Goal: Transaction & Acquisition: Purchase product/service

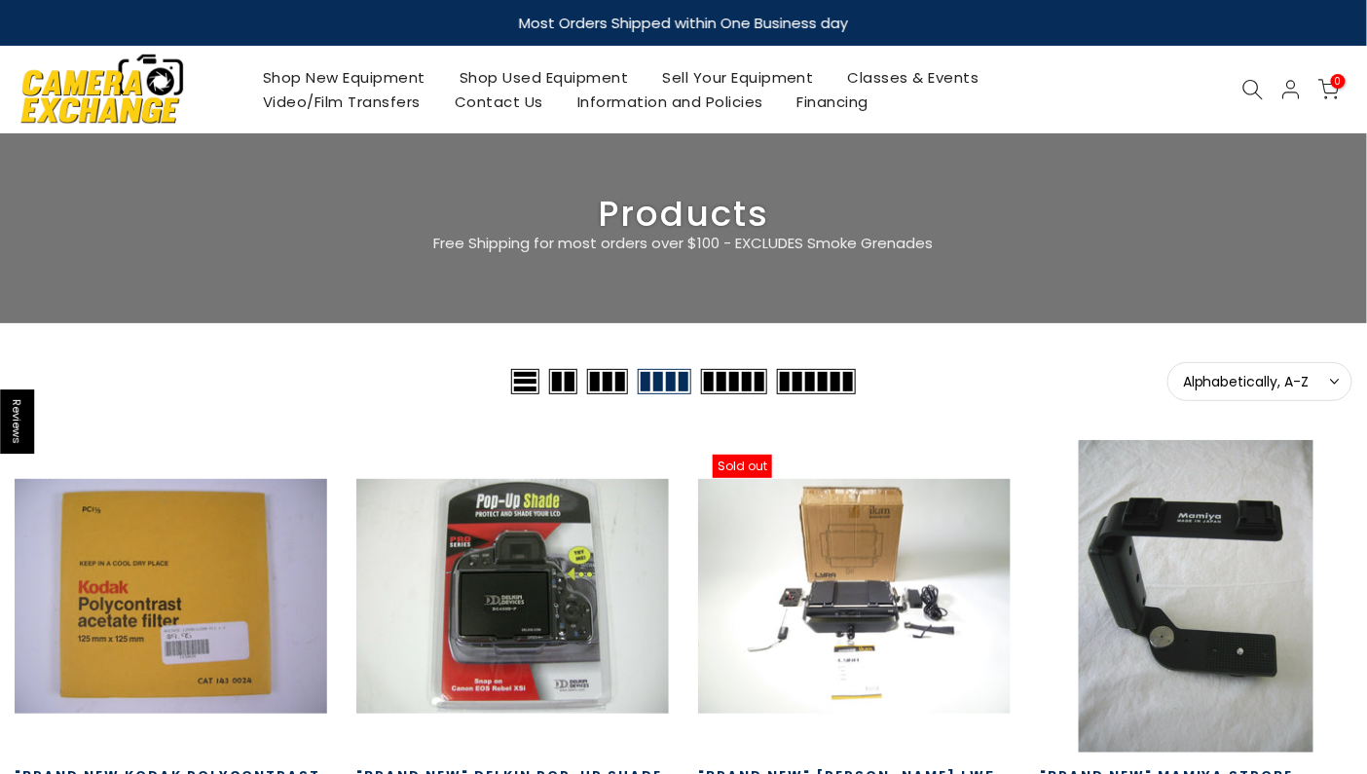
click at [1244, 86] on icon at bounding box center [1253, 89] width 21 height 21
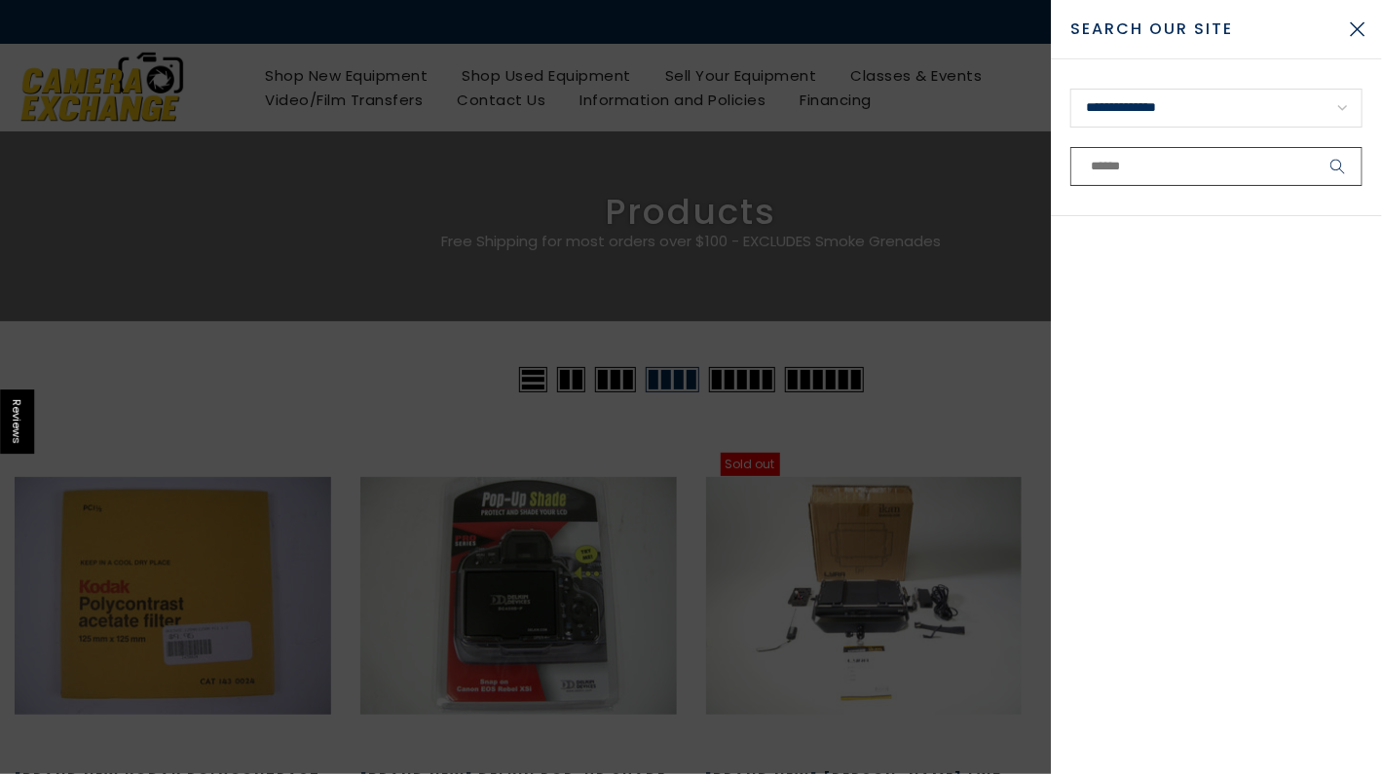
click at [1141, 173] on input "text" at bounding box center [1216, 166] width 292 height 39
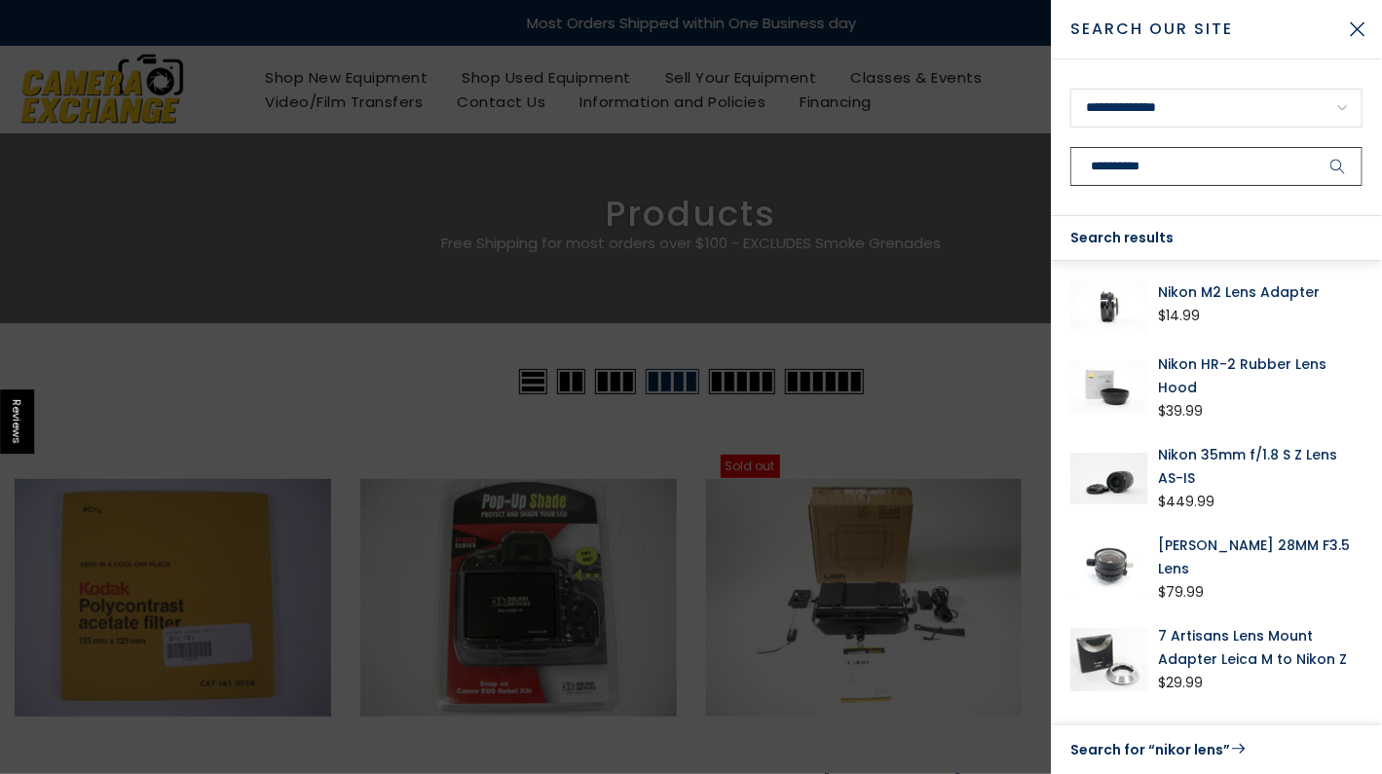
type input "**********"
click at [1314, 147] on button "submit" at bounding box center [1338, 166] width 49 height 39
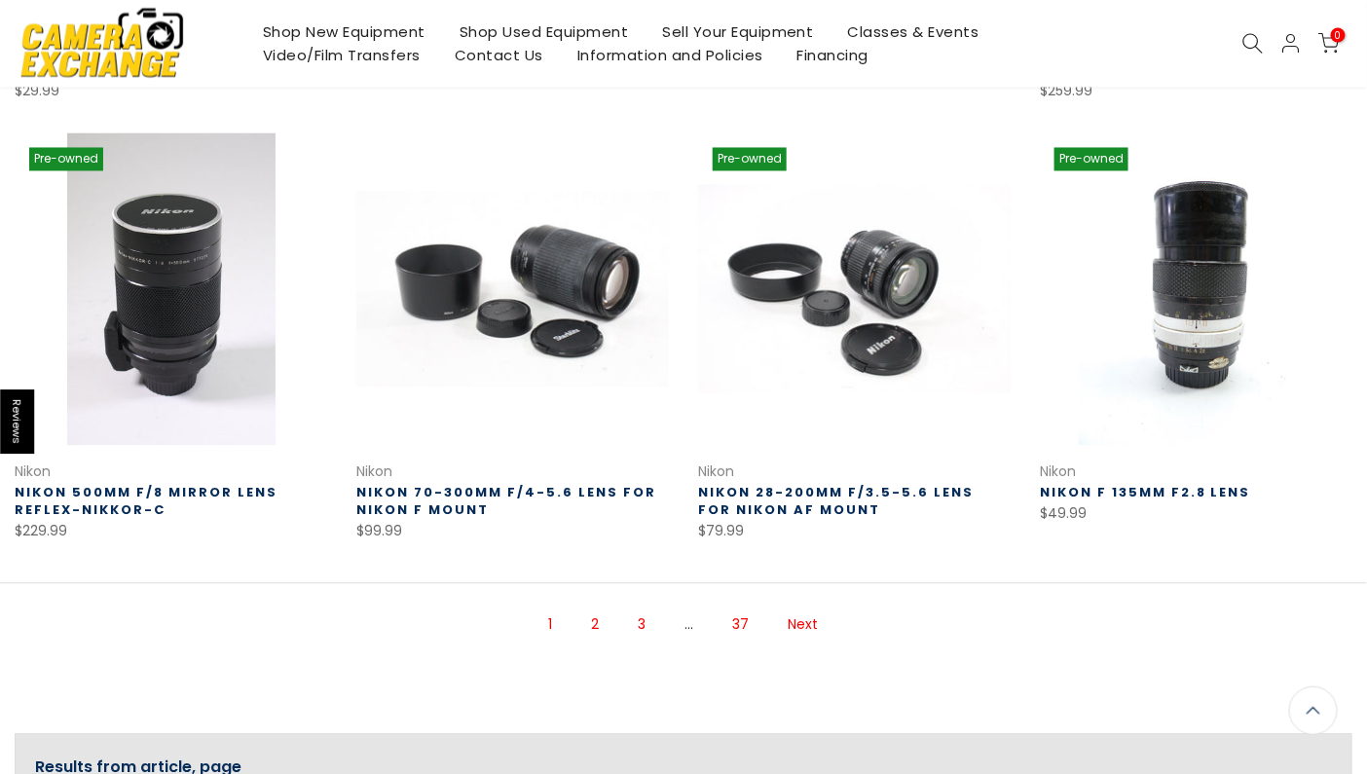
scroll to position [1169, 0]
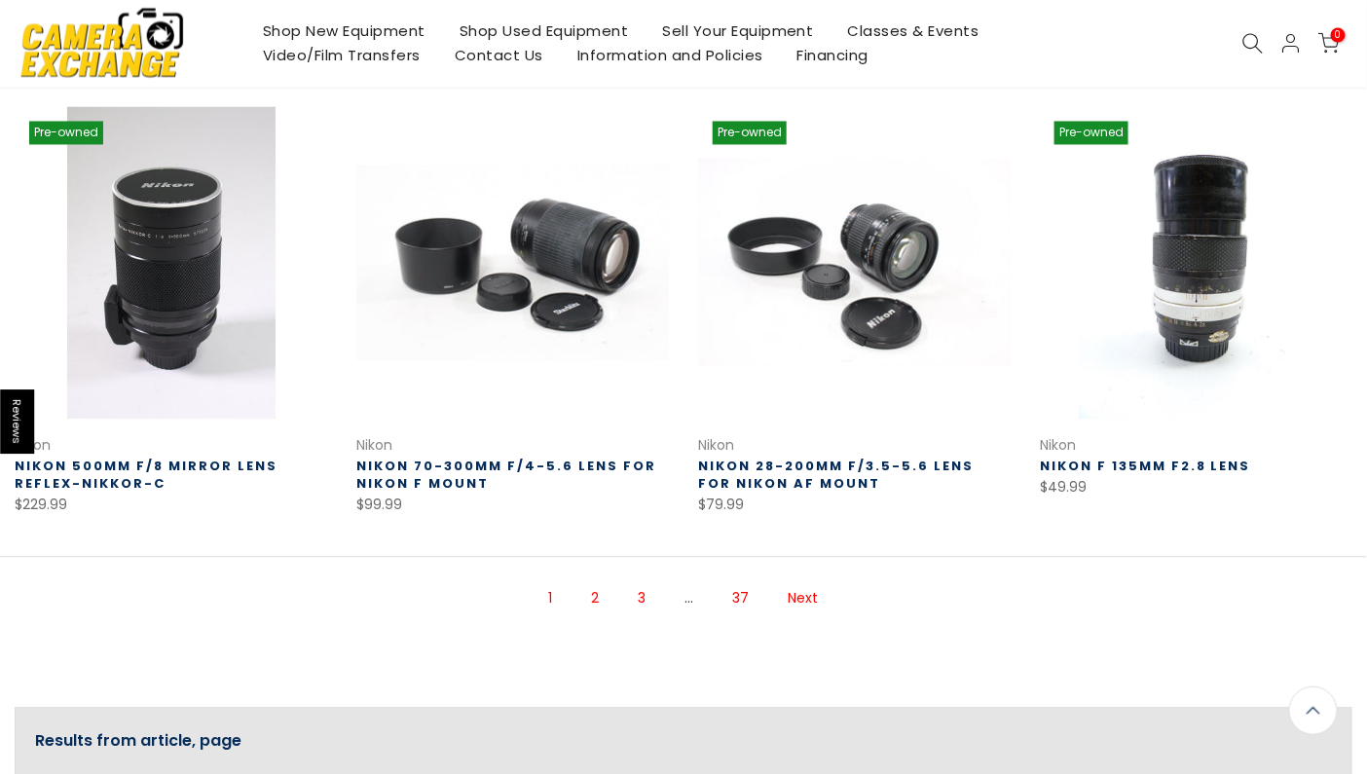
click at [803, 600] on link "Next" at bounding box center [804, 599] width 50 height 34
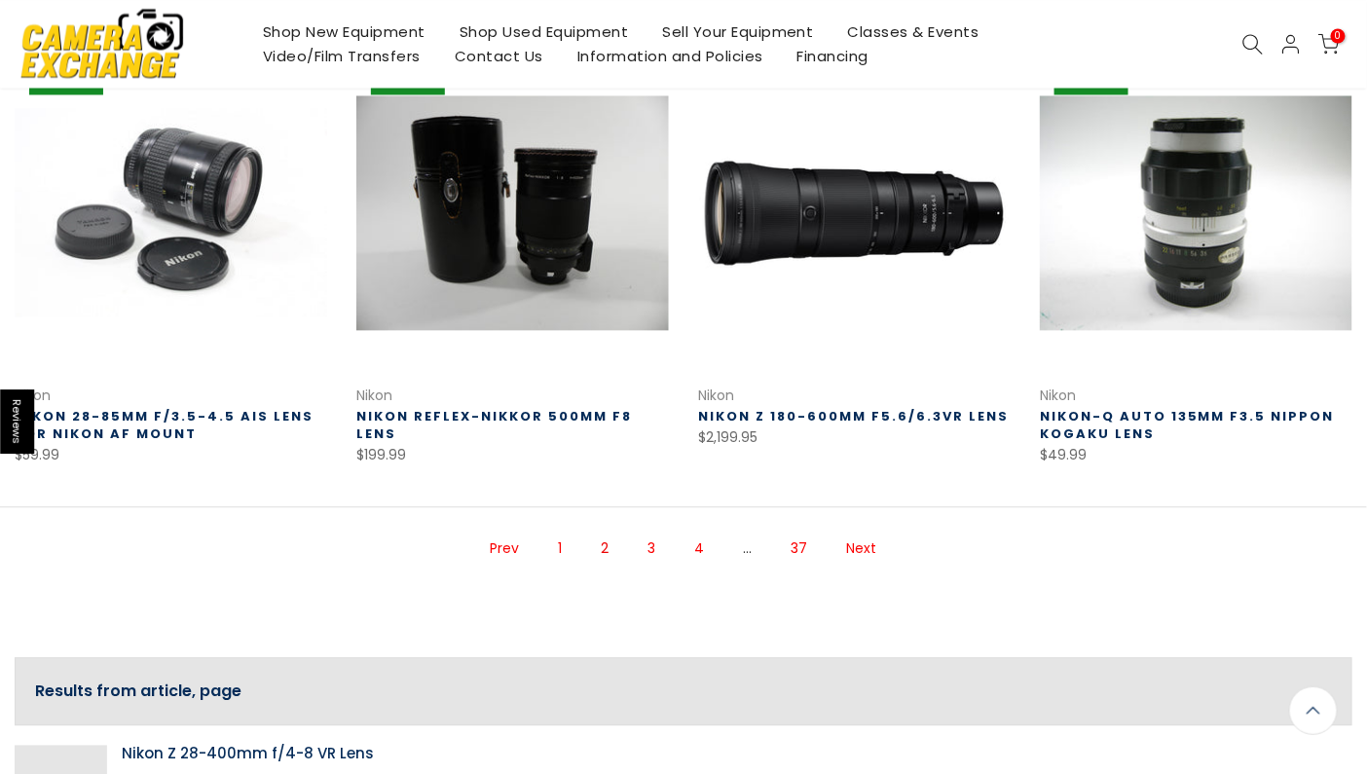
scroll to position [1385, 0]
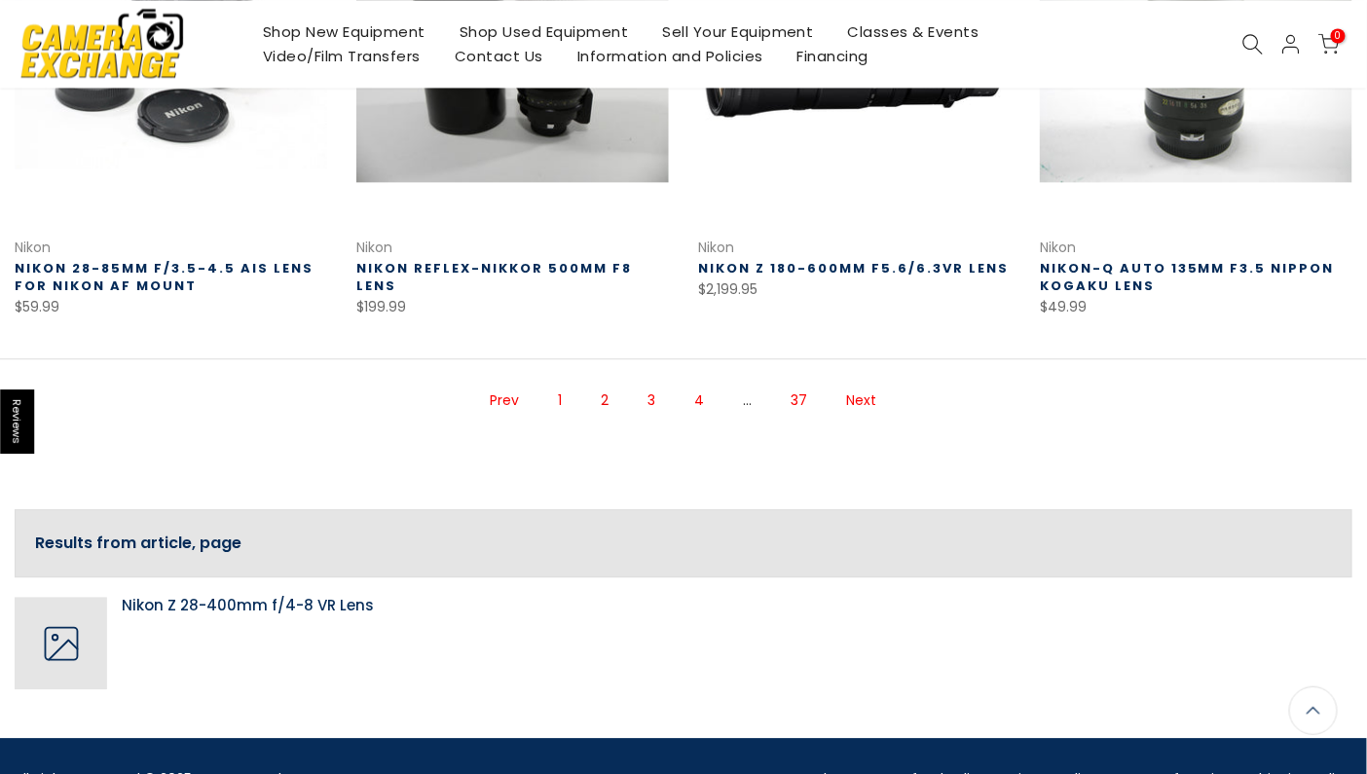
click at [850, 400] on link "Next" at bounding box center [862, 401] width 50 height 34
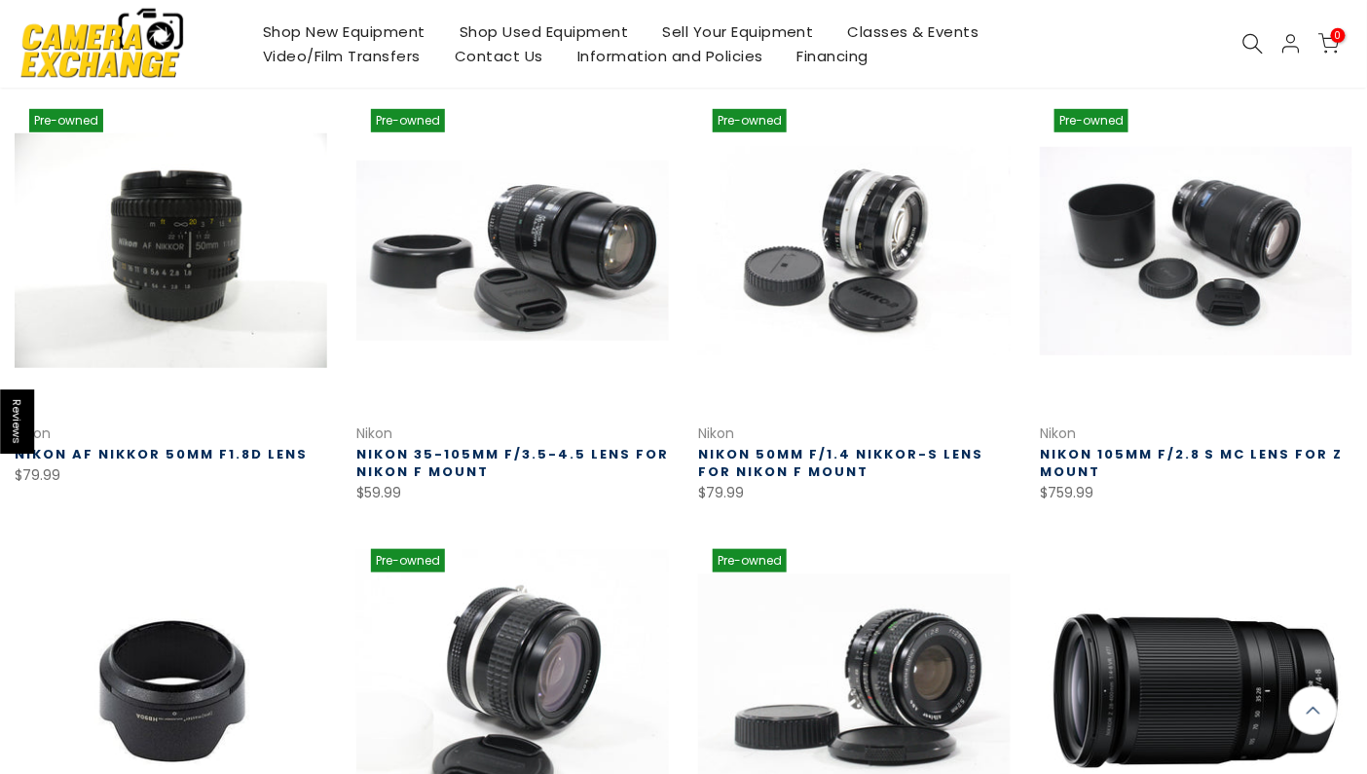
scroll to position [314, 0]
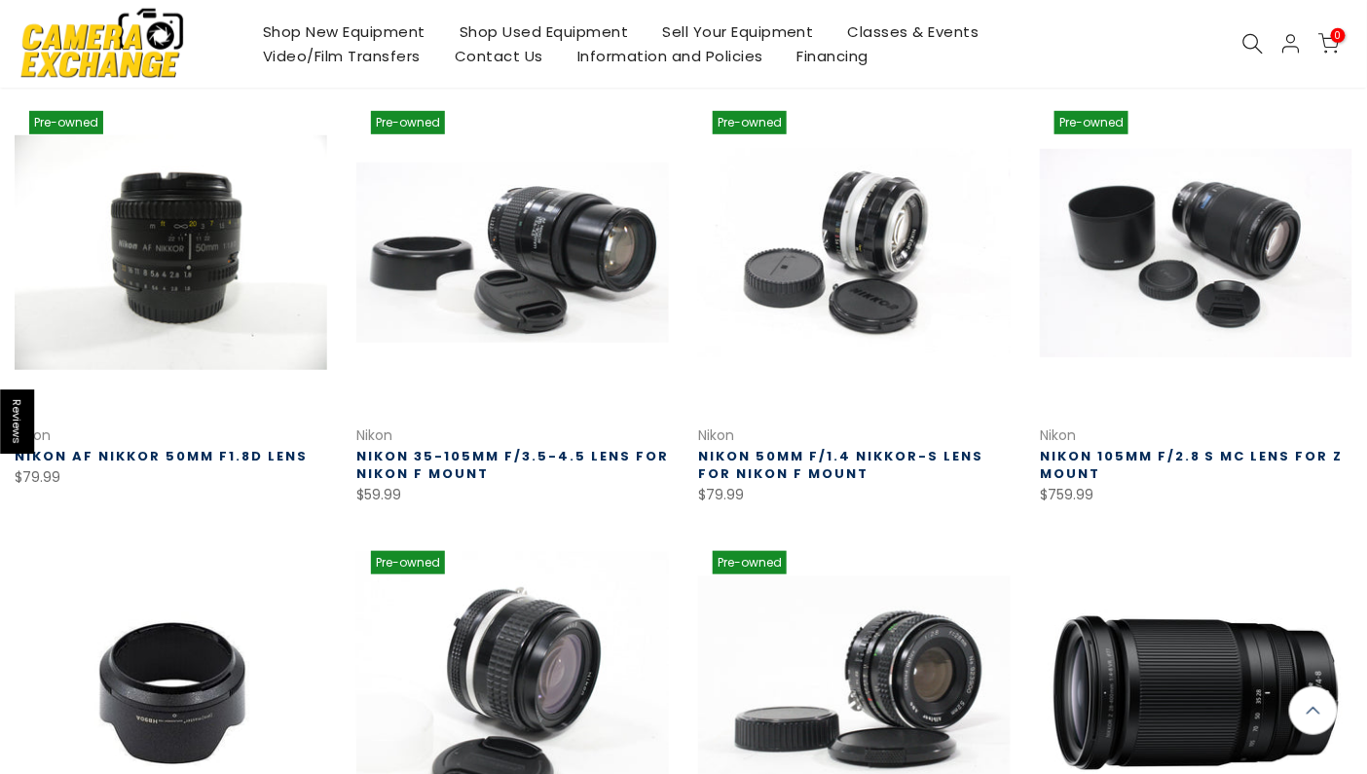
click at [741, 454] on link "Nikon 50mm f/1.4 Nikkor-S Lens for Nikon F Mount" at bounding box center [840, 465] width 285 height 36
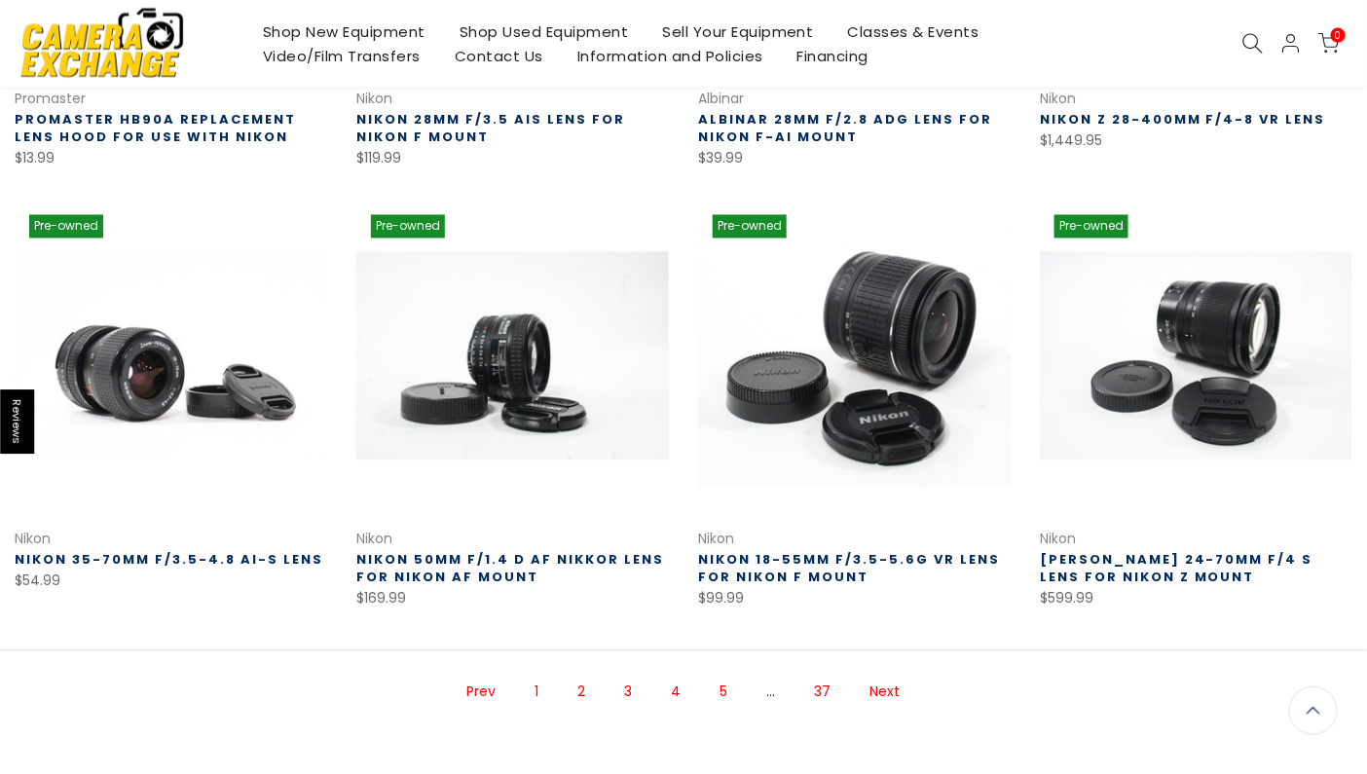
scroll to position [1095, 0]
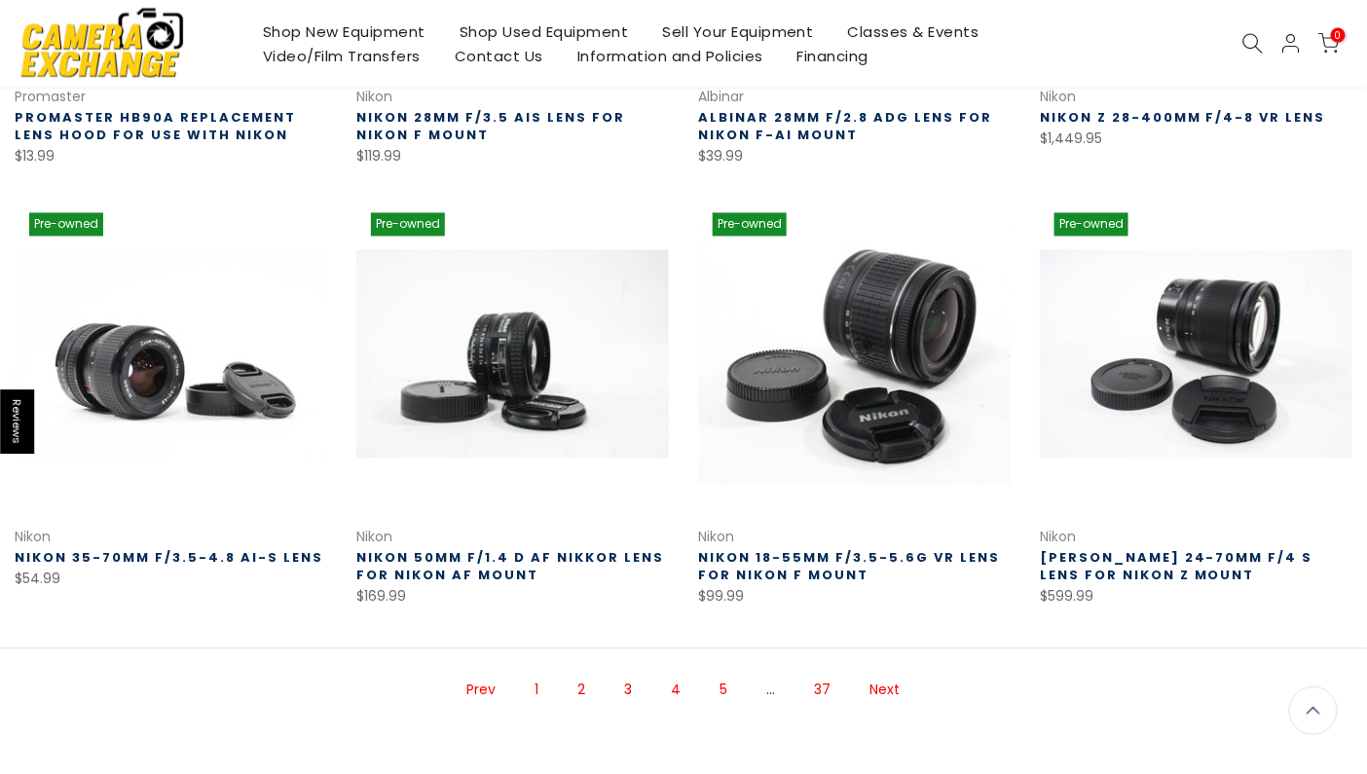
click at [890, 691] on link "Next" at bounding box center [886, 691] width 50 height 34
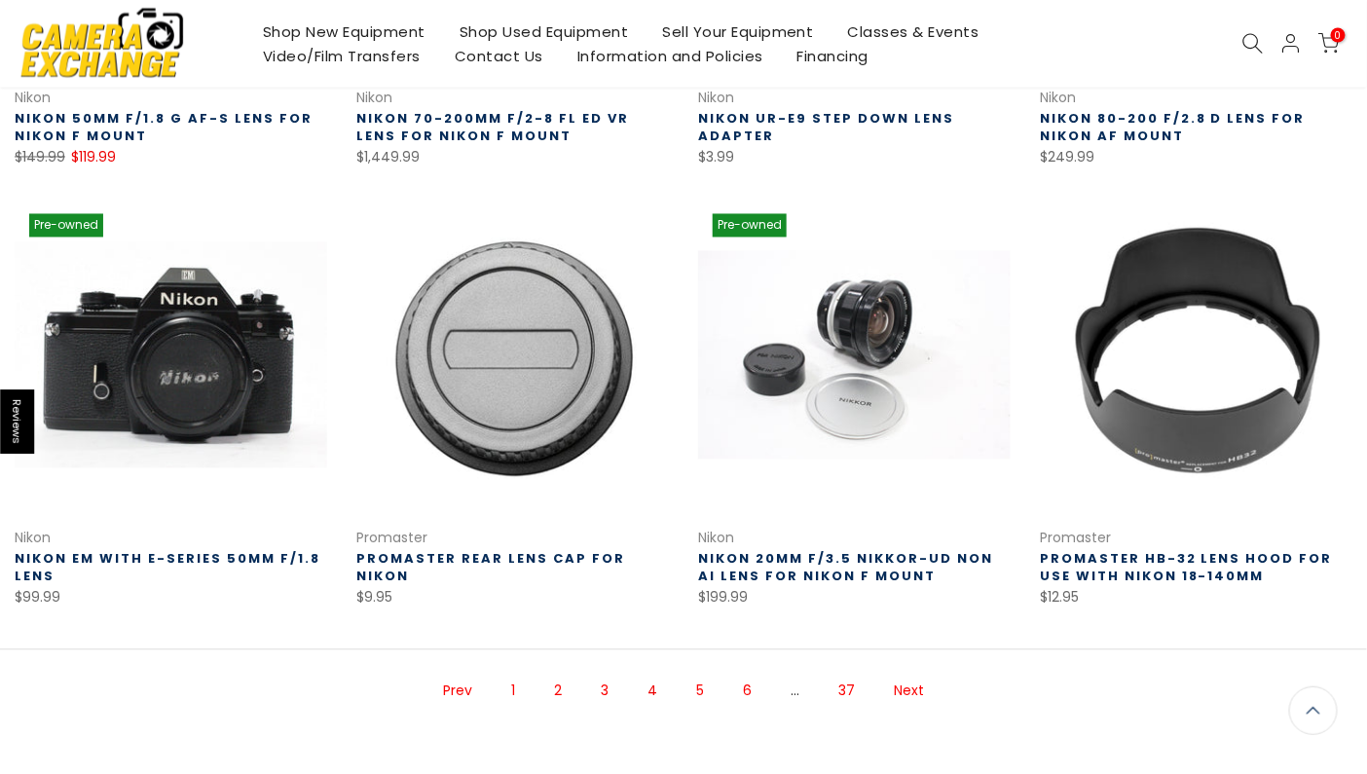
scroll to position [1189, 0]
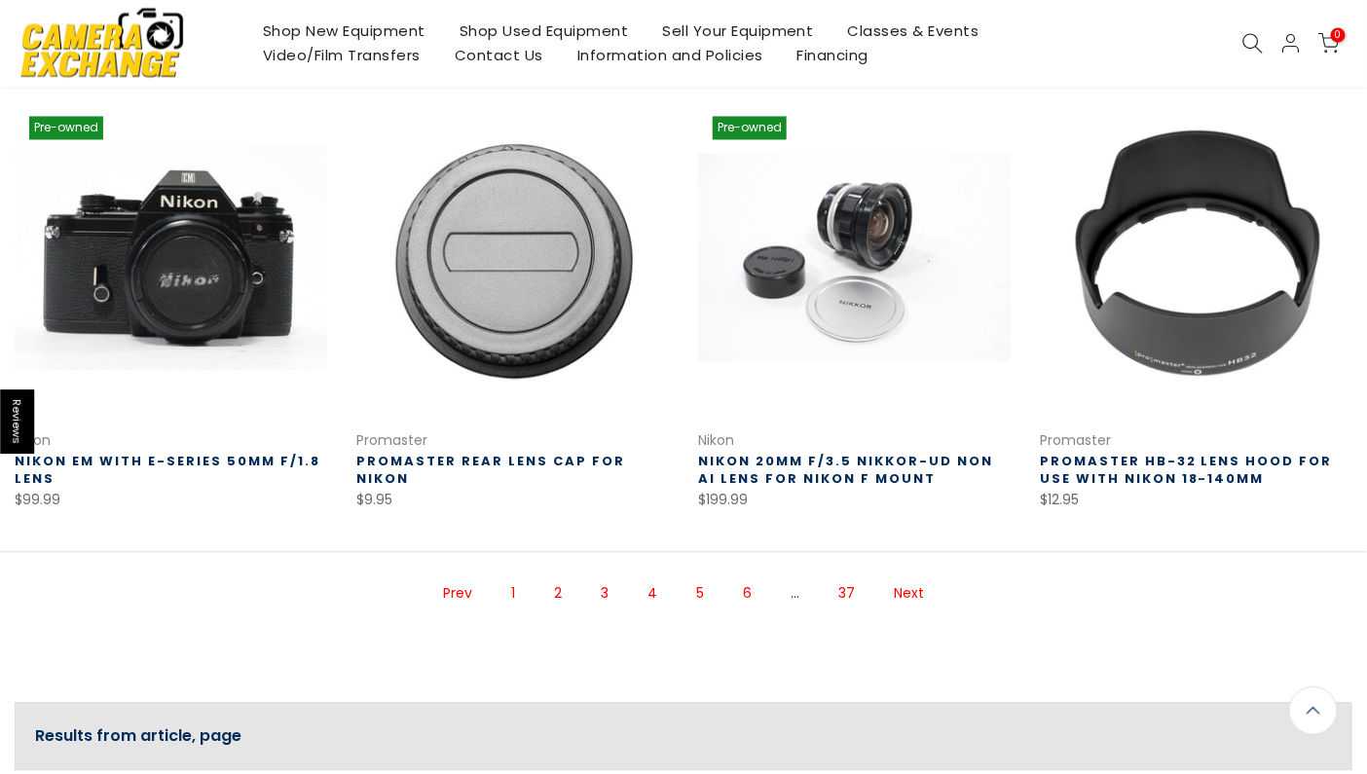
click at [904, 597] on link "Next" at bounding box center [909, 594] width 50 height 34
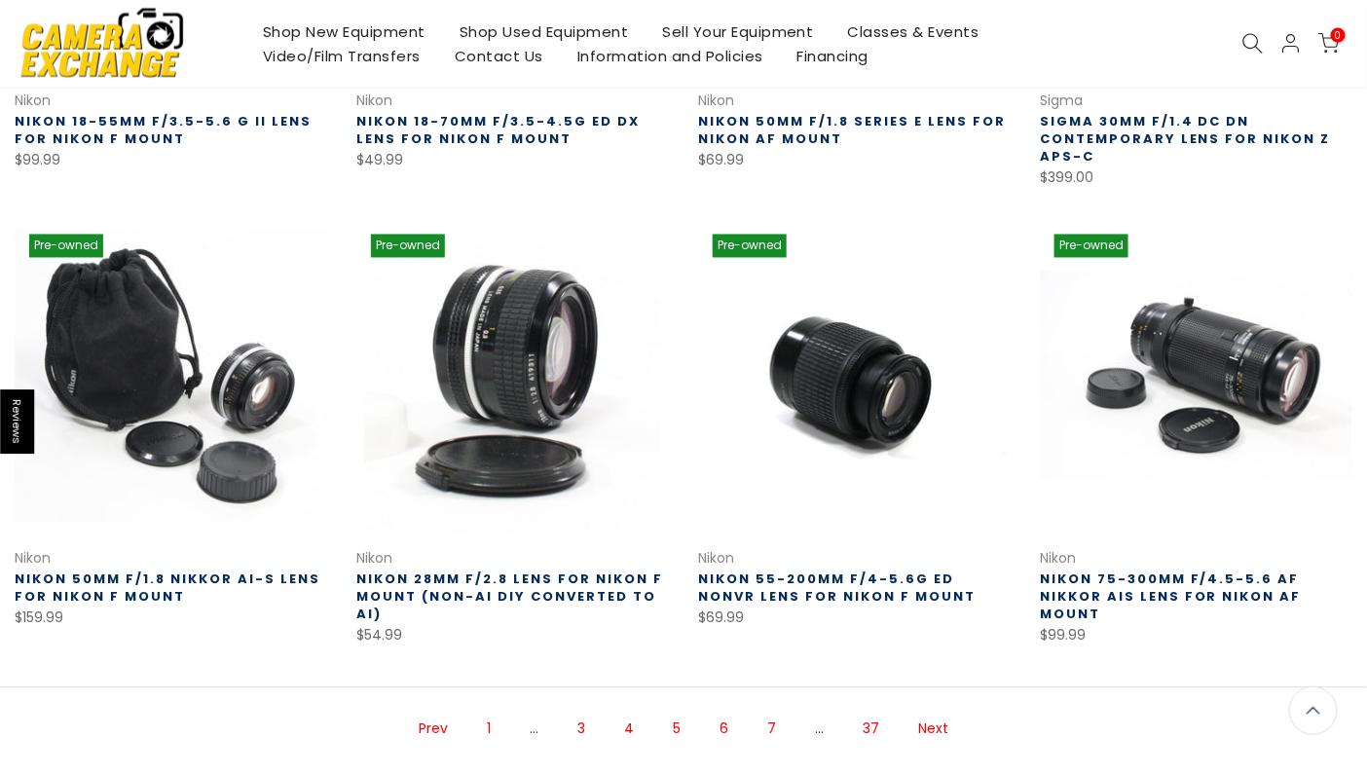
scroll to position [1093, 0]
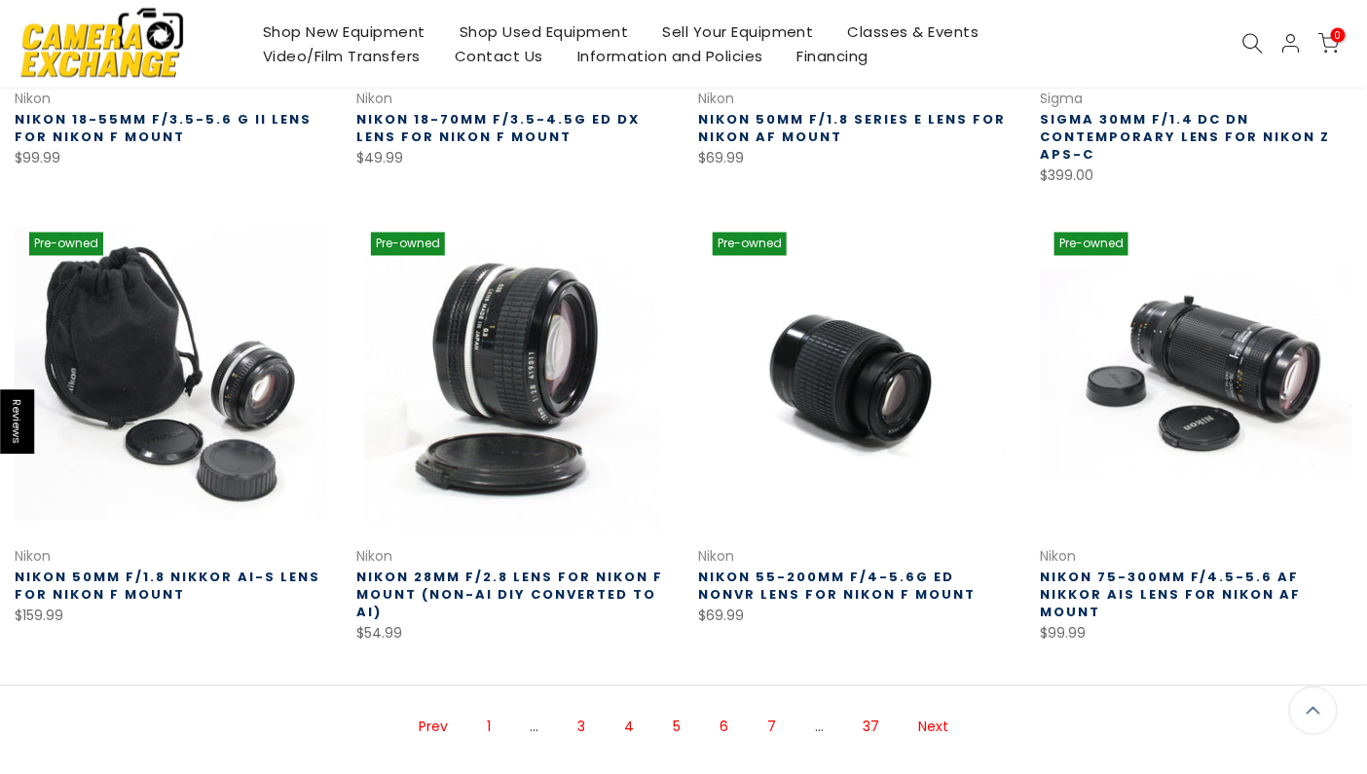
click at [920, 726] on link "Next" at bounding box center [934, 728] width 50 height 34
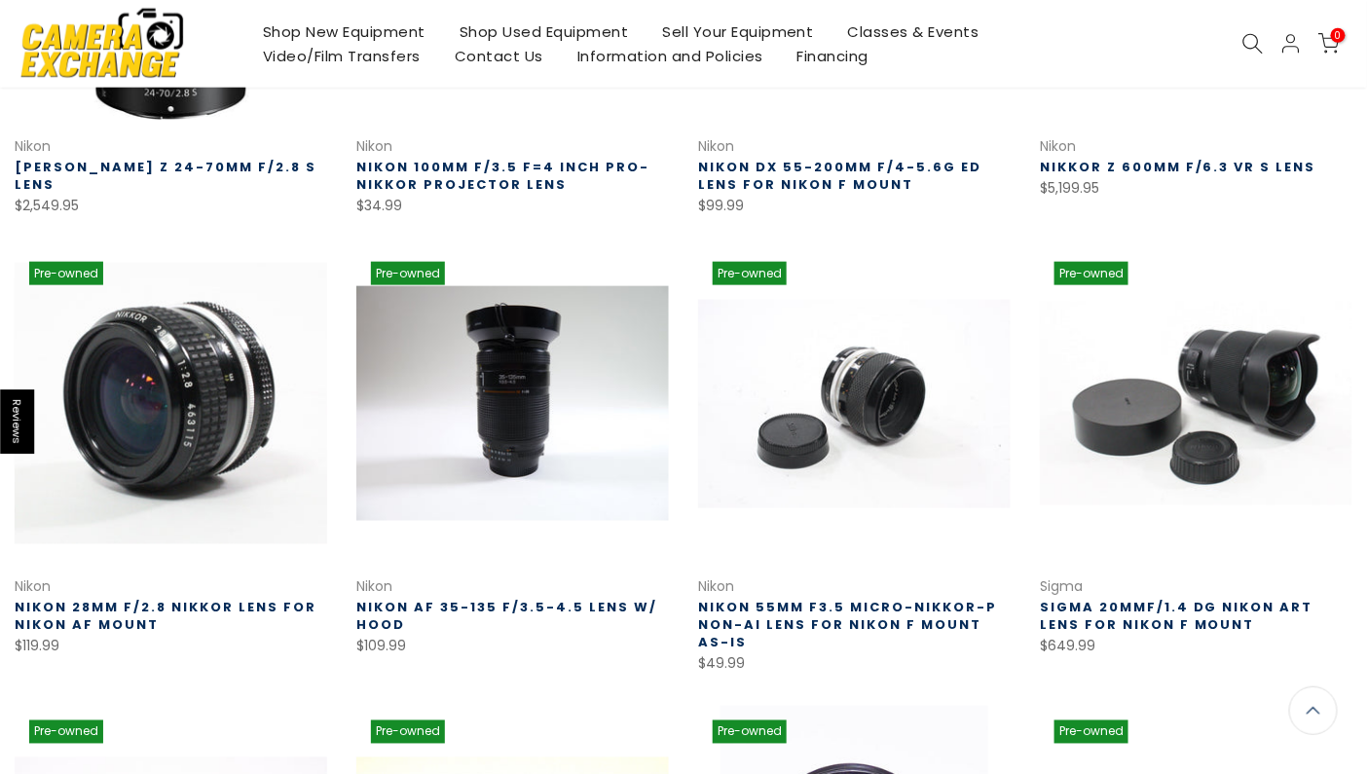
scroll to position [606, 0]
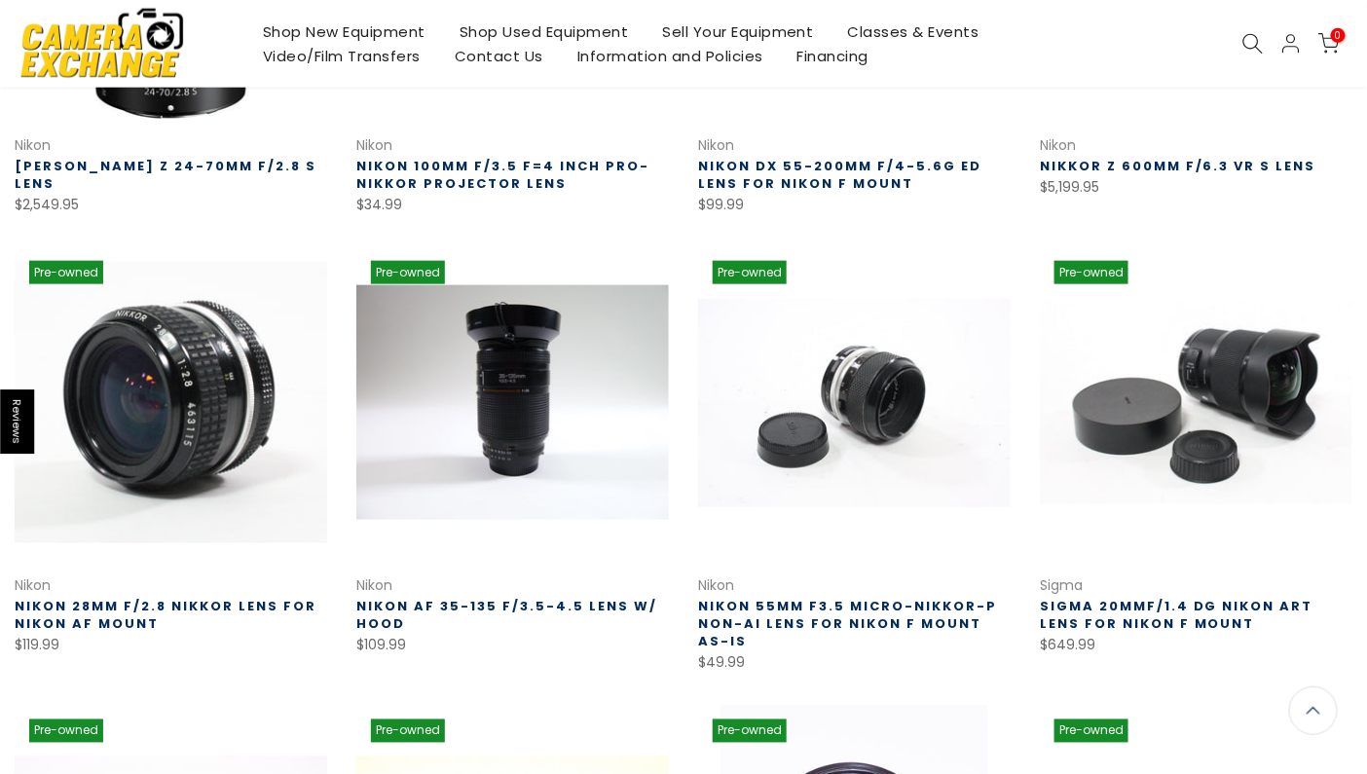
click at [215, 441] on link at bounding box center [171, 402] width 313 height 313
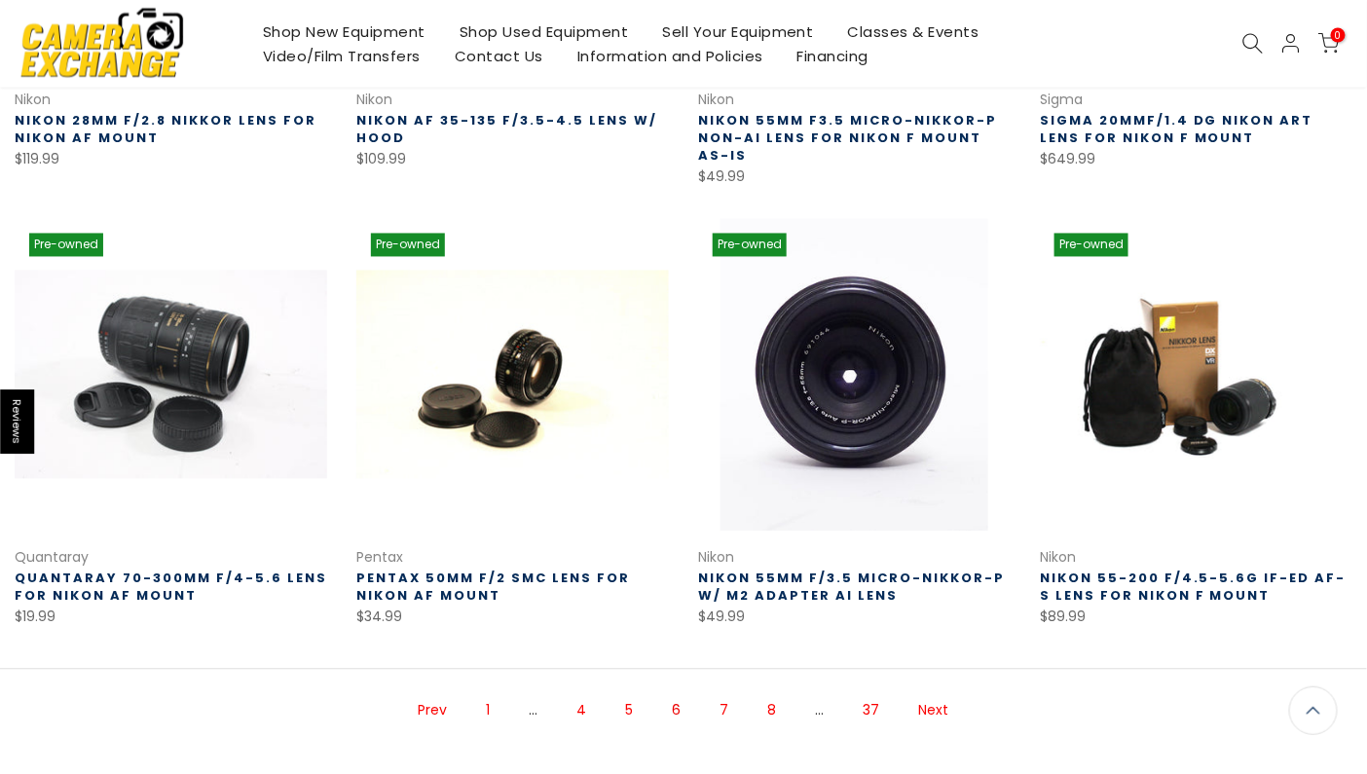
scroll to position [1093, 0]
click at [933, 710] on link "Next" at bounding box center [935, 710] width 50 height 34
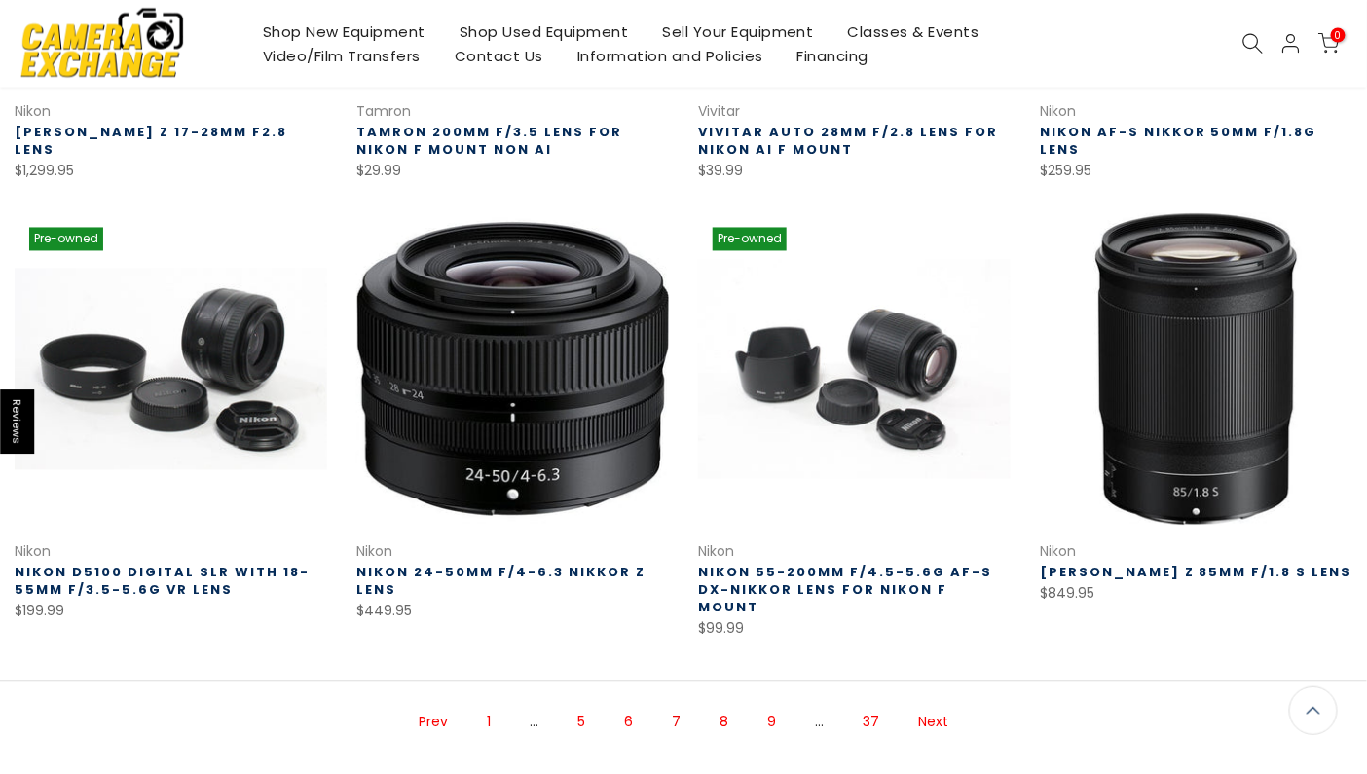
scroll to position [1095, 0]
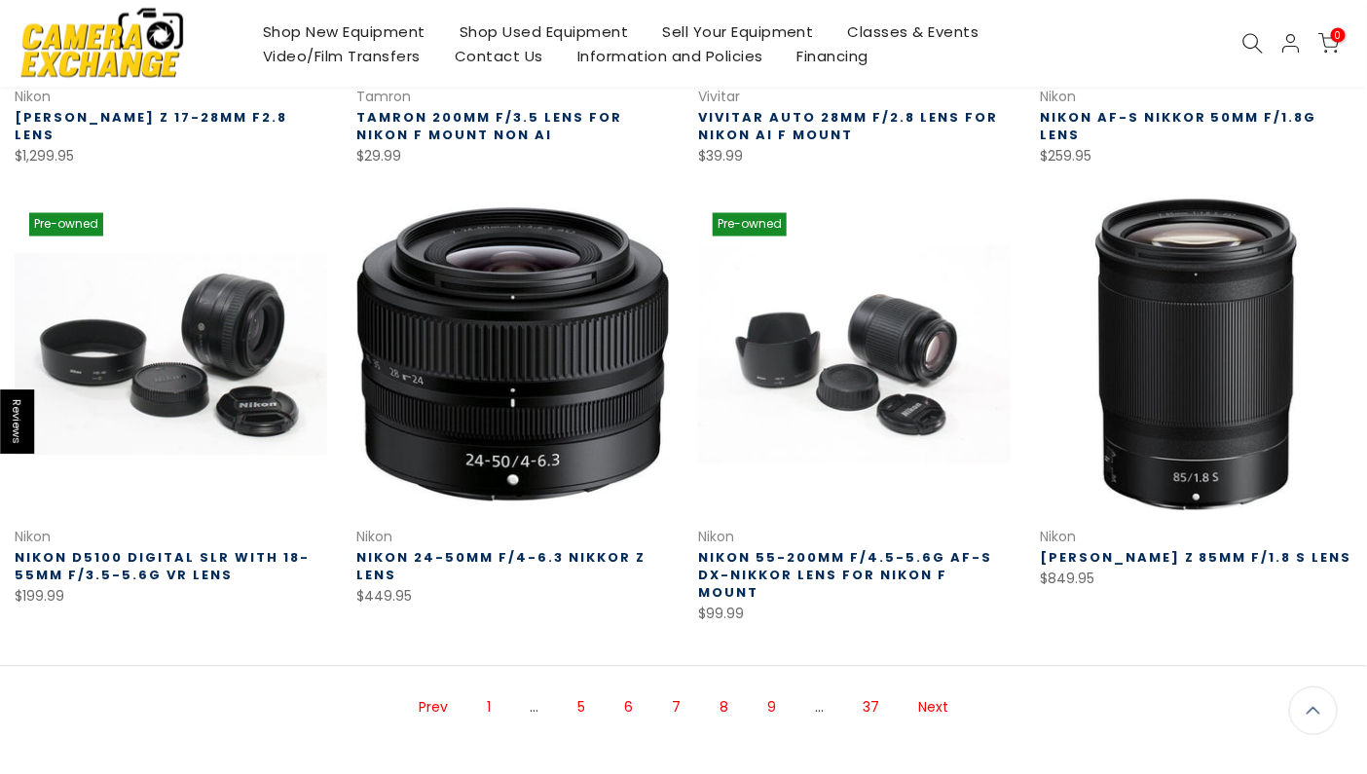
click at [935, 691] on link "Next" at bounding box center [934, 708] width 50 height 34
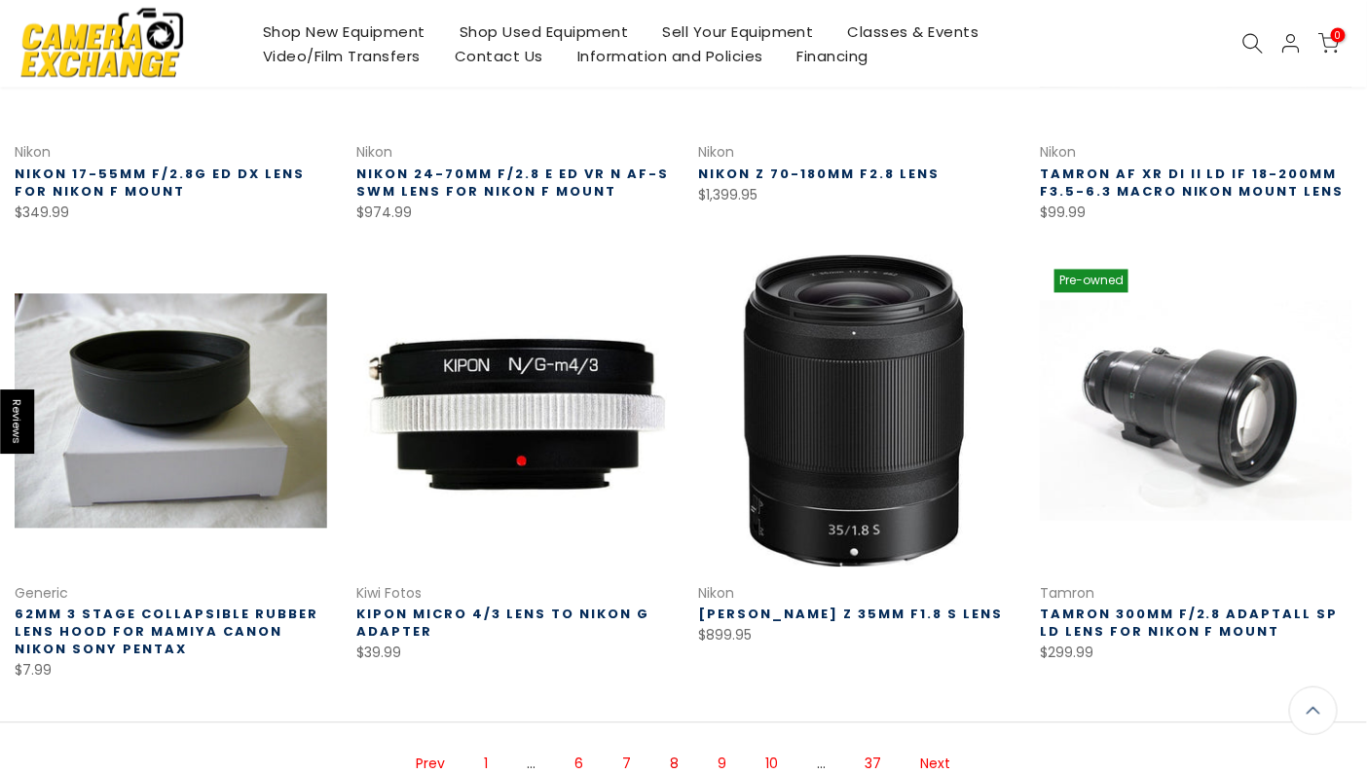
scroll to position [1093, 0]
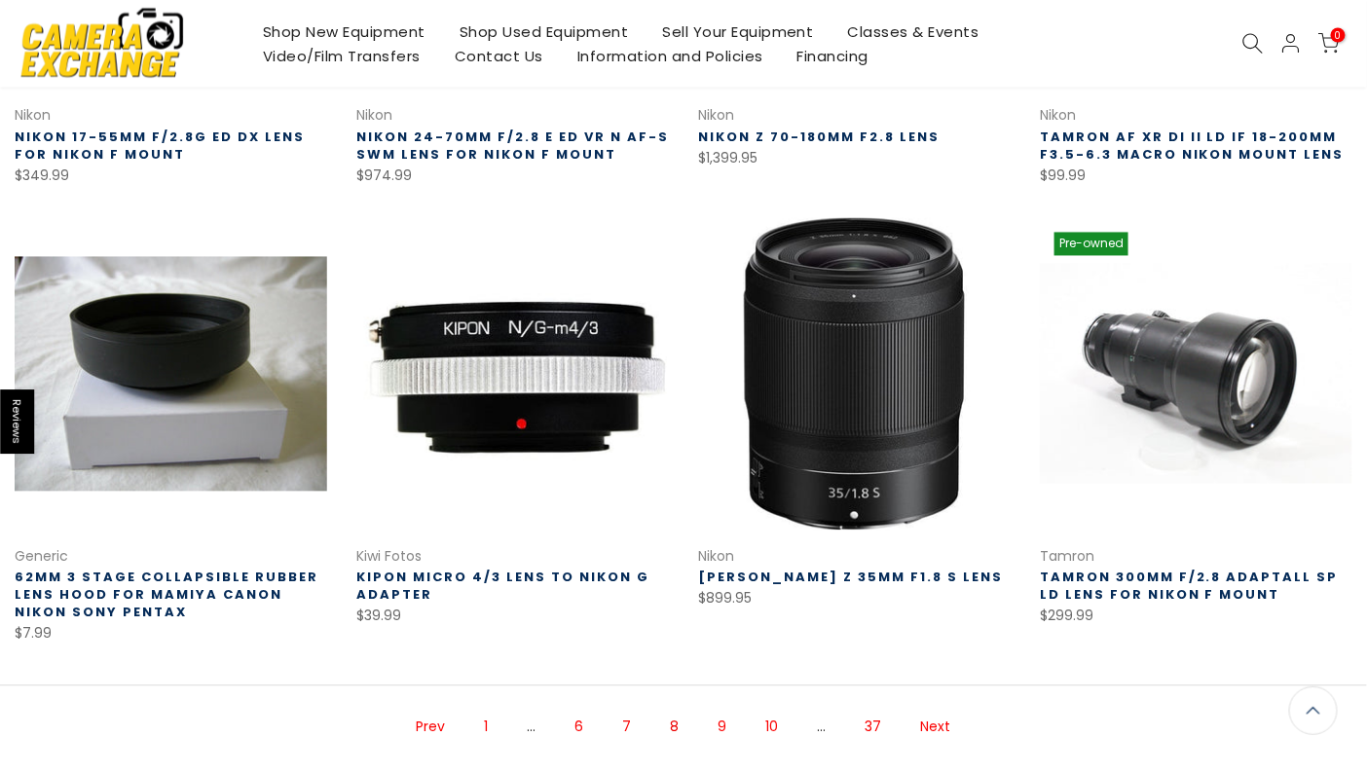
click at [943, 711] on link "Next" at bounding box center [936, 728] width 50 height 34
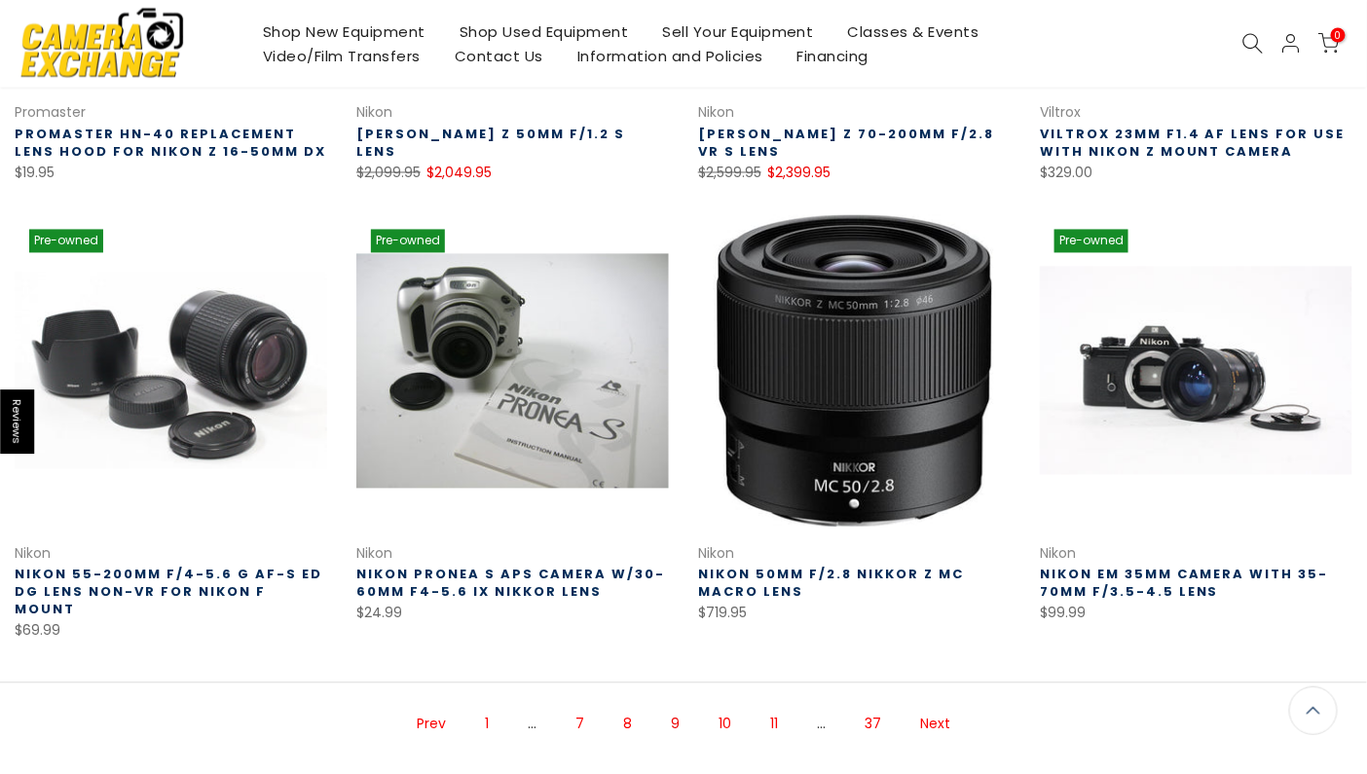
scroll to position [1092, 0]
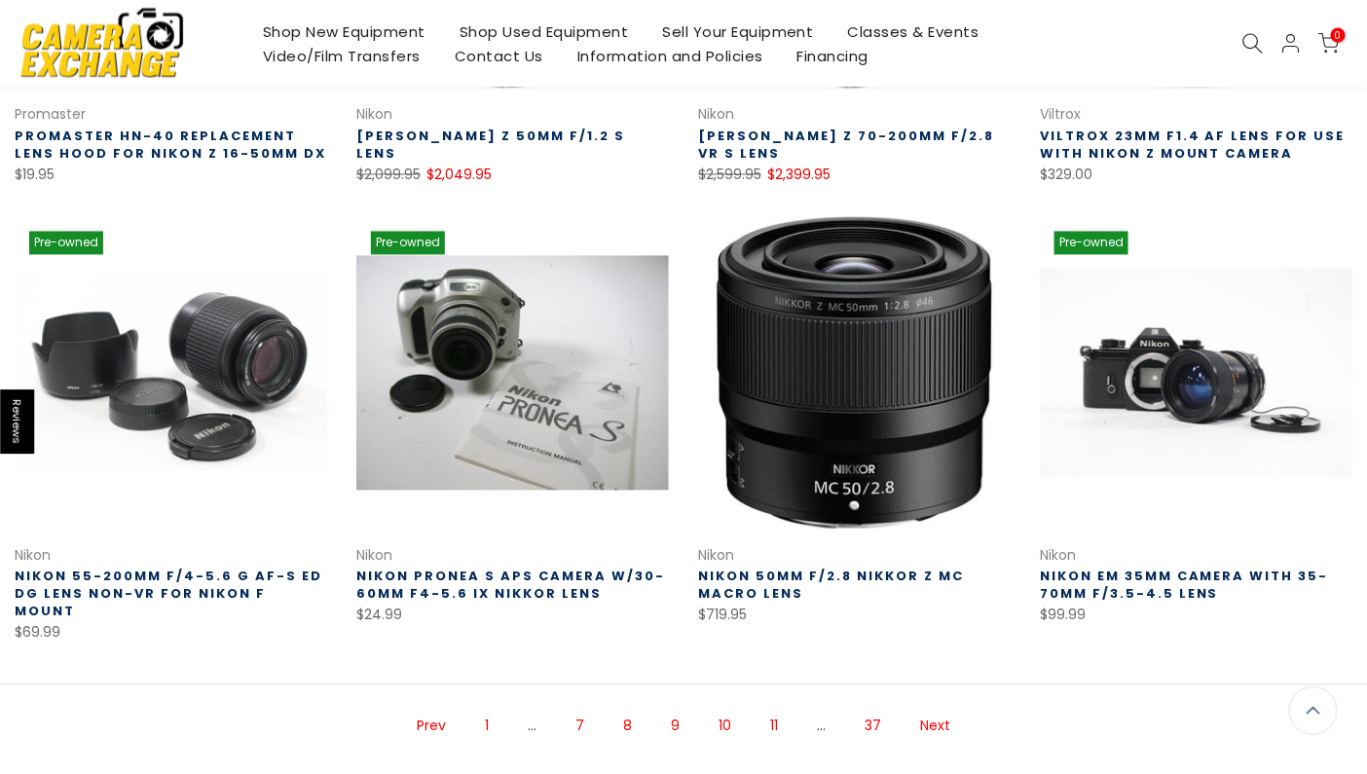
click at [939, 711] on link "Next" at bounding box center [935, 727] width 50 height 34
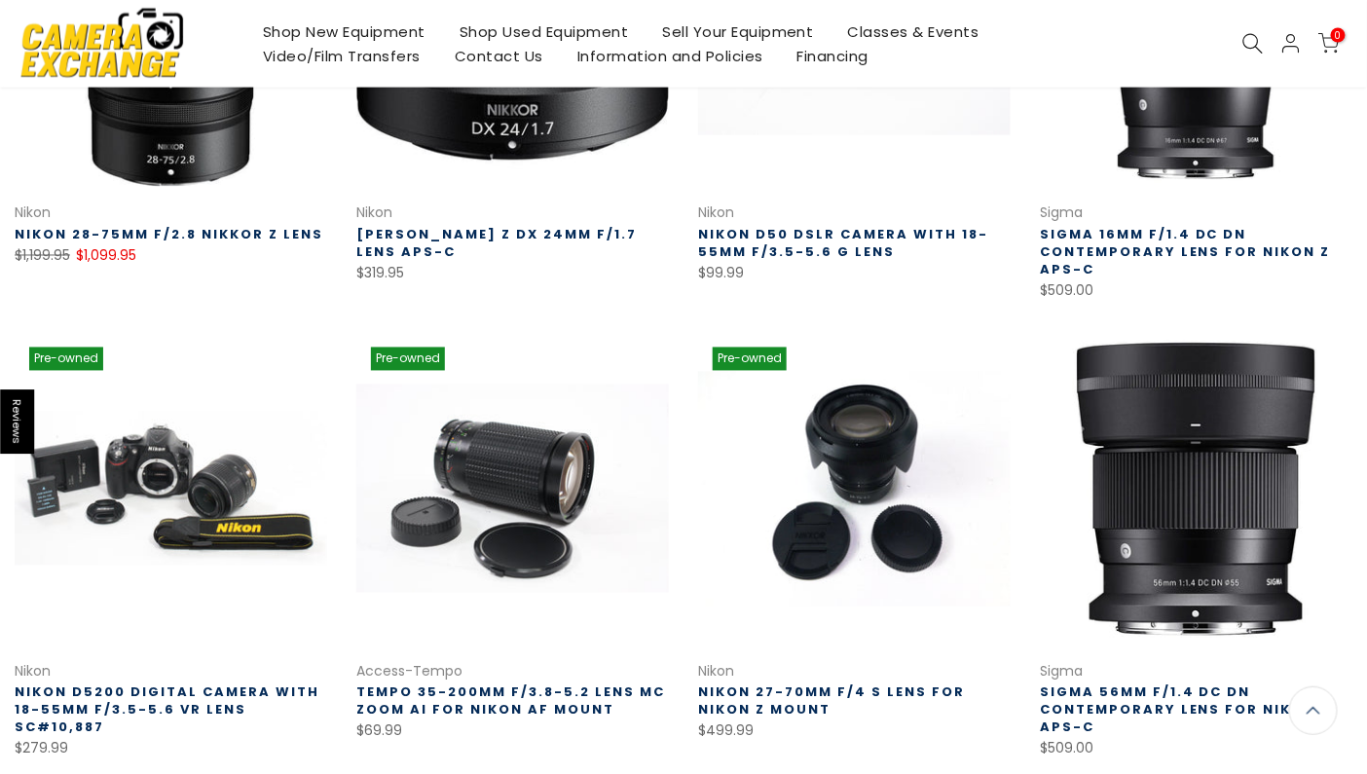
scroll to position [1190, 0]
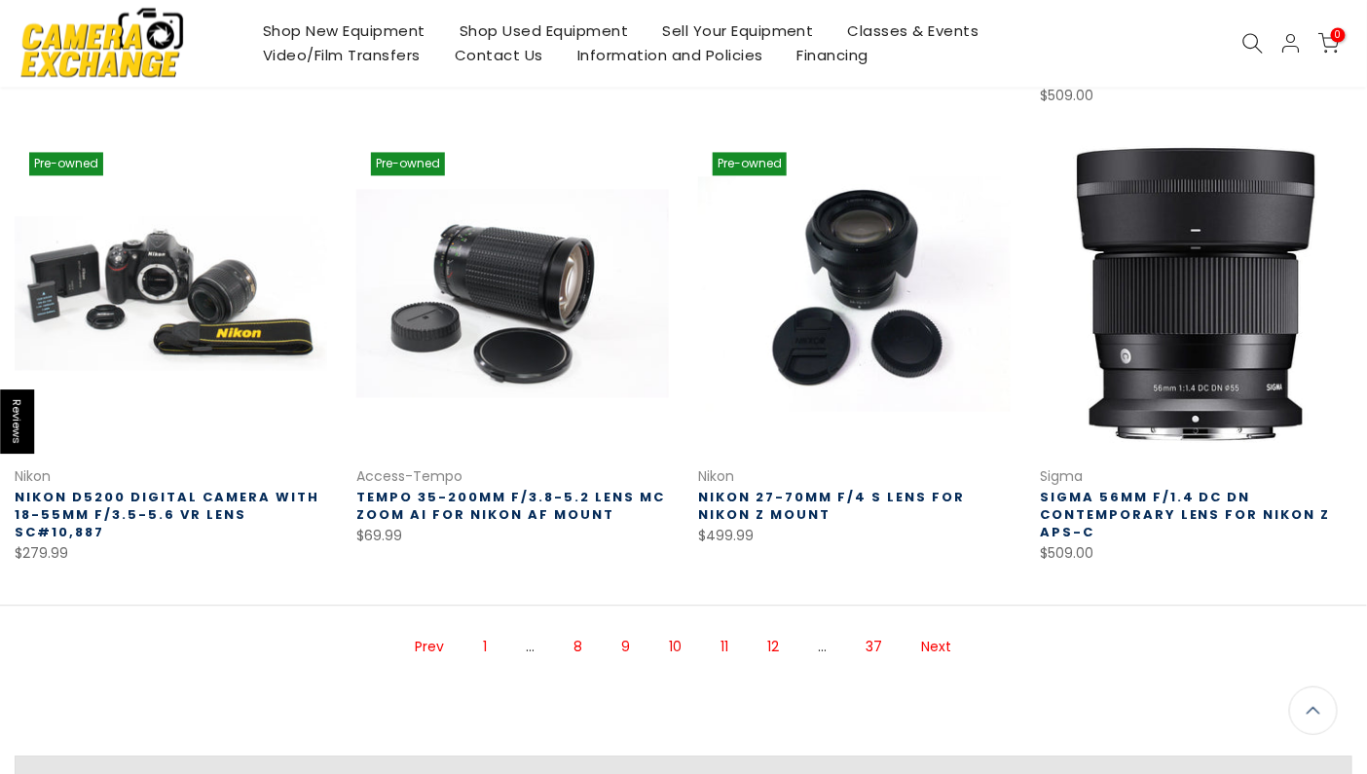
click at [941, 647] on link "Next" at bounding box center [937, 648] width 50 height 34
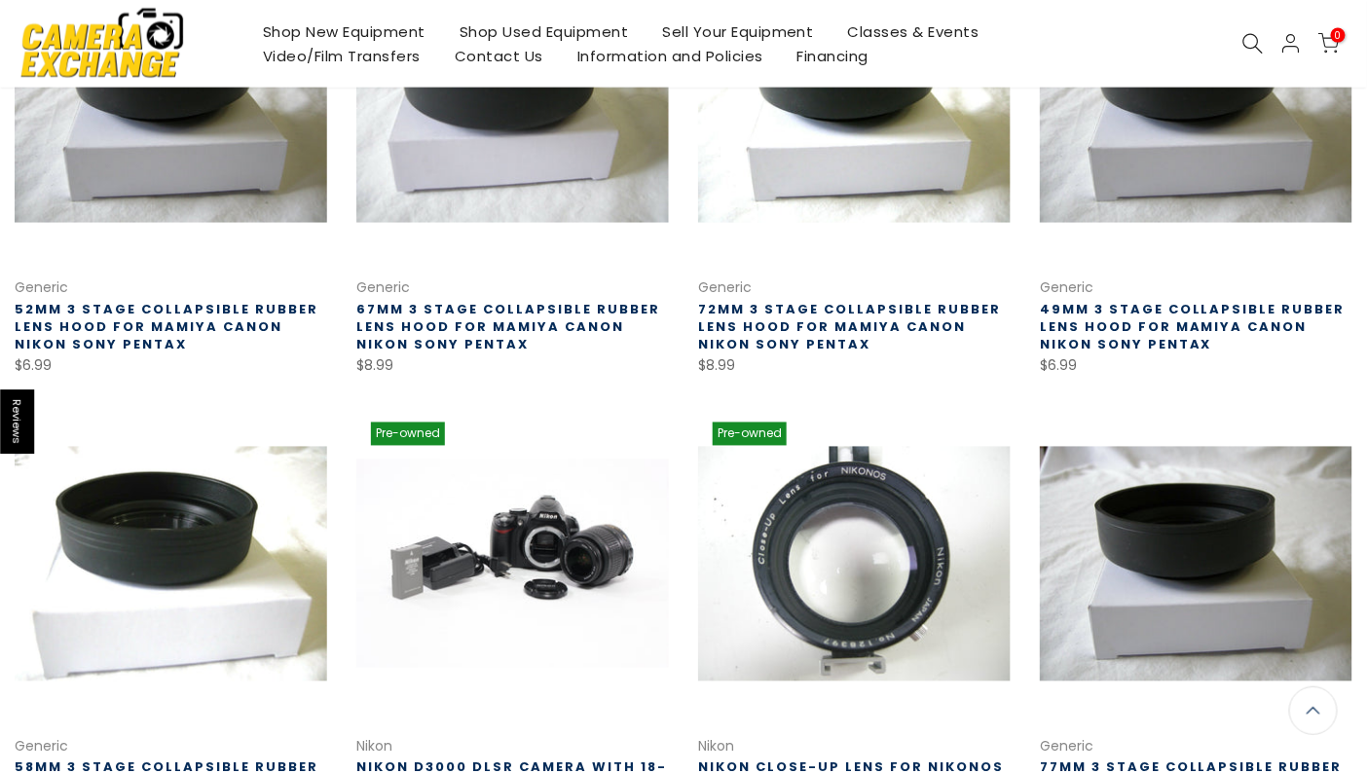
scroll to position [995, 0]
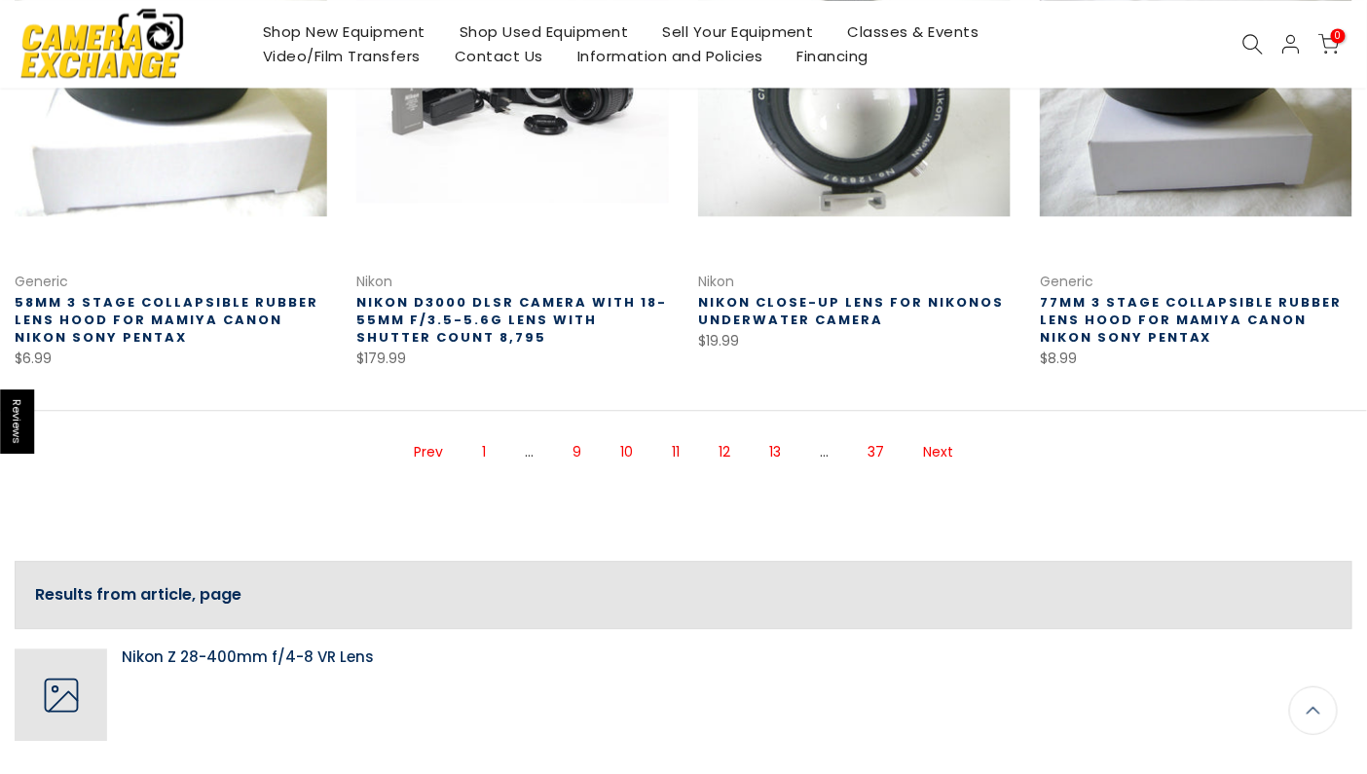
click at [929, 448] on link "Next" at bounding box center [938, 452] width 50 height 34
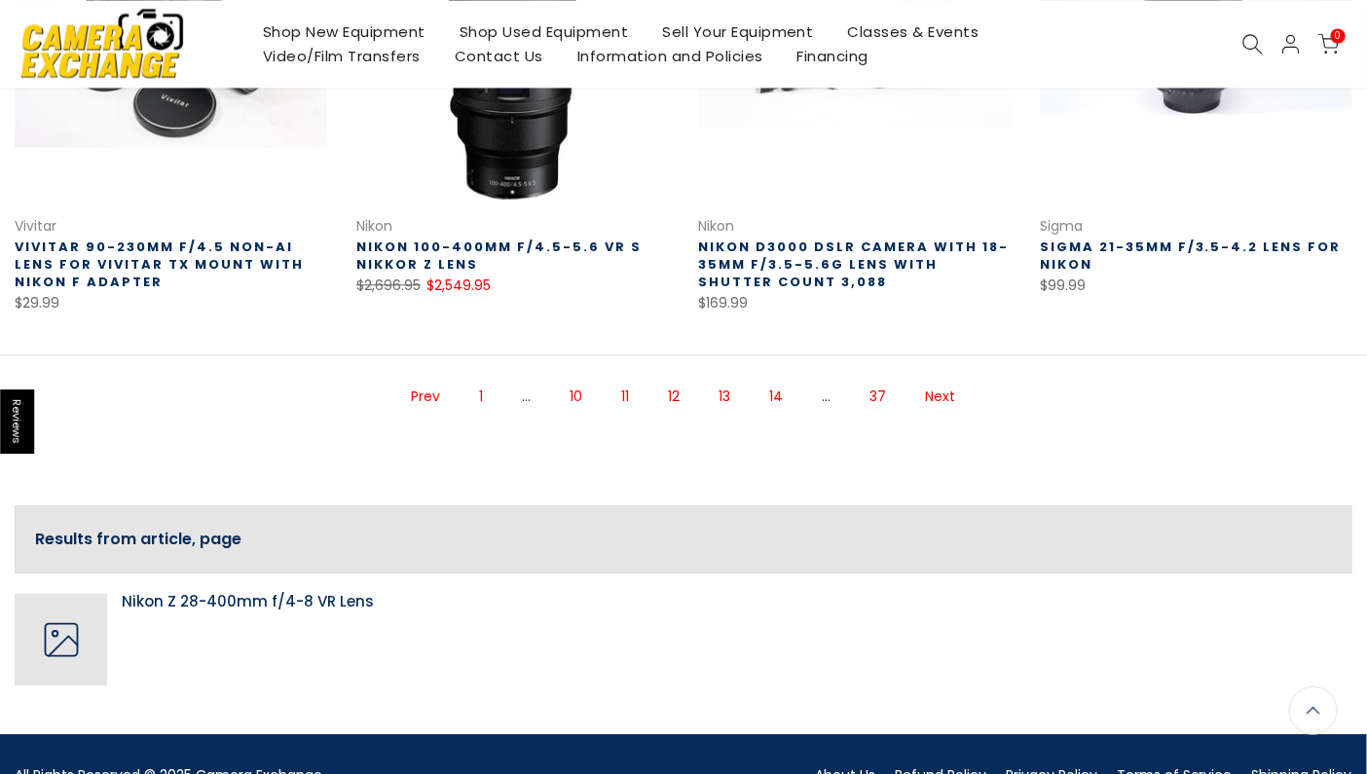
scroll to position [1483, 0]
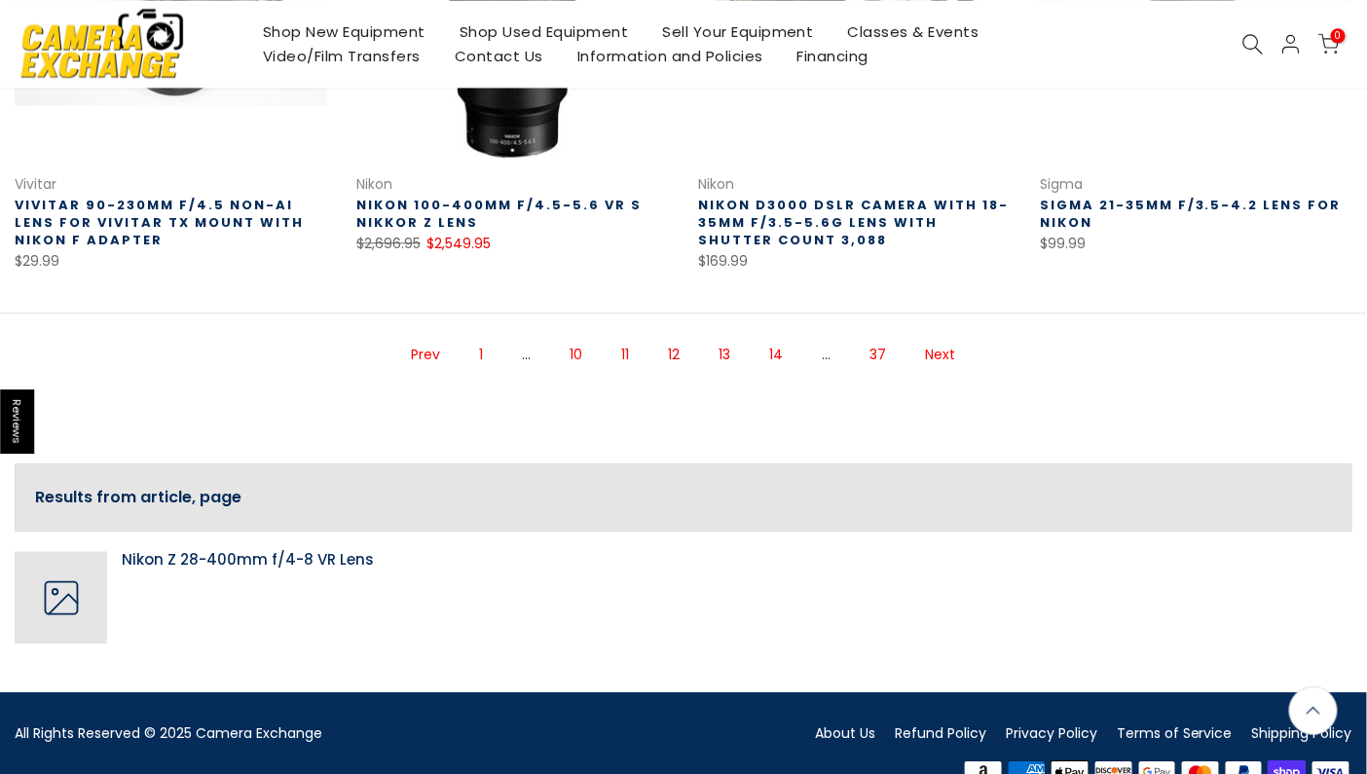
click at [939, 354] on link "Next" at bounding box center [941, 355] width 50 height 34
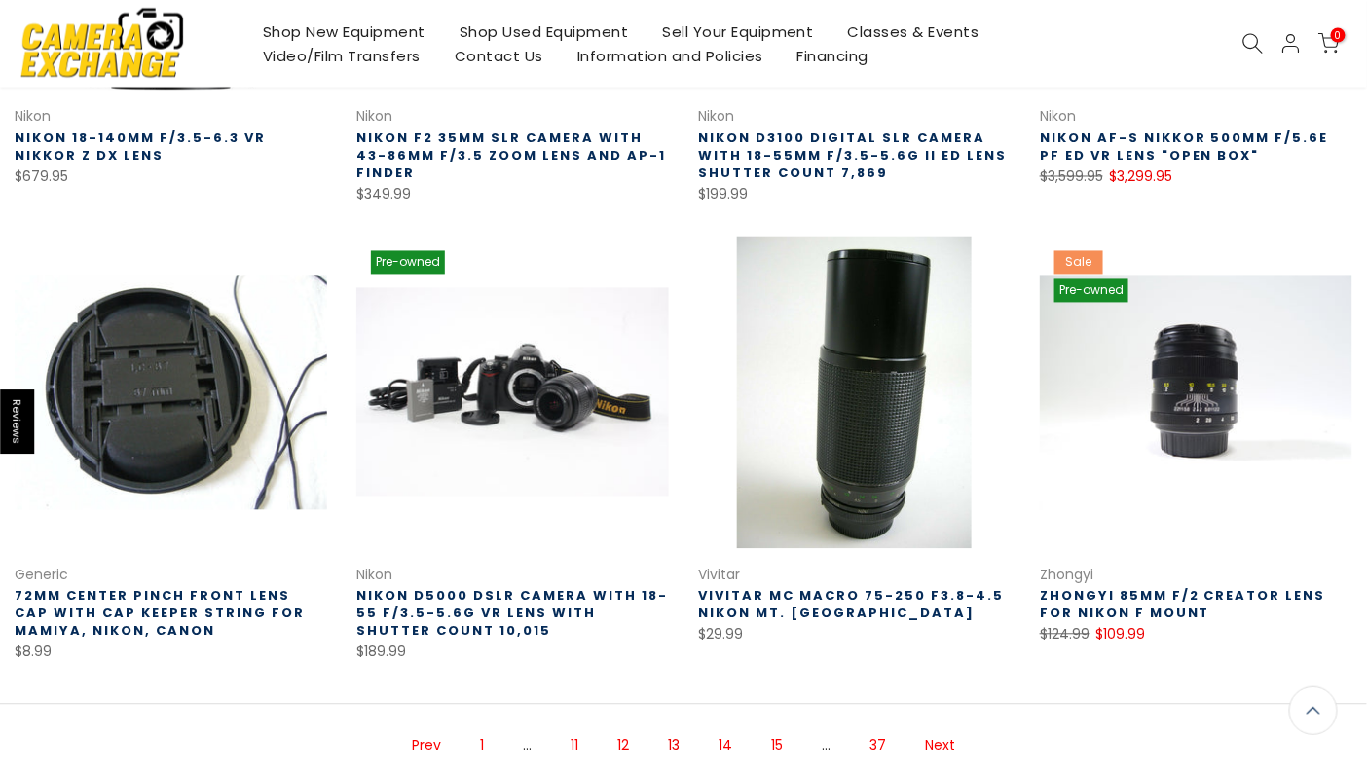
scroll to position [1093, 0]
click at [940, 749] on link "Next" at bounding box center [940, 745] width 50 height 34
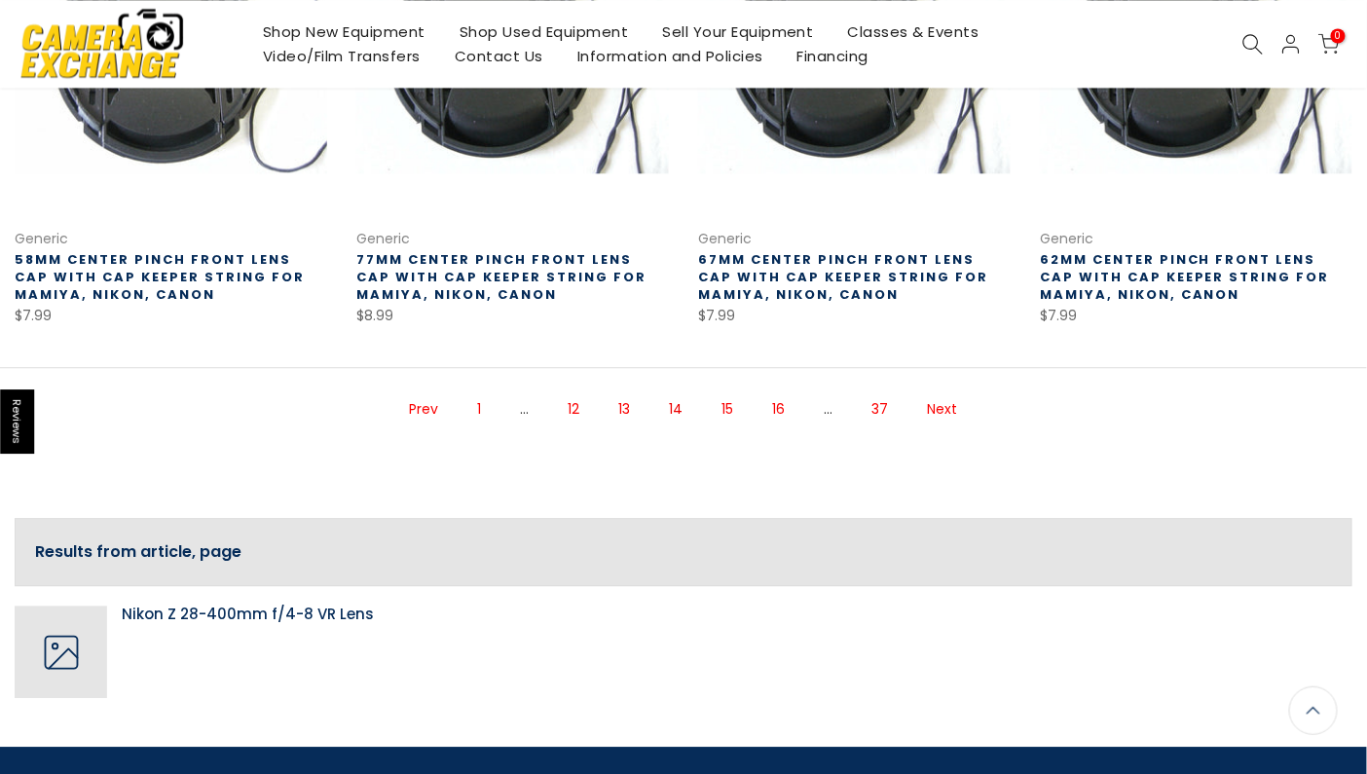
scroll to position [1482, 0]
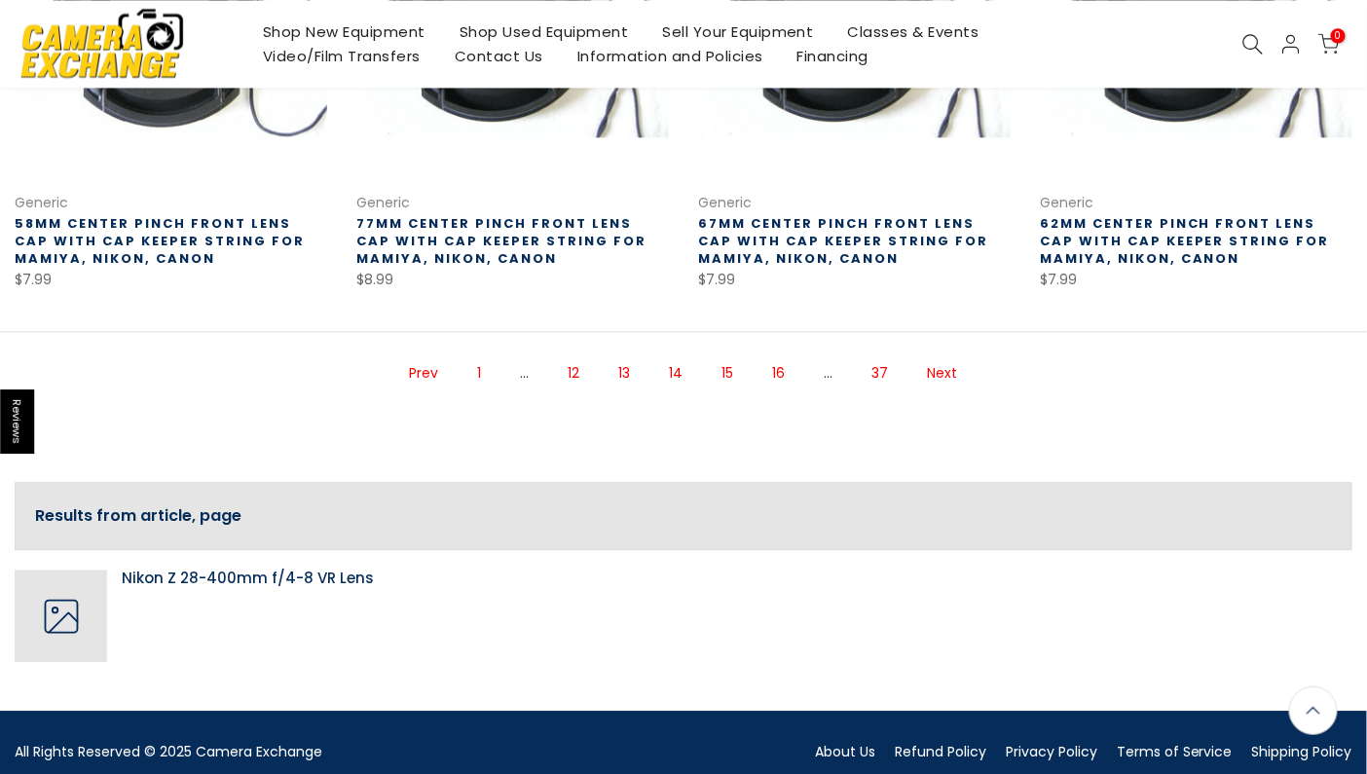
click at [947, 356] on link "Next" at bounding box center [943, 373] width 50 height 34
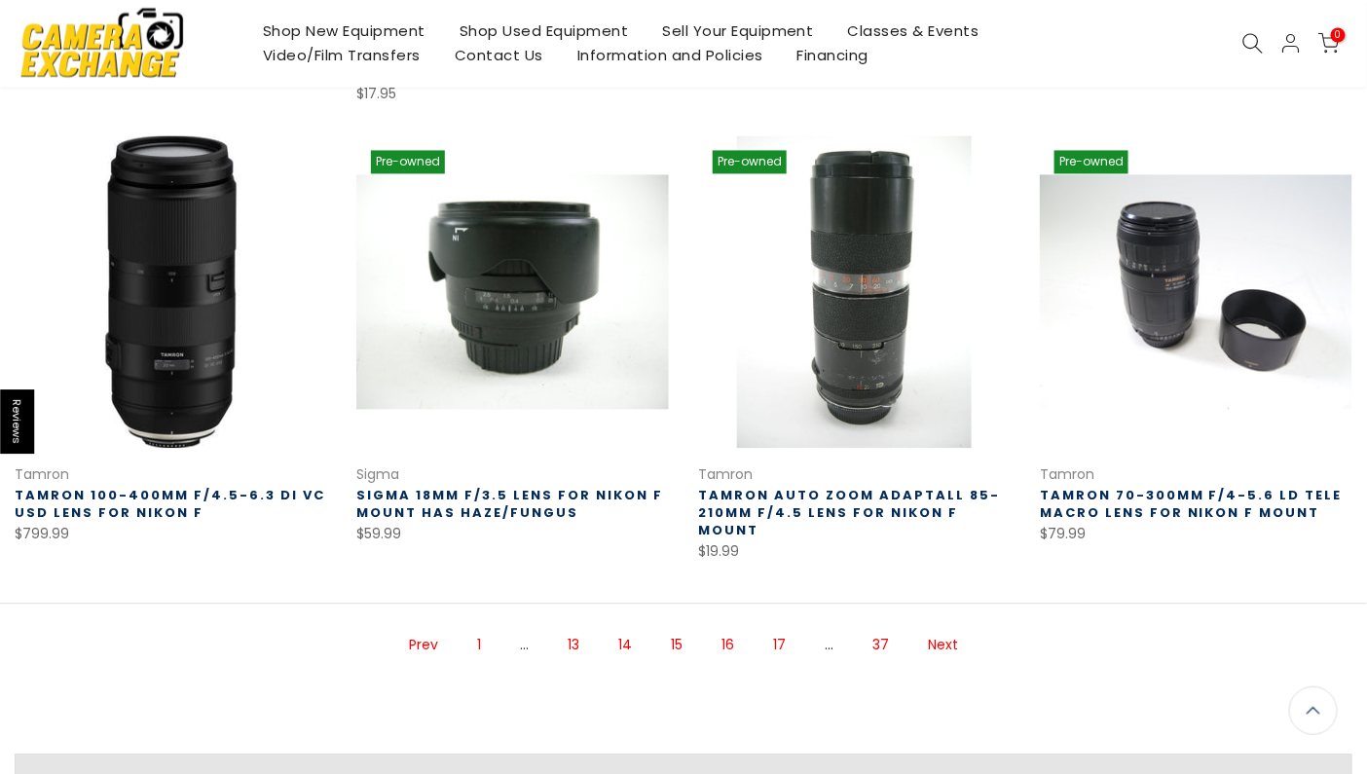
scroll to position [1188, 0]
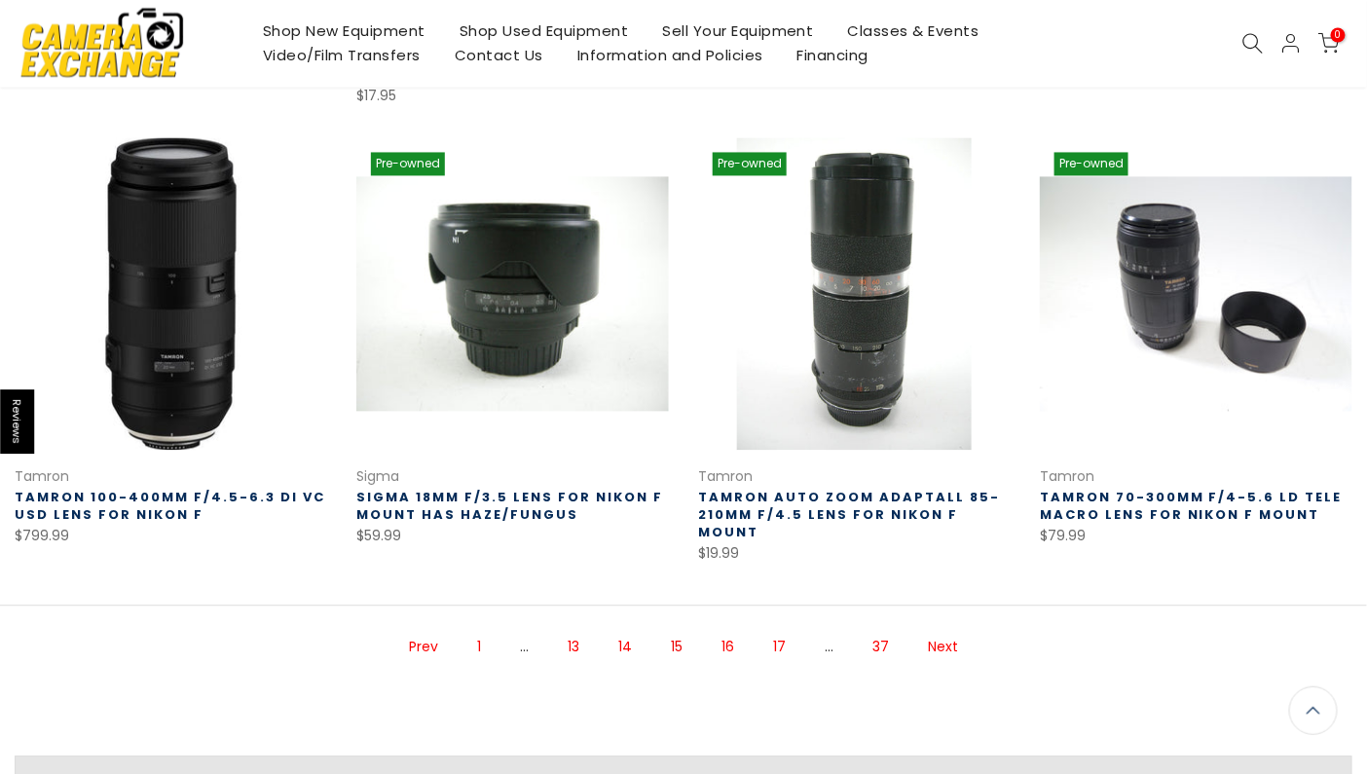
click at [943, 631] on link "Next" at bounding box center [943, 648] width 50 height 34
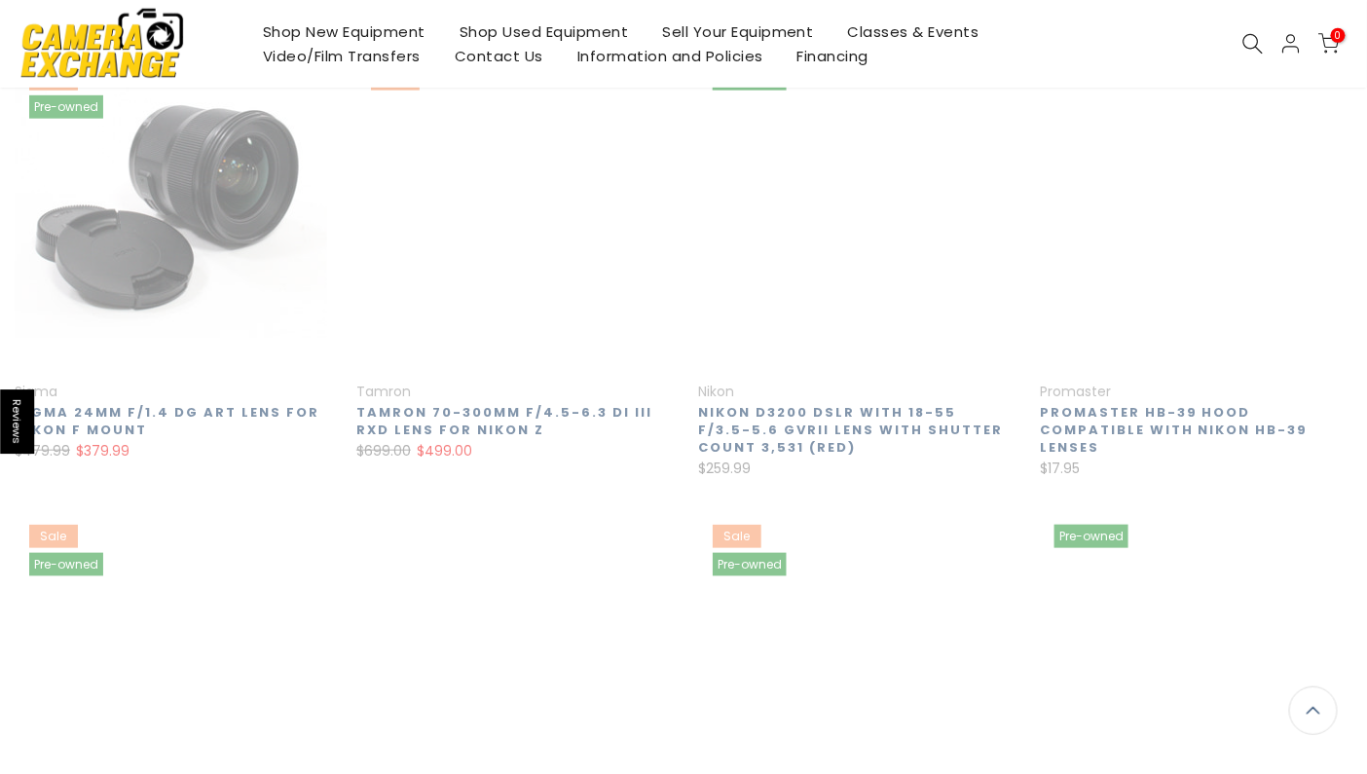
scroll to position [314, 0]
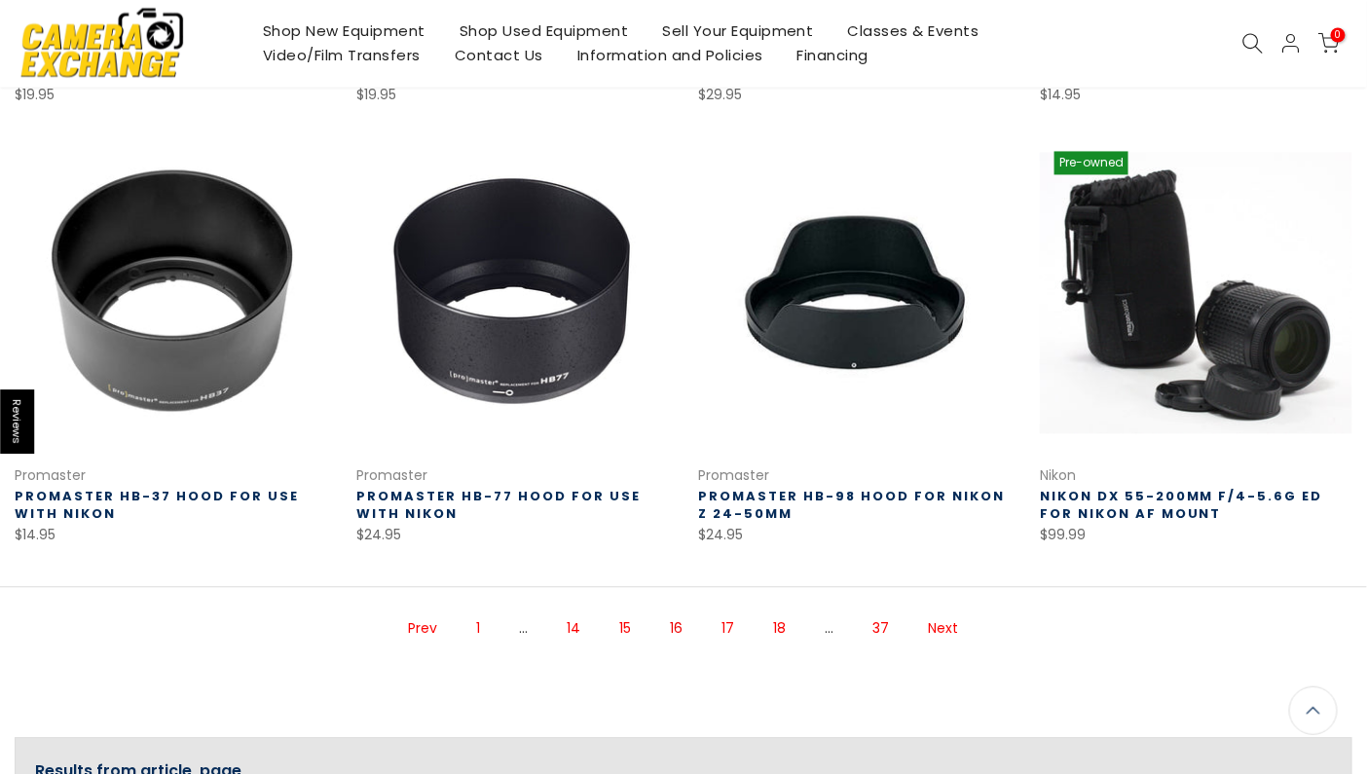
click at [943, 614] on link "Next" at bounding box center [944, 630] width 50 height 34
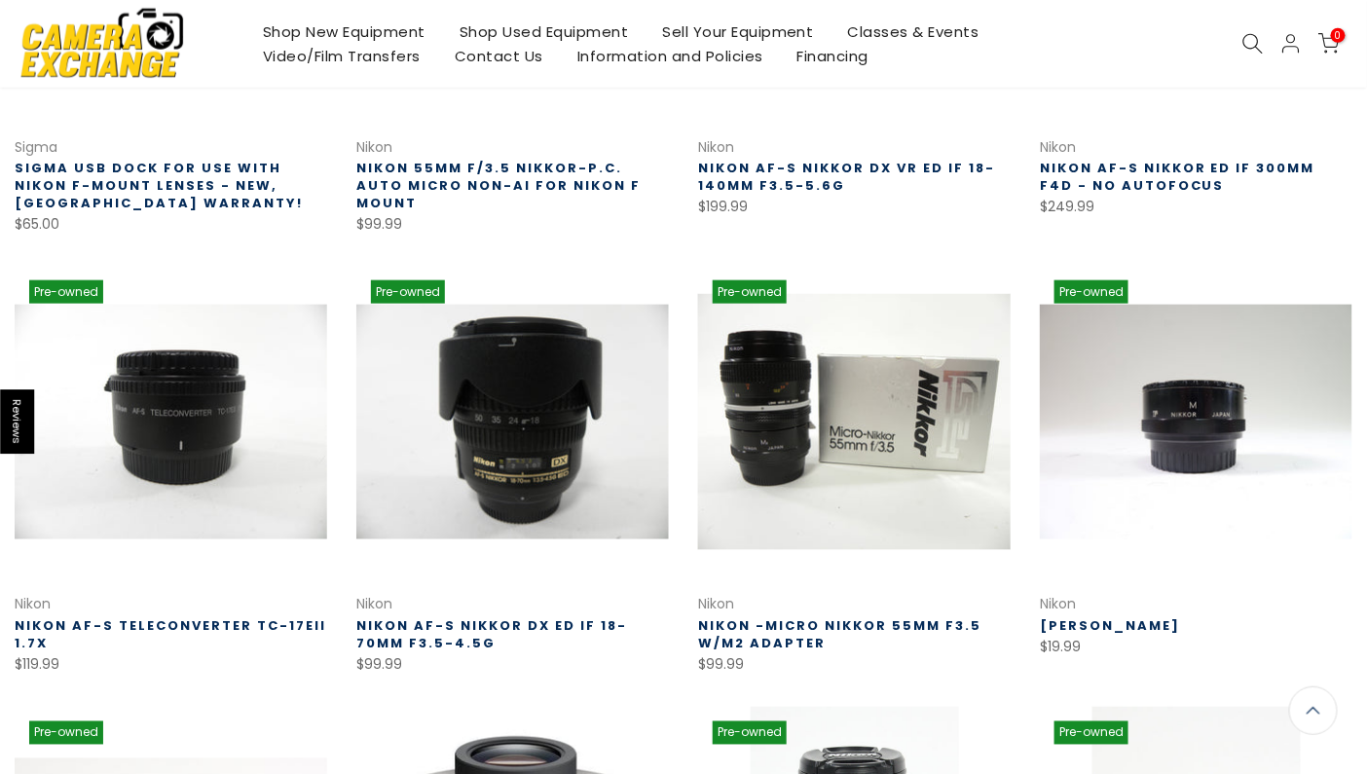
scroll to position [605, 0]
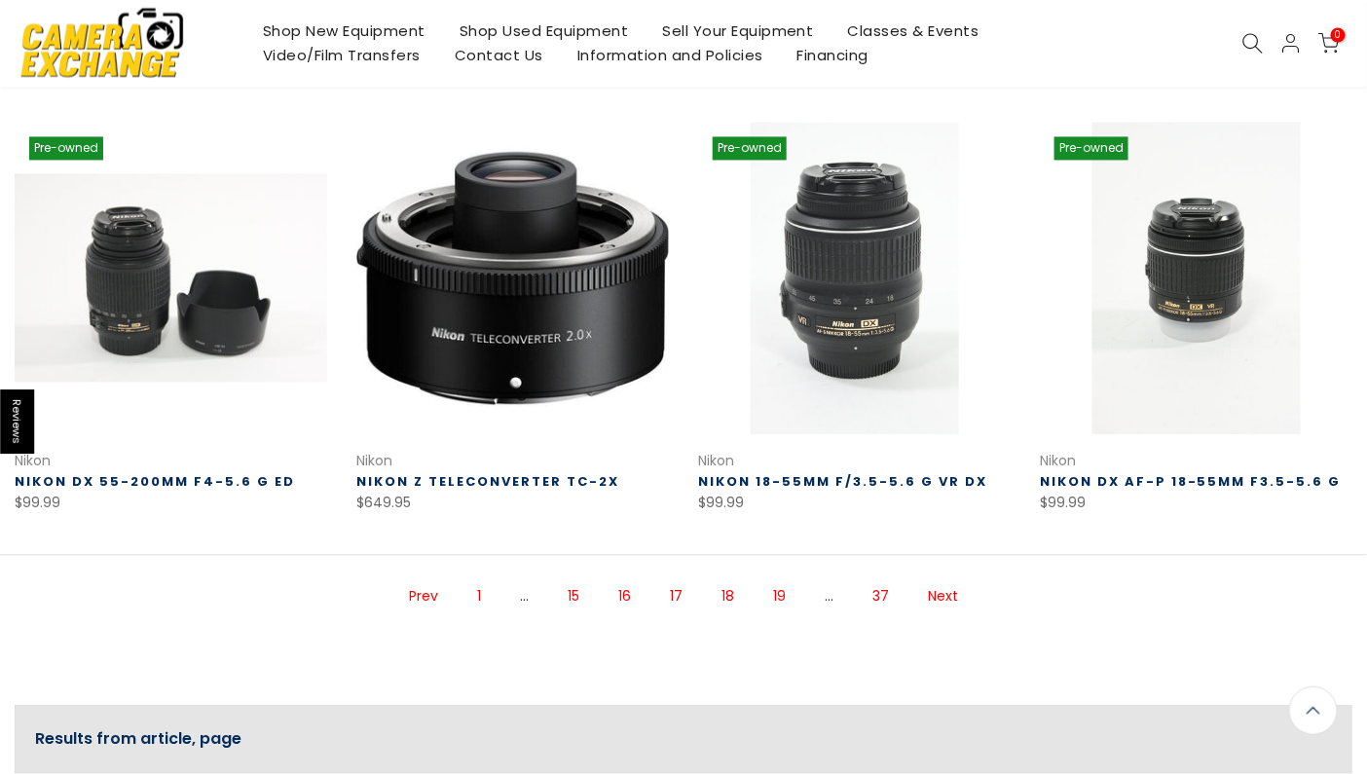
click at [952, 600] on link "Next" at bounding box center [943, 597] width 50 height 34
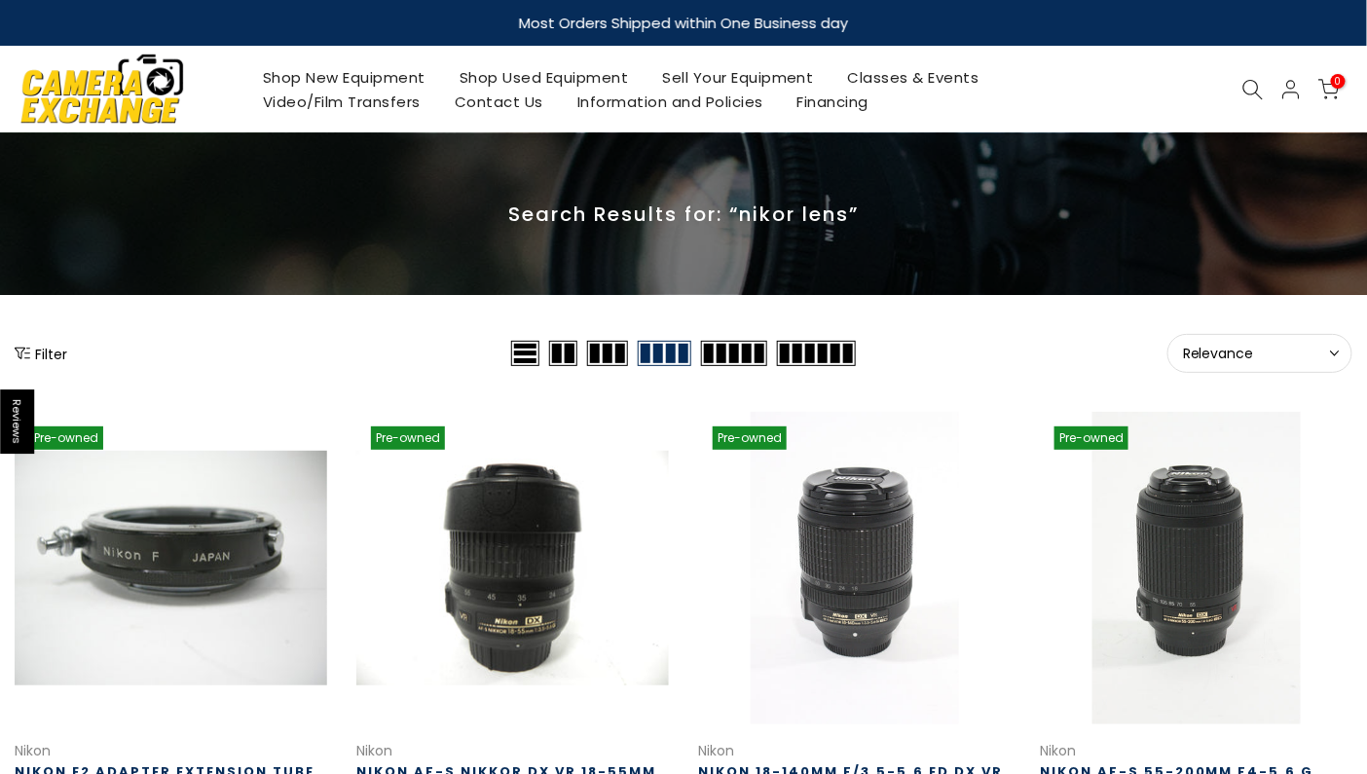
click at [1239, 79] on div at bounding box center [1253, 89] width 37 height 21
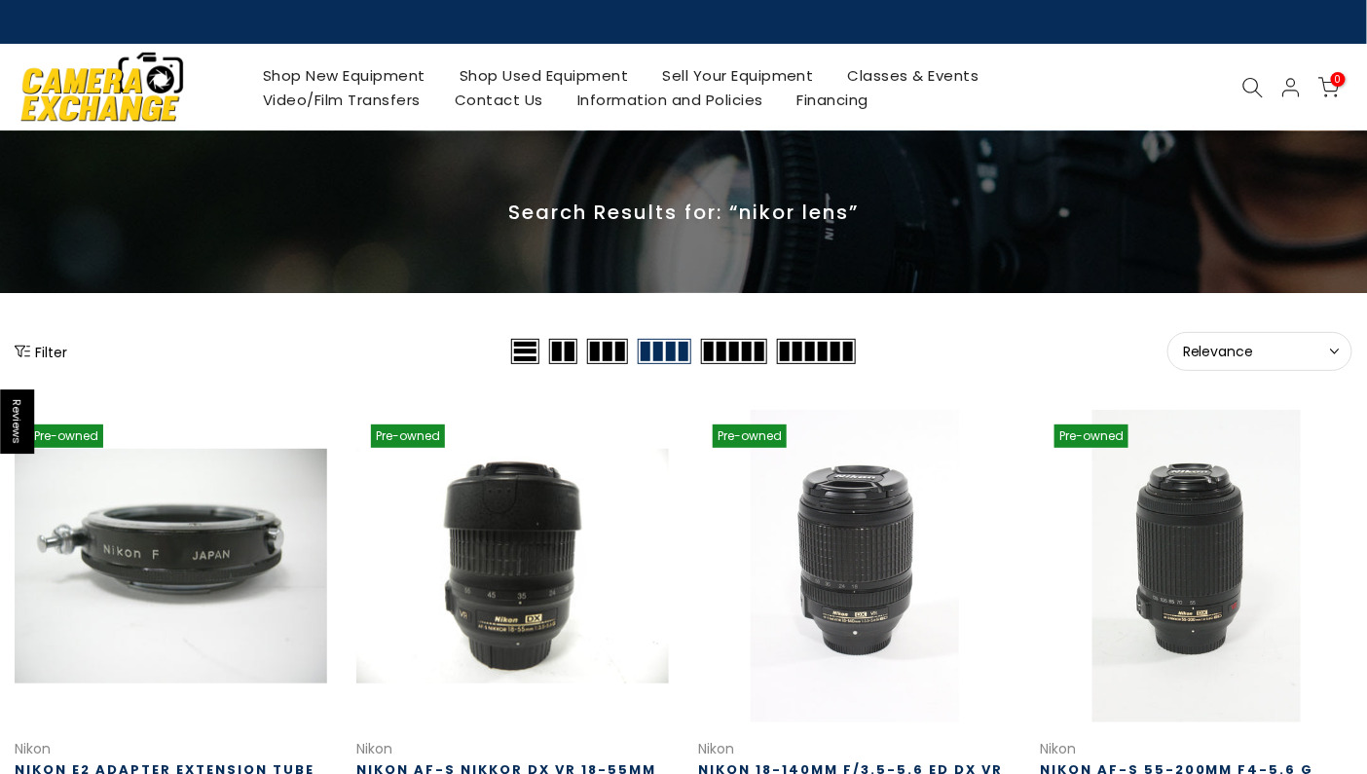
click at [1245, 83] on icon at bounding box center [1253, 87] width 21 height 21
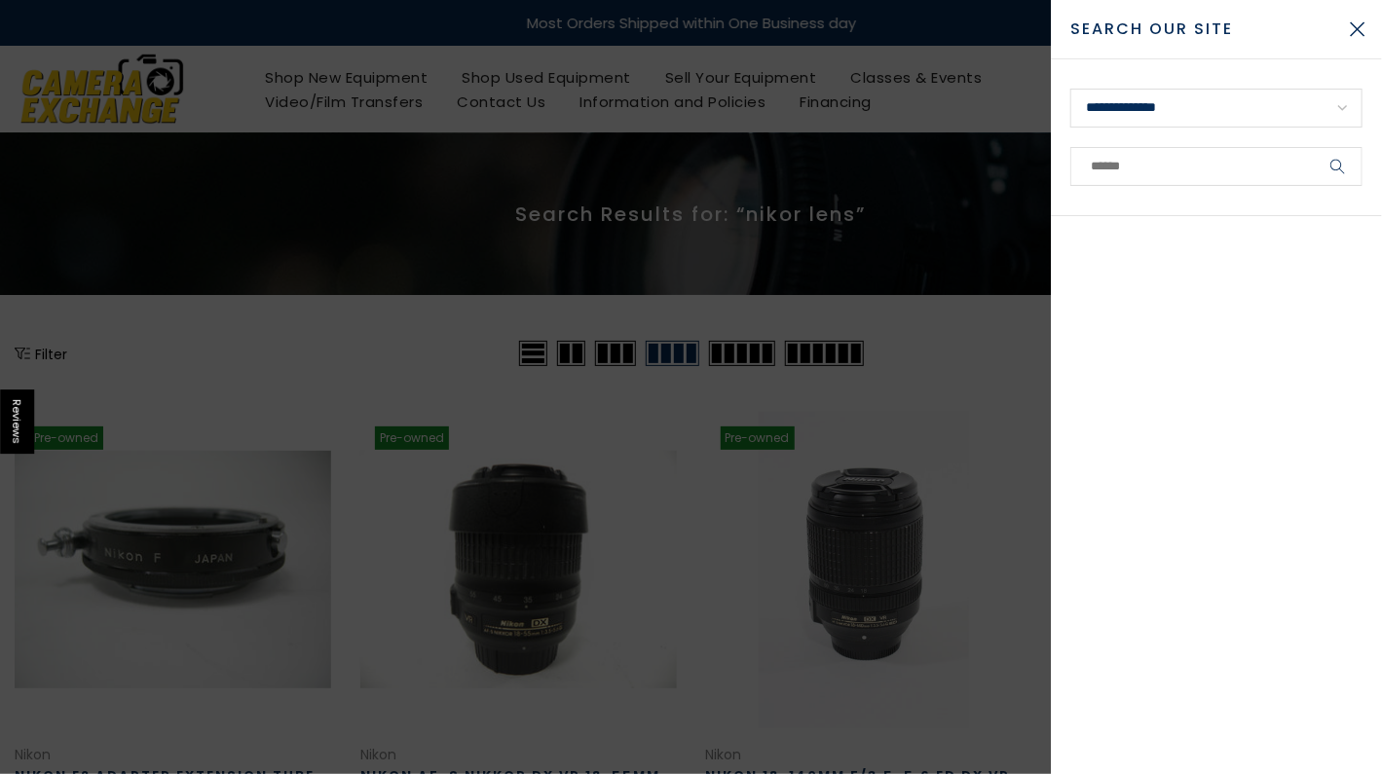
click at [1257, 79] on link at bounding box center [1267, 89] width 21 height 21
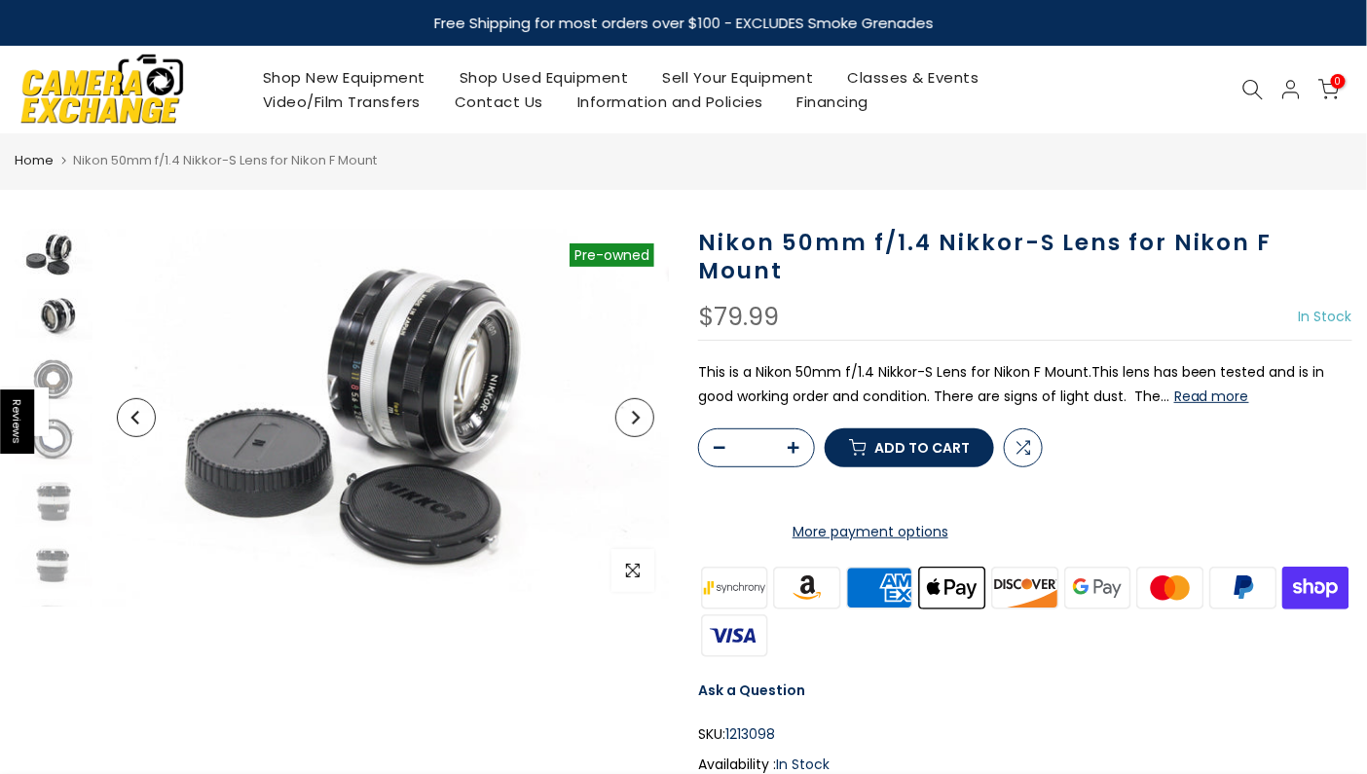
click at [53, 310] on img at bounding box center [54, 316] width 78 height 52
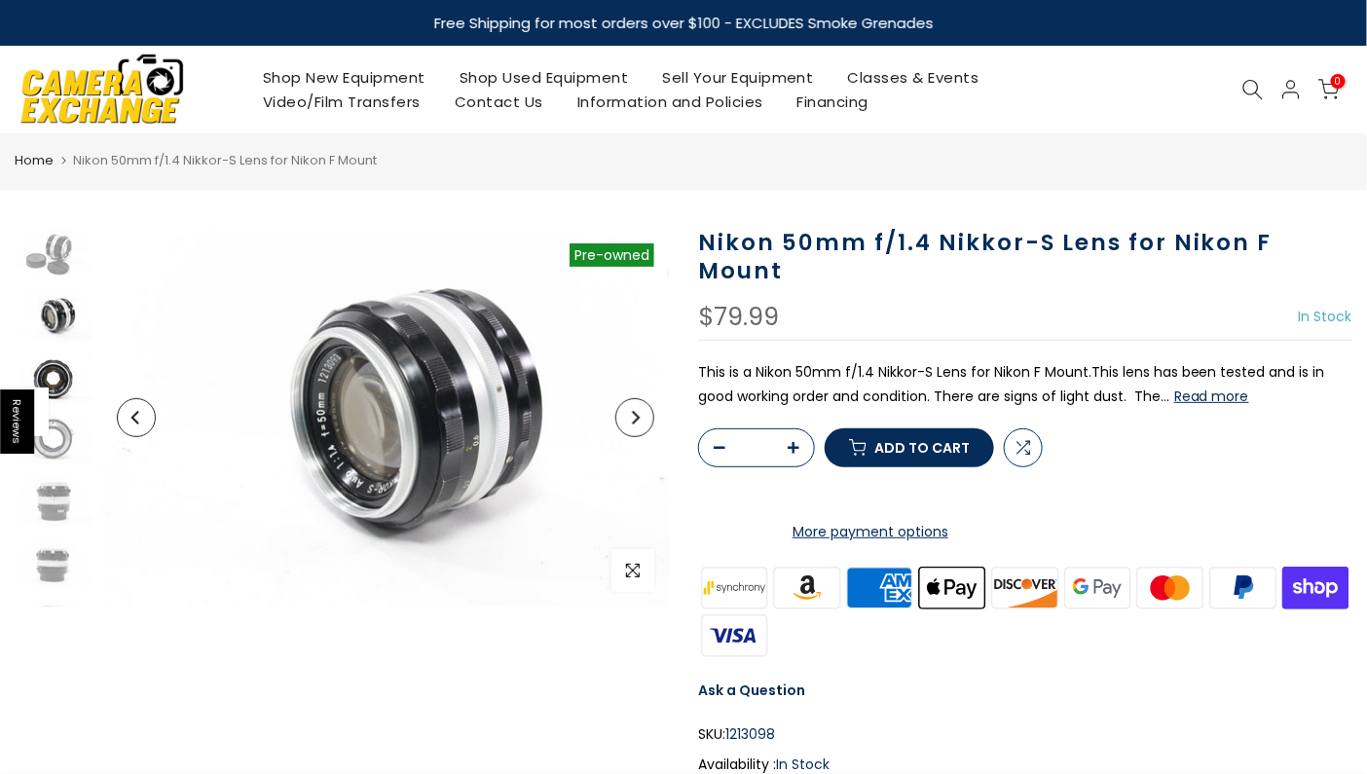
click at [53, 368] on img at bounding box center [54, 379] width 78 height 52
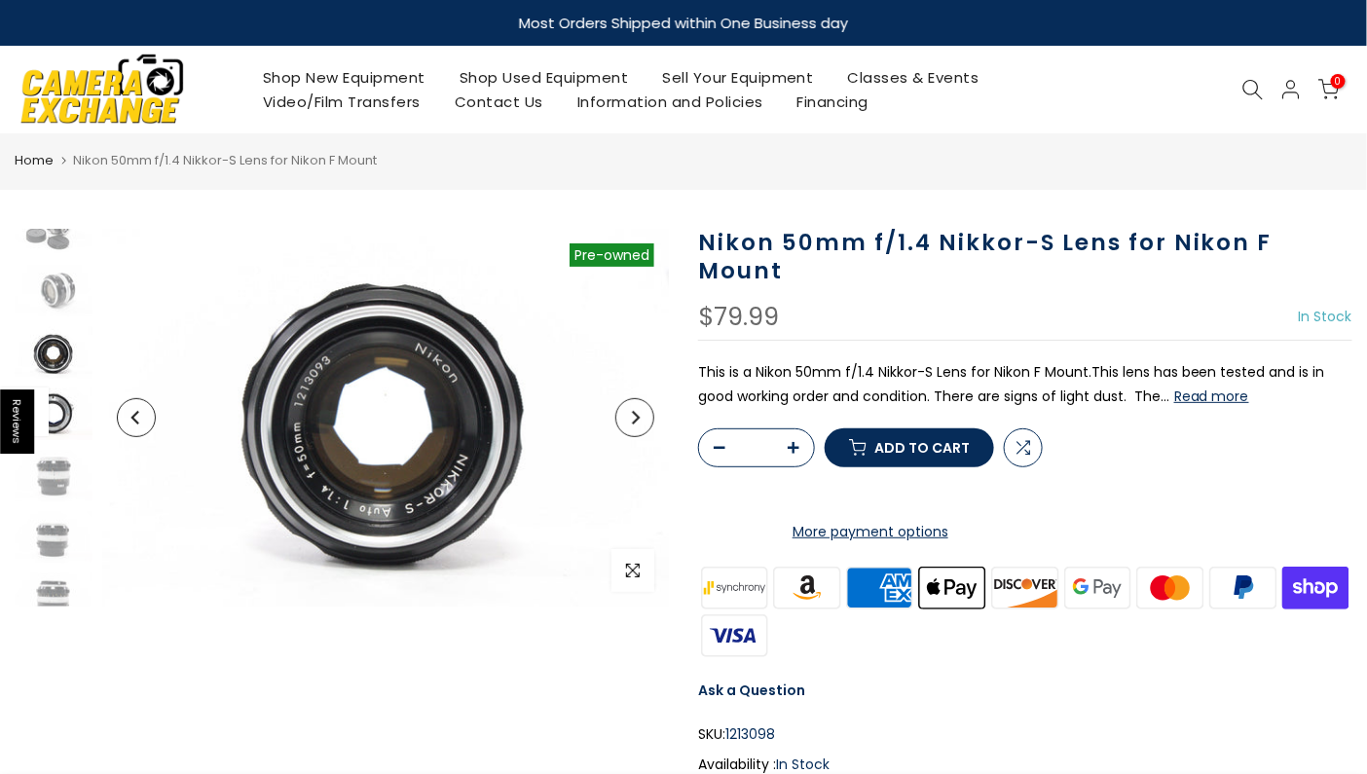
click at [59, 421] on img at bounding box center [54, 415] width 78 height 52
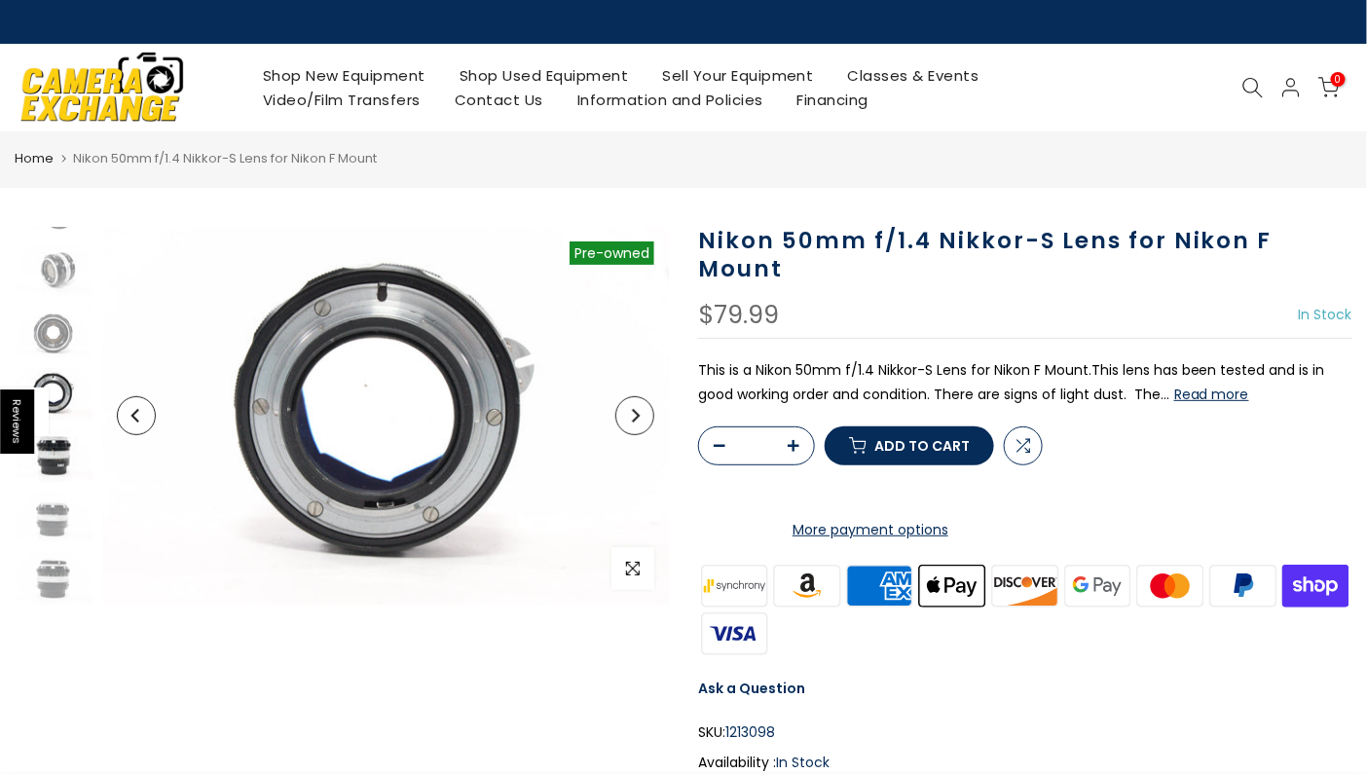
click at [55, 452] on img at bounding box center [54, 455] width 78 height 52
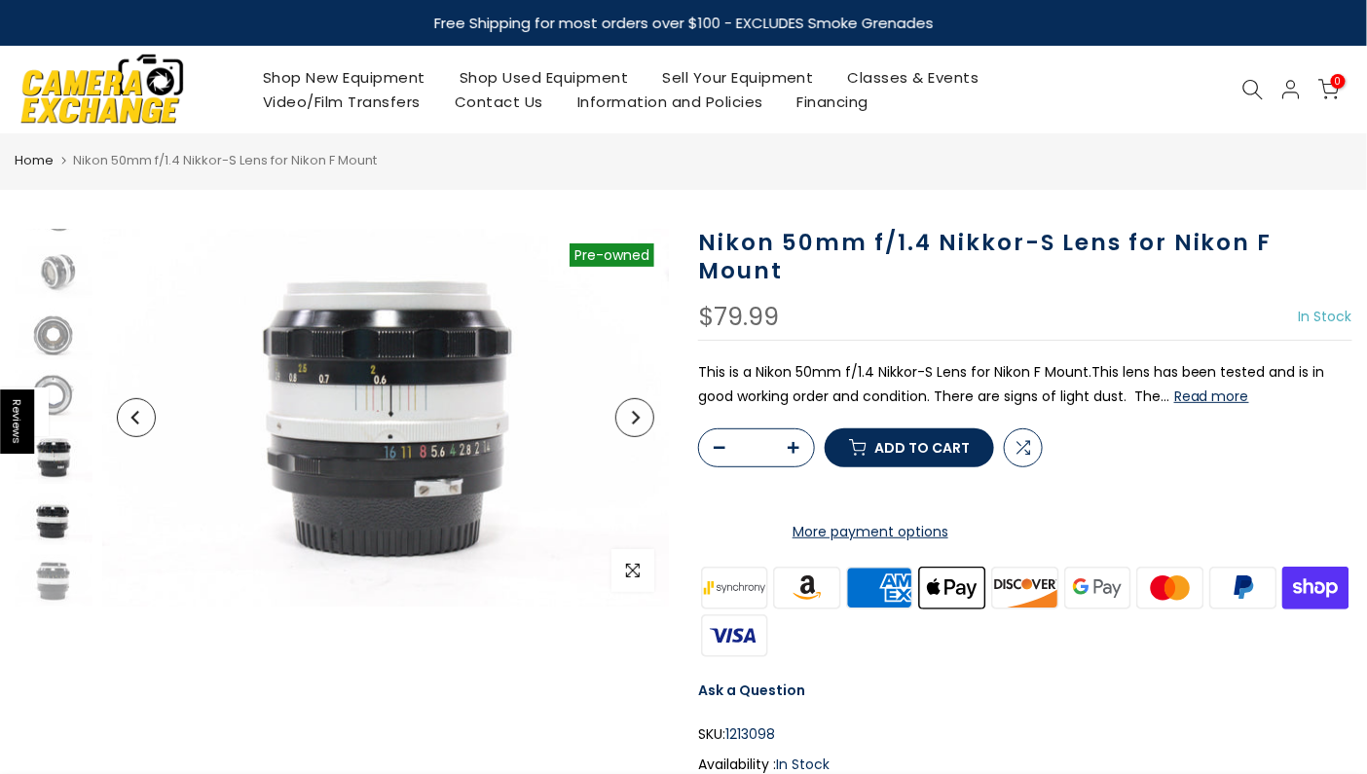
click at [51, 515] on img at bounding box center [54, 520] width 78 height 52
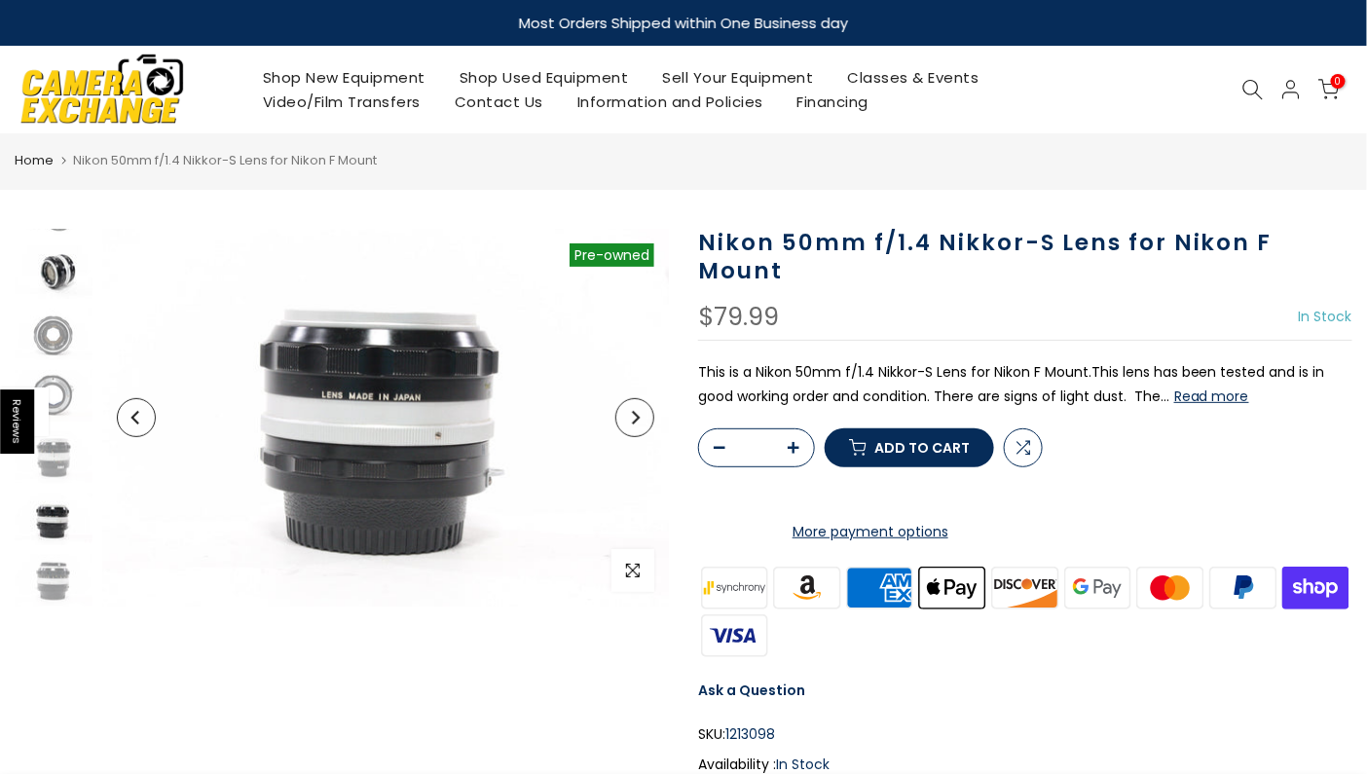
click at [63, 254] on img at bounding box center [54, 272] width 78 height 52
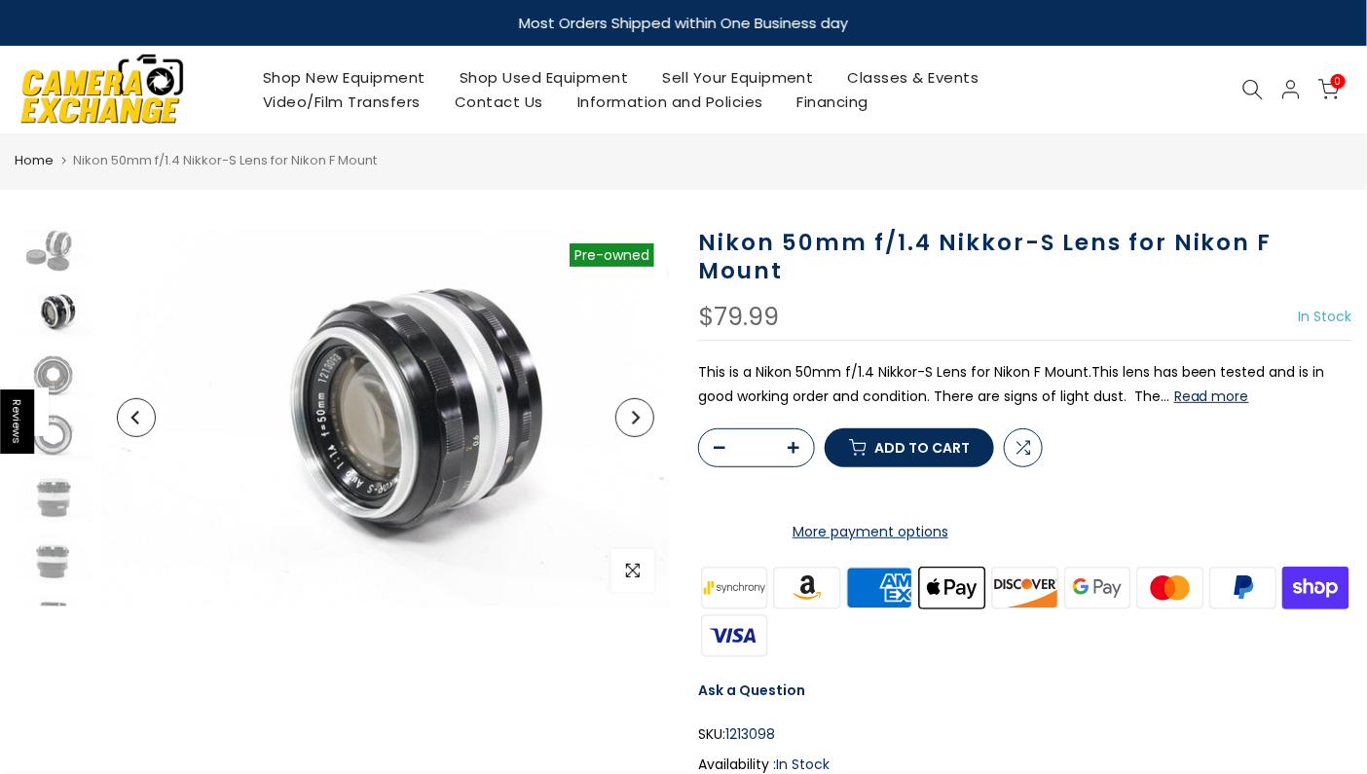
scroll to position [0, 0]
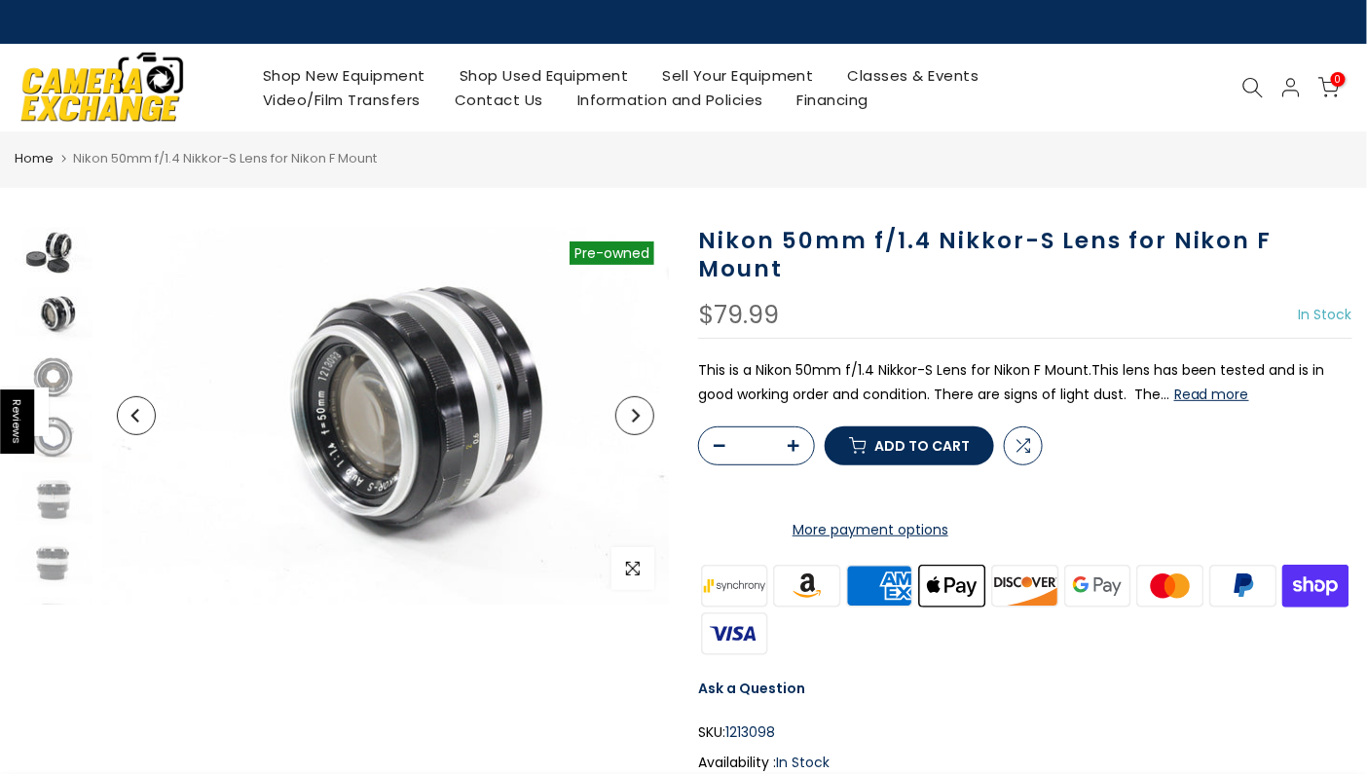
click at [58, 249] on img at bounding box center [54, 253] width 78 height 52
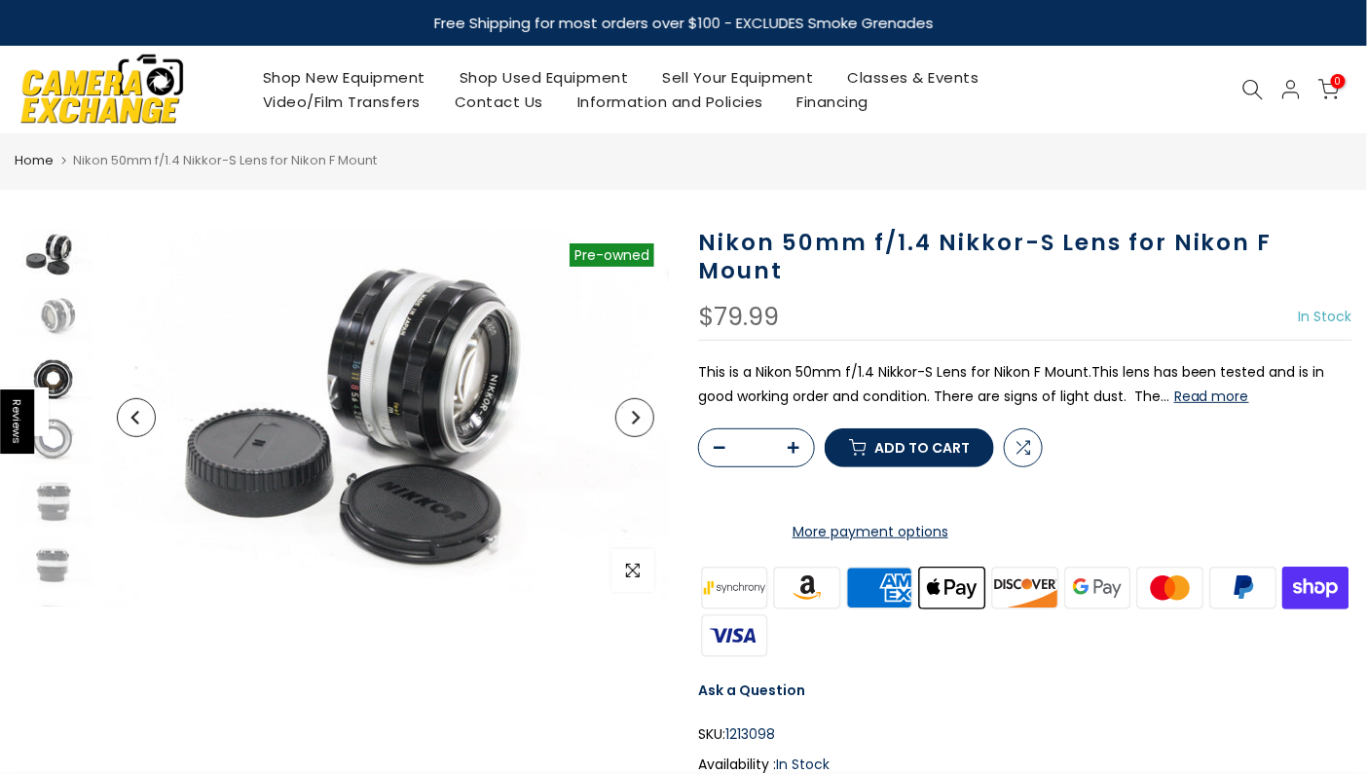
click at [47, 388] on span at bounding box center [24, 412] width 49 height 49
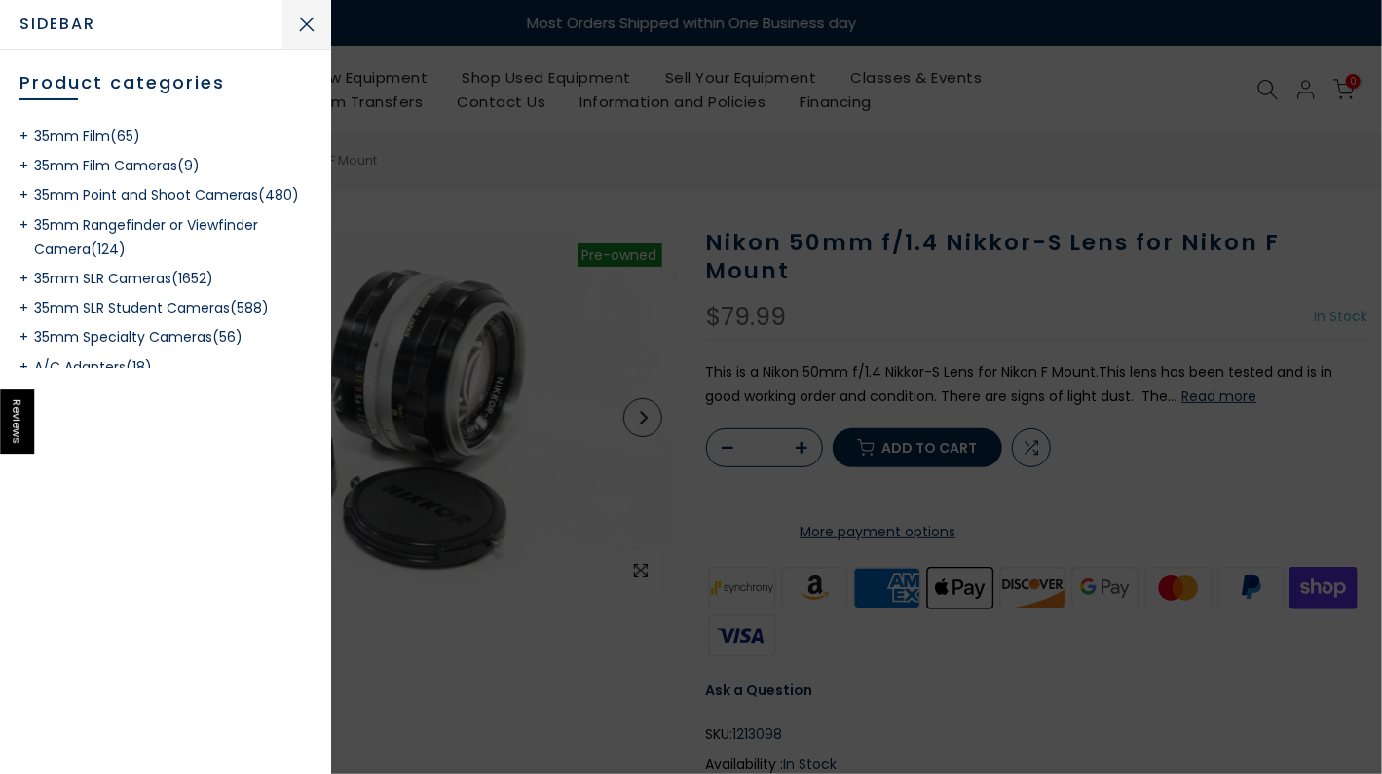
click at [297, 17] on button "Close sidebar" at bounding box center [306, 24] width 49 height 49
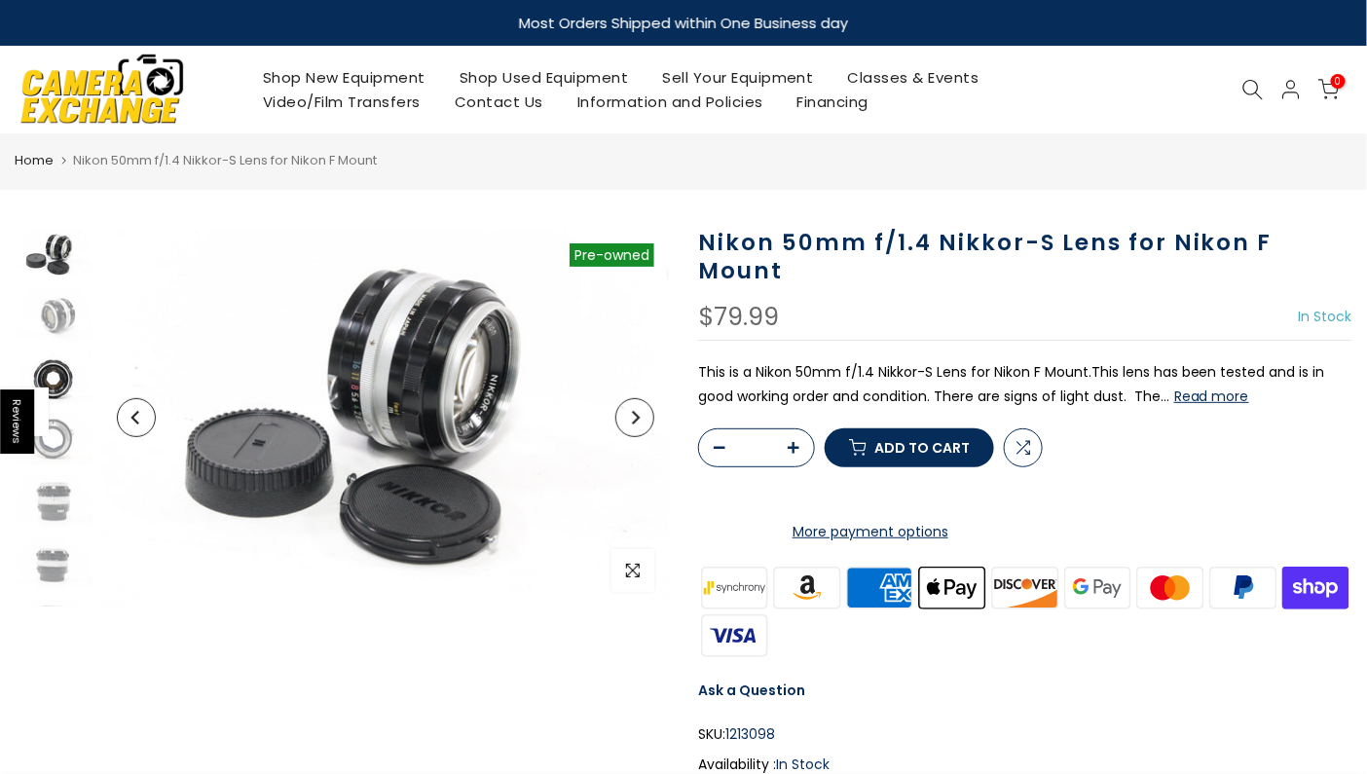
click at [58, 379] on img at bounding box center [54, 379] width 78 height 52
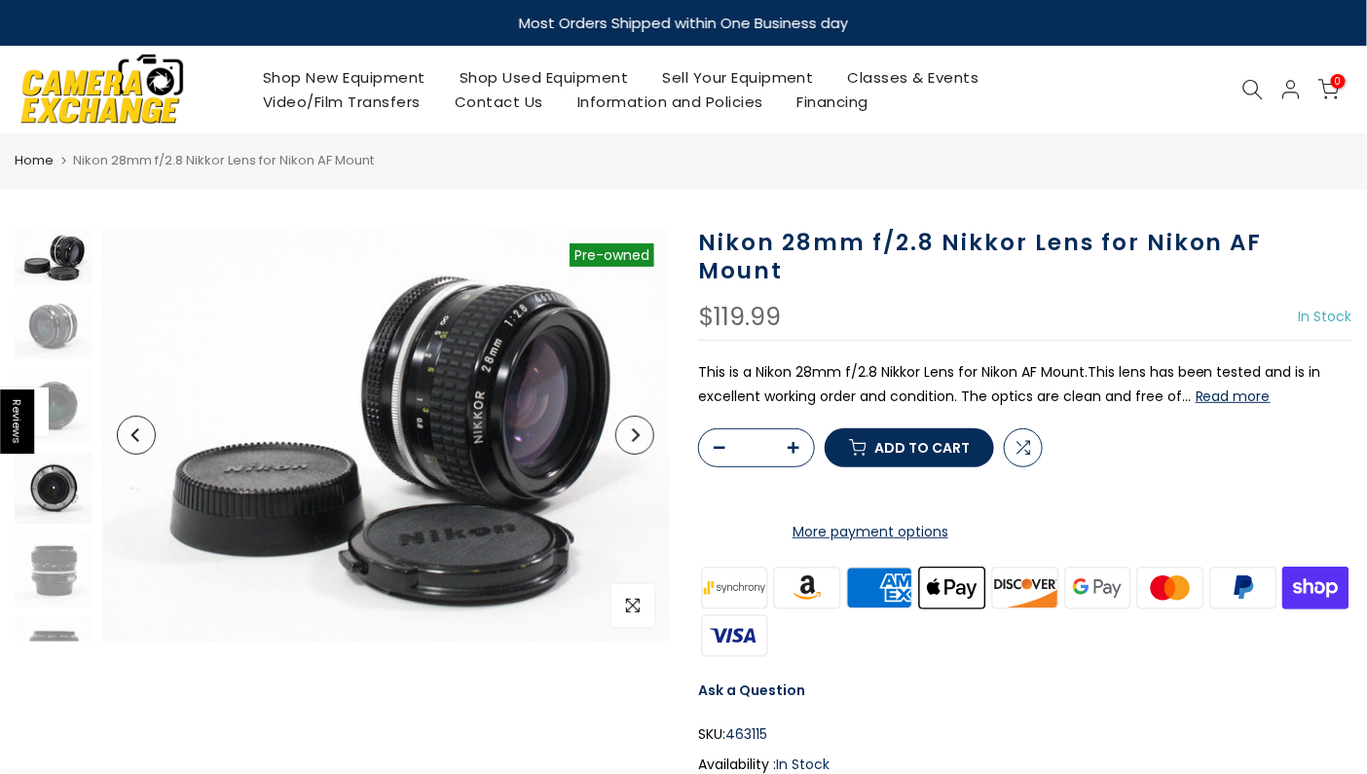
click at [47, 490] on img at bounding box center [54, 488] width 78 height 71
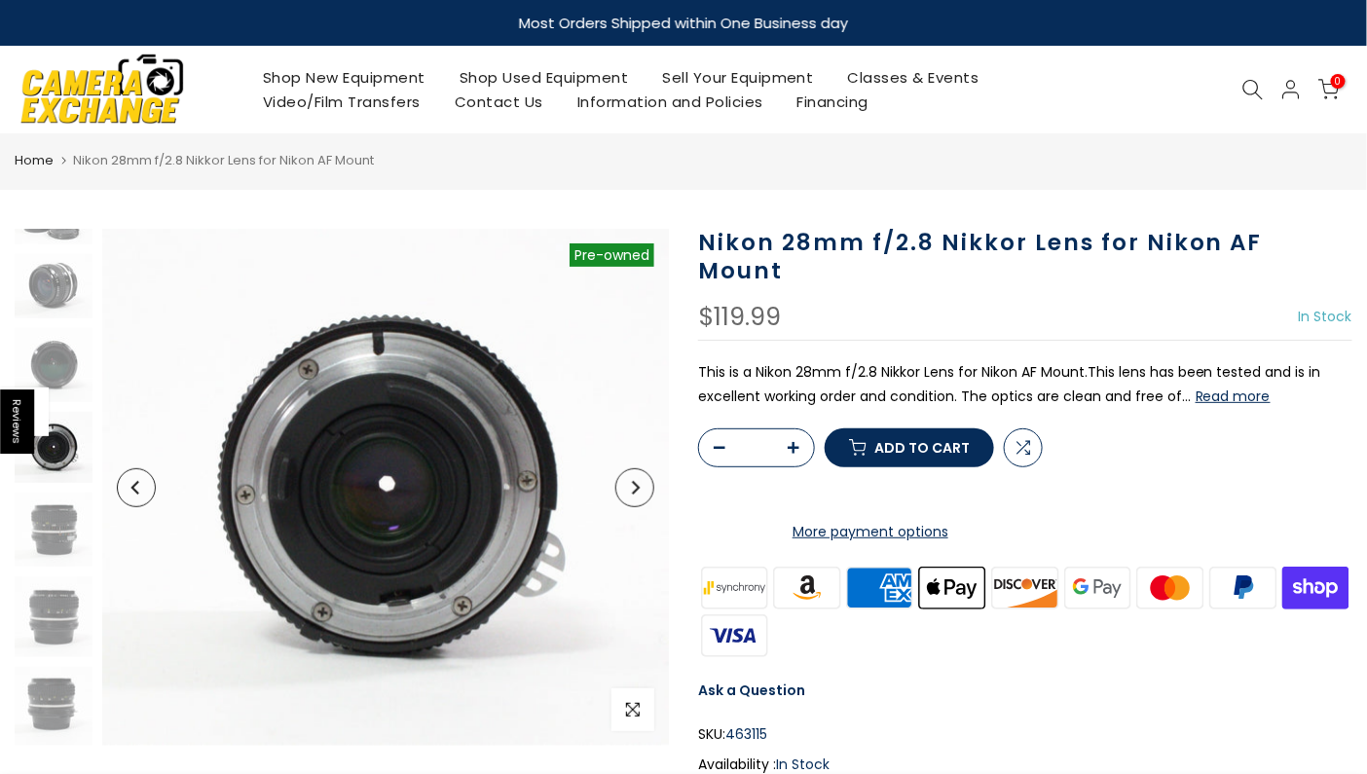
scroll to position [40, 0]
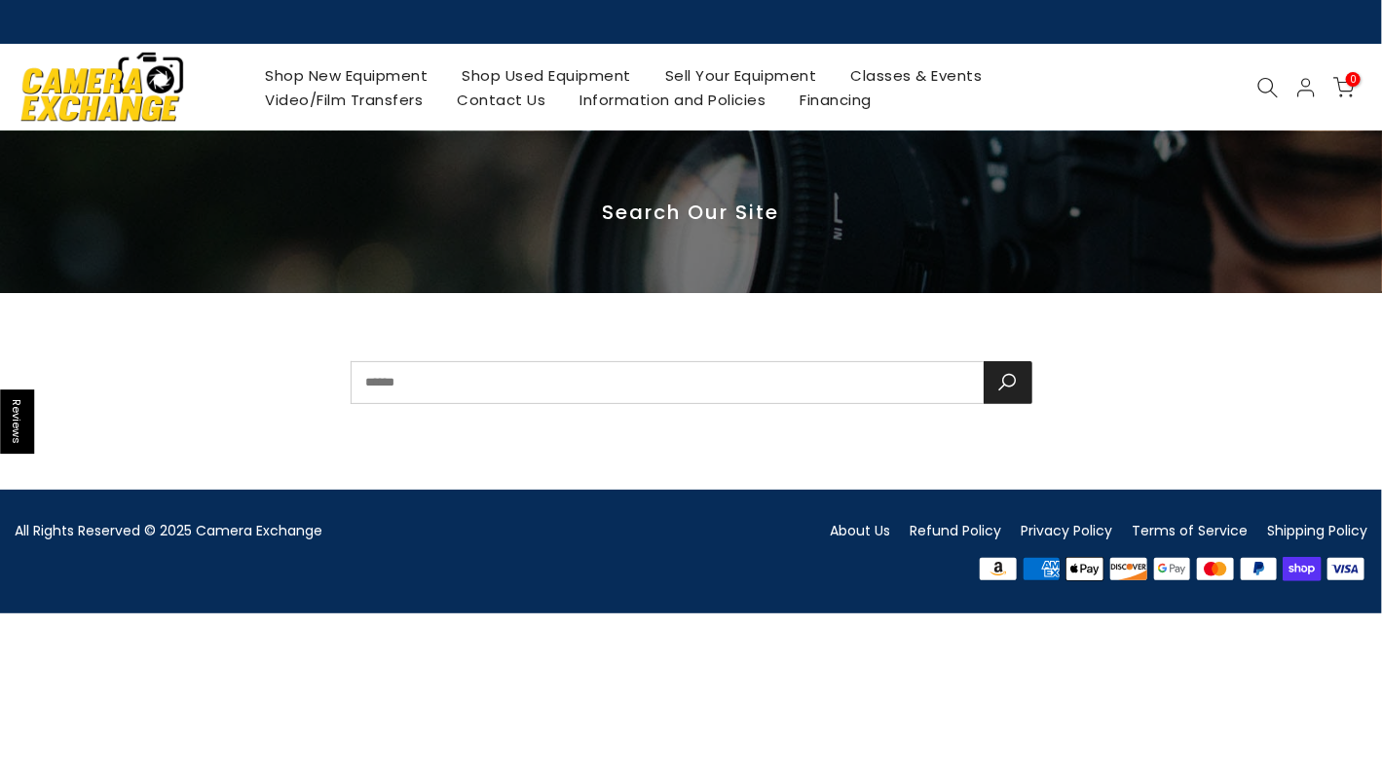
click at [1266, 84] on icon at bounding box center [1267, 87] width 21 height 21
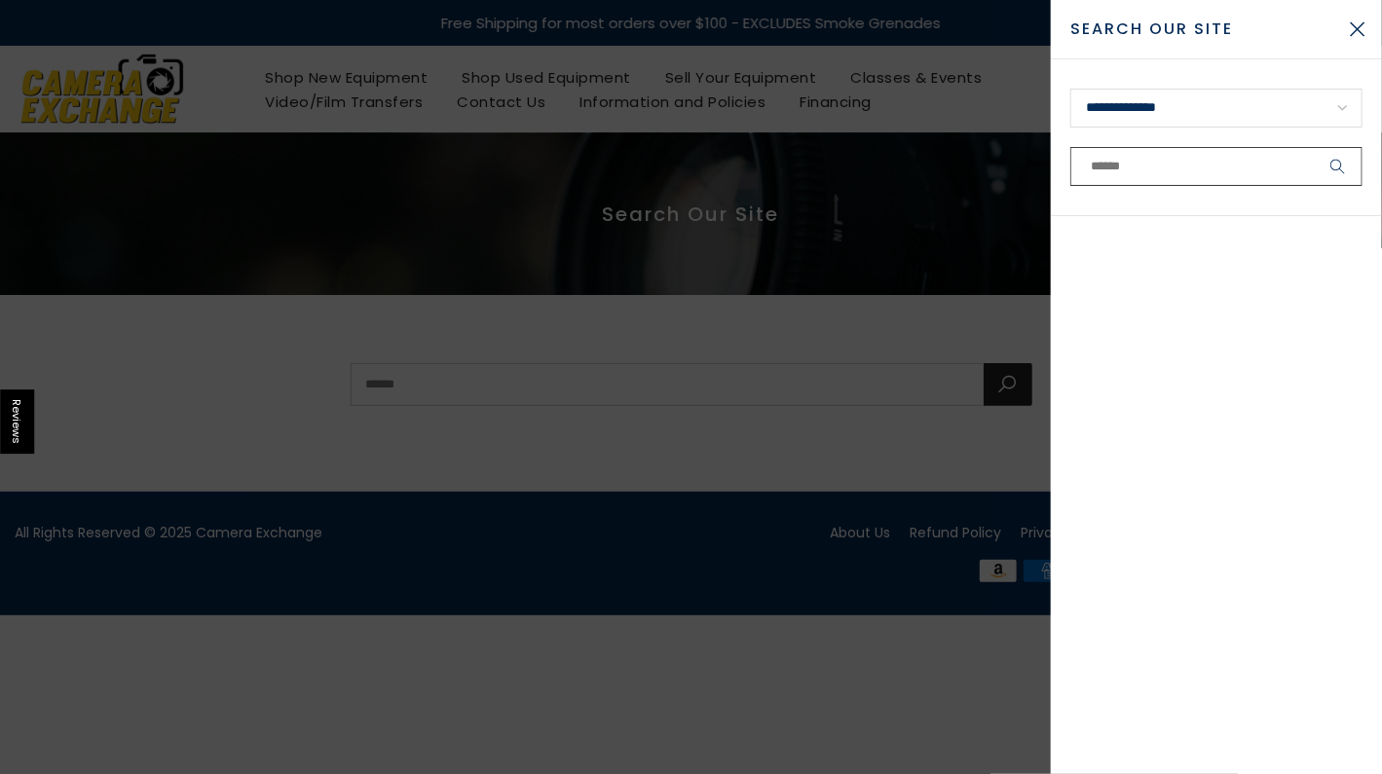
click at [1156, 163] on input "text" at bounding box center [1216, 166] width 292 height 39
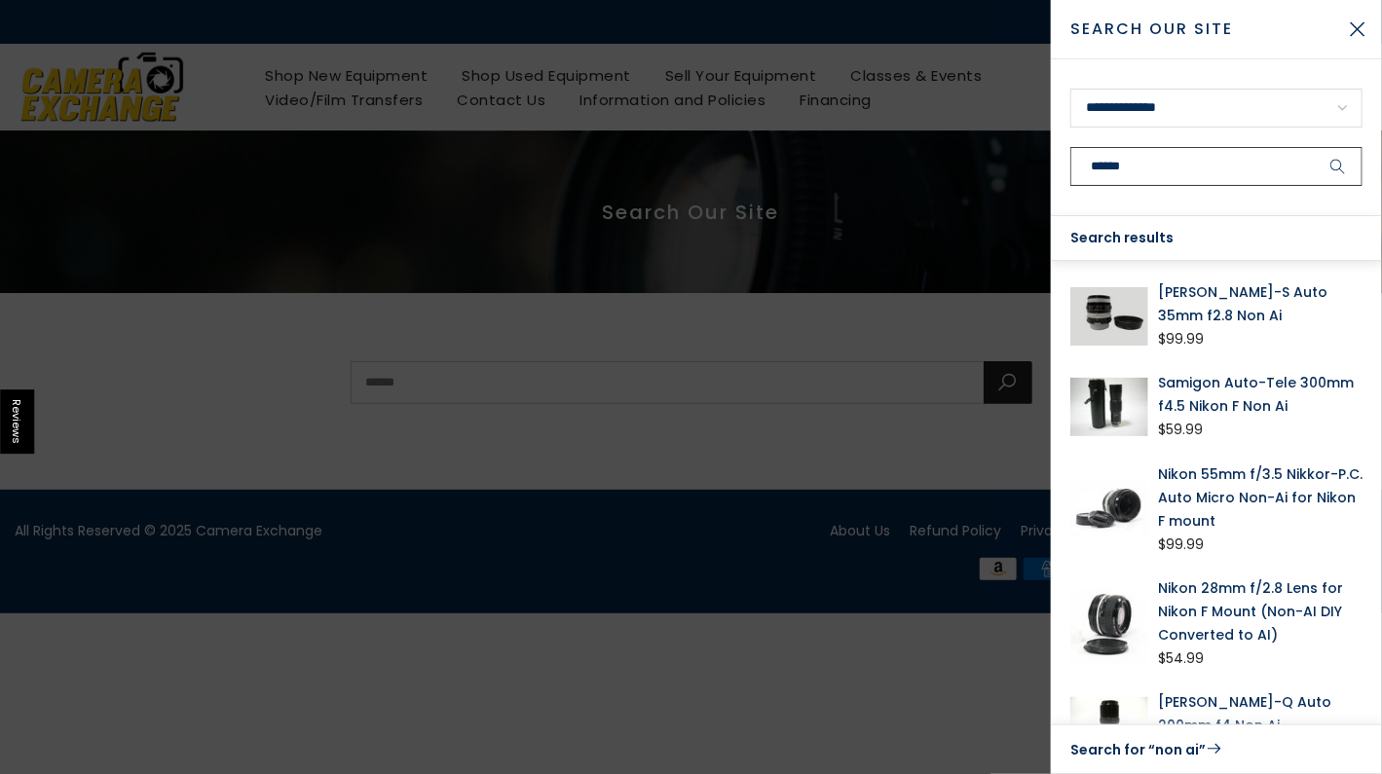
type input "******"
click at [1314, 147] on button "submit" at bounding box center [1338, 166] width 49 height 39
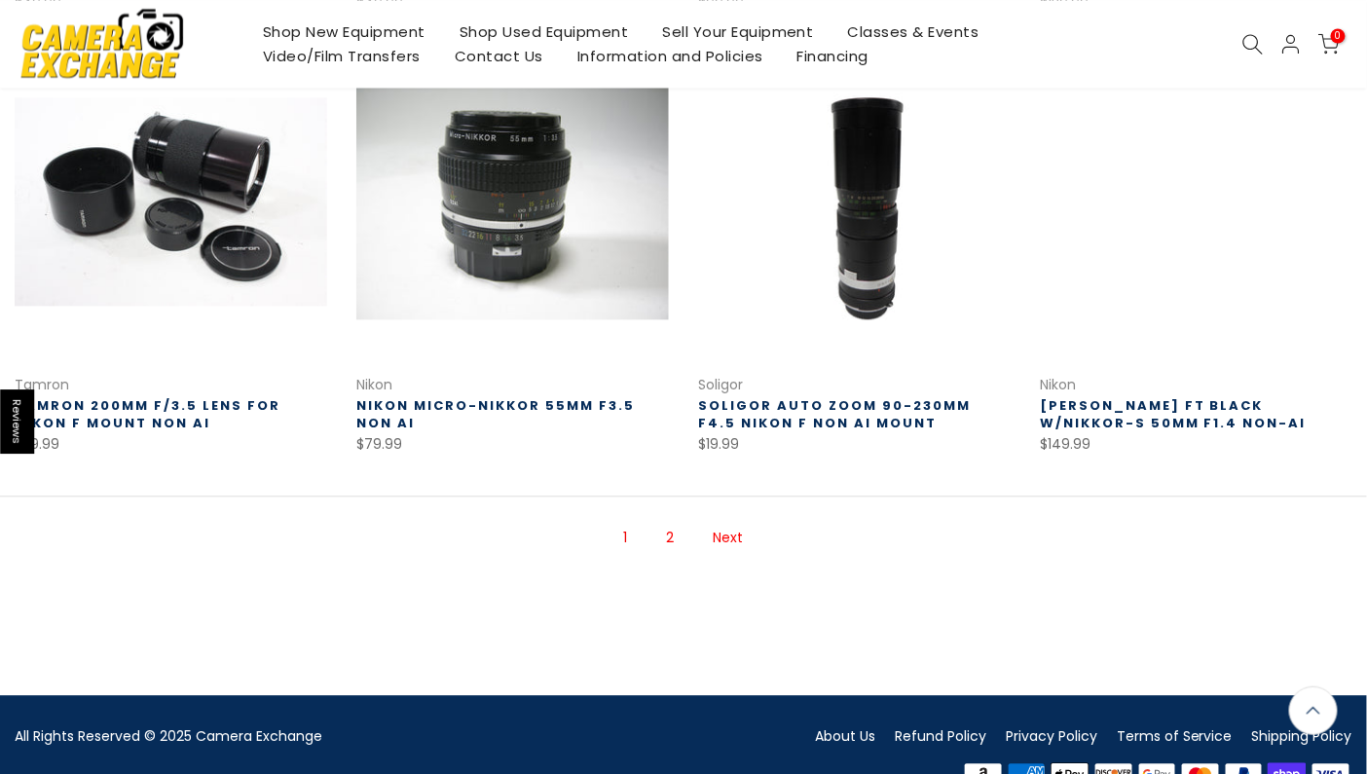
scroll to position [1263, 0]
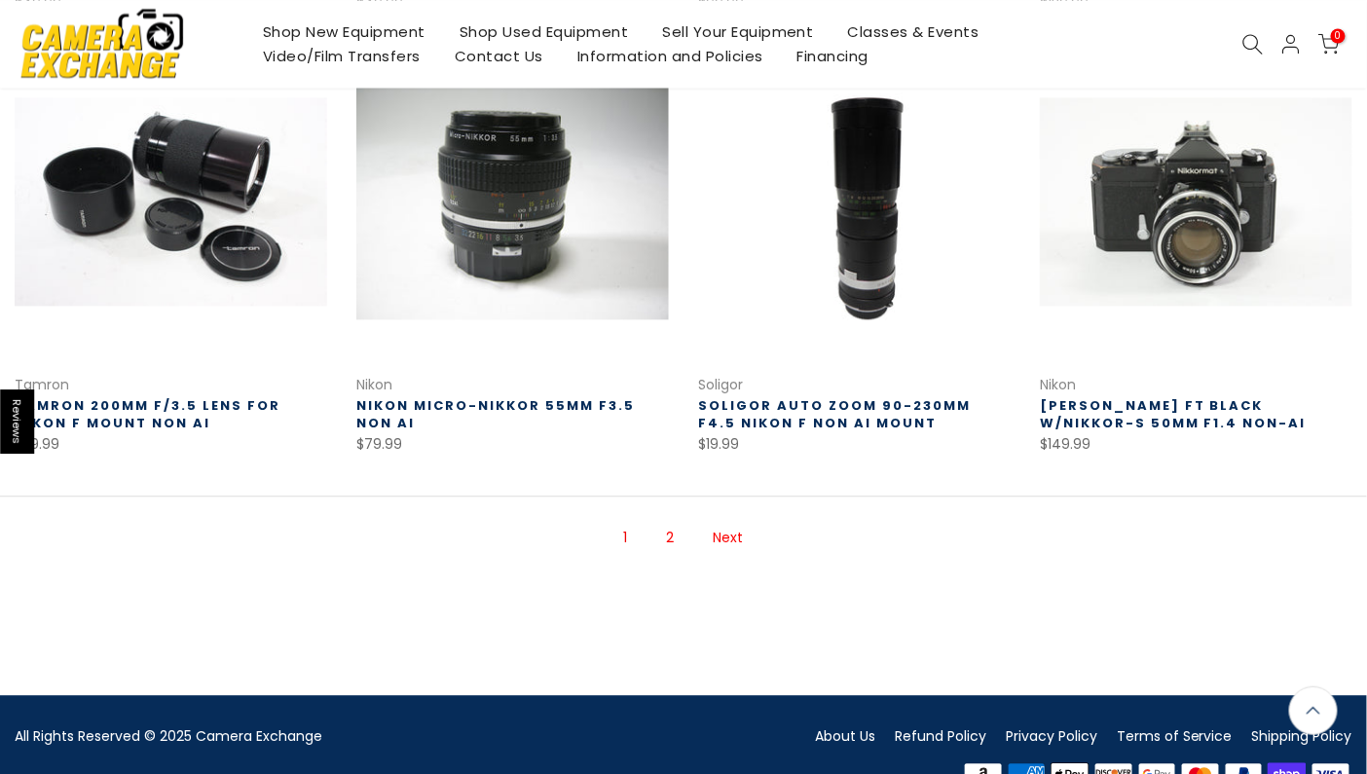
click at [721, 536] on link "Next" at bounding box center [729, 538] width 50 height 34
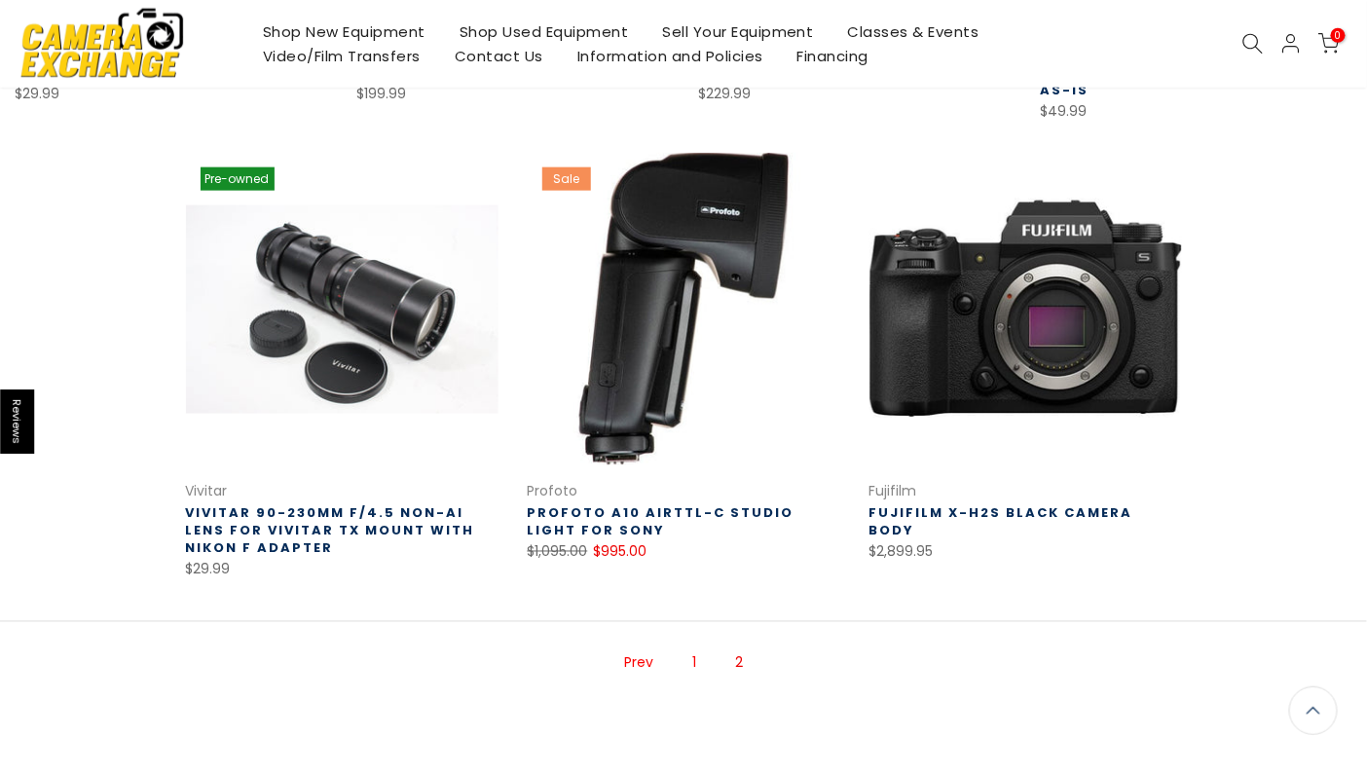
scroll to position [800, 0]
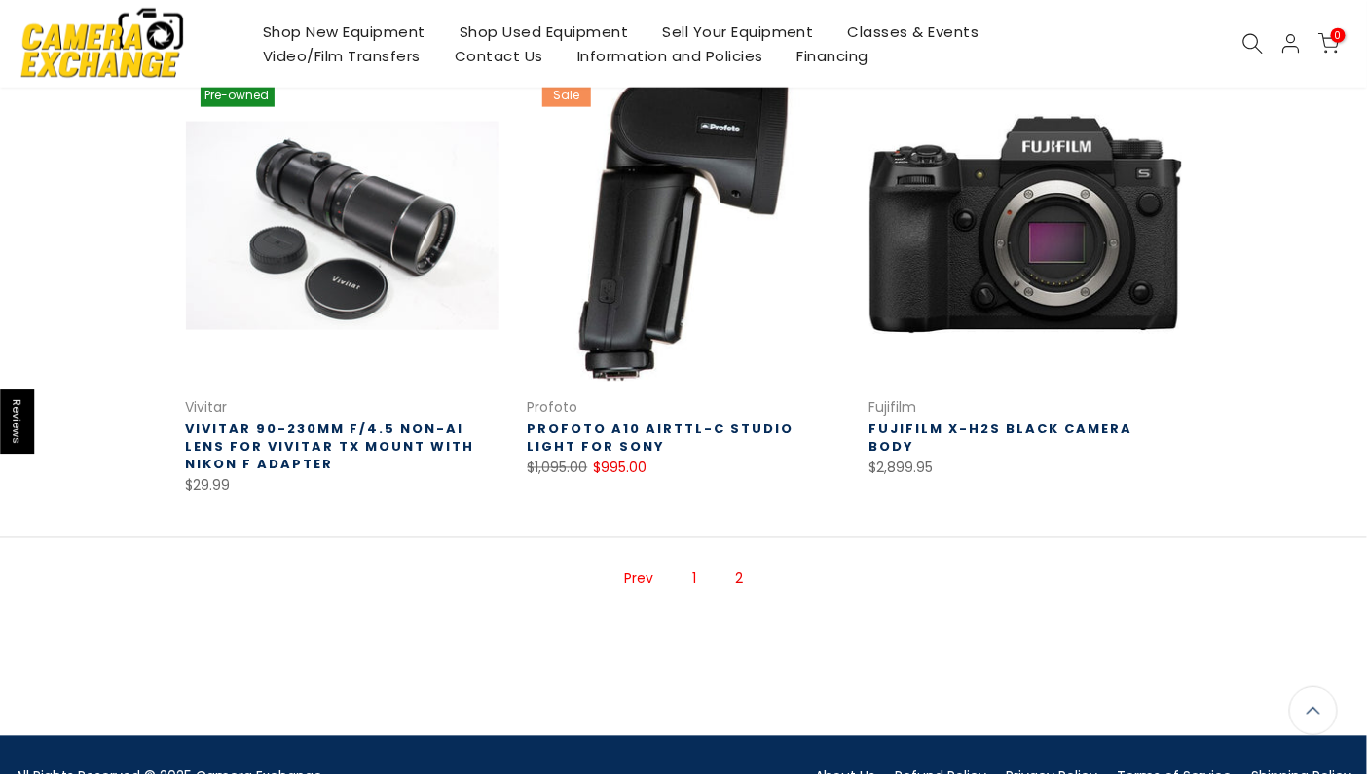
click at [1244, 43] on use at bounding box center [1253, 43] width 19 height 19
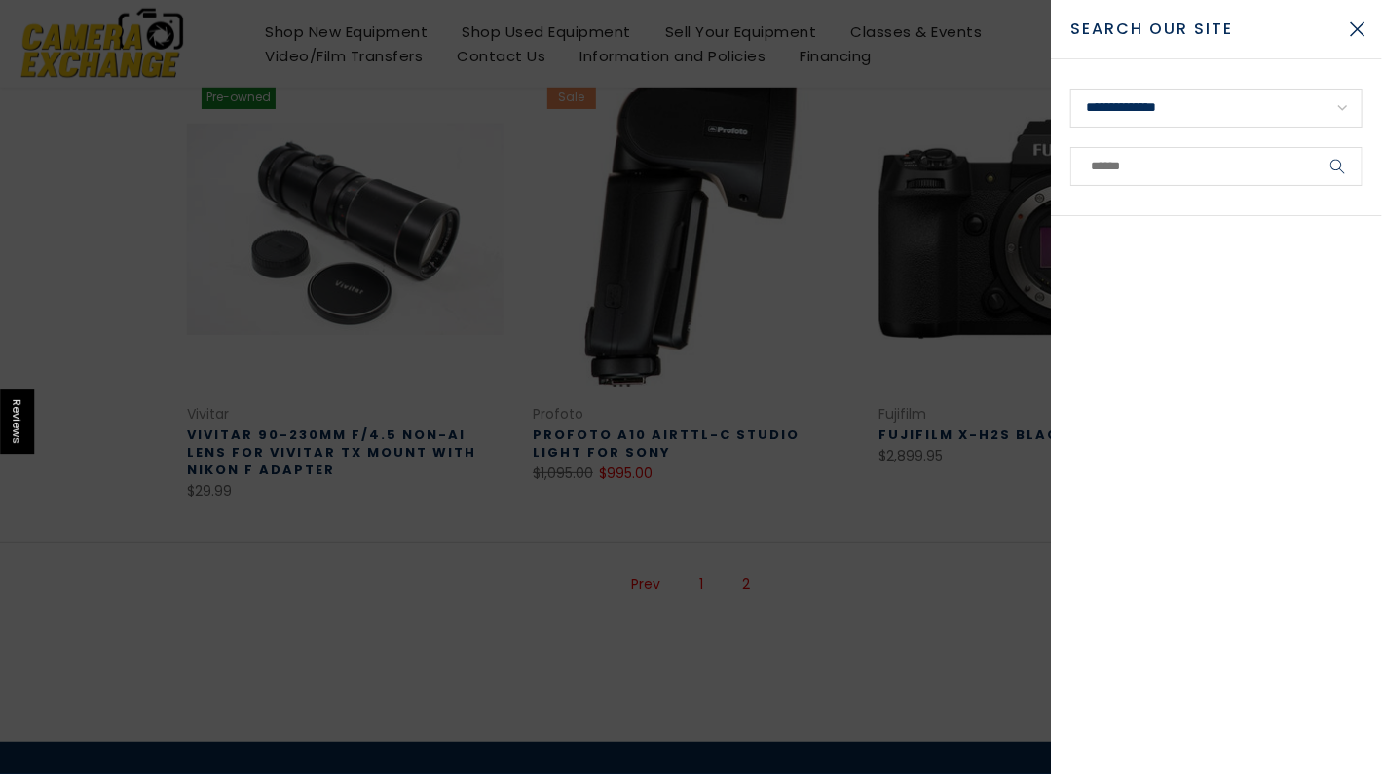
scroll to position [804, 0]
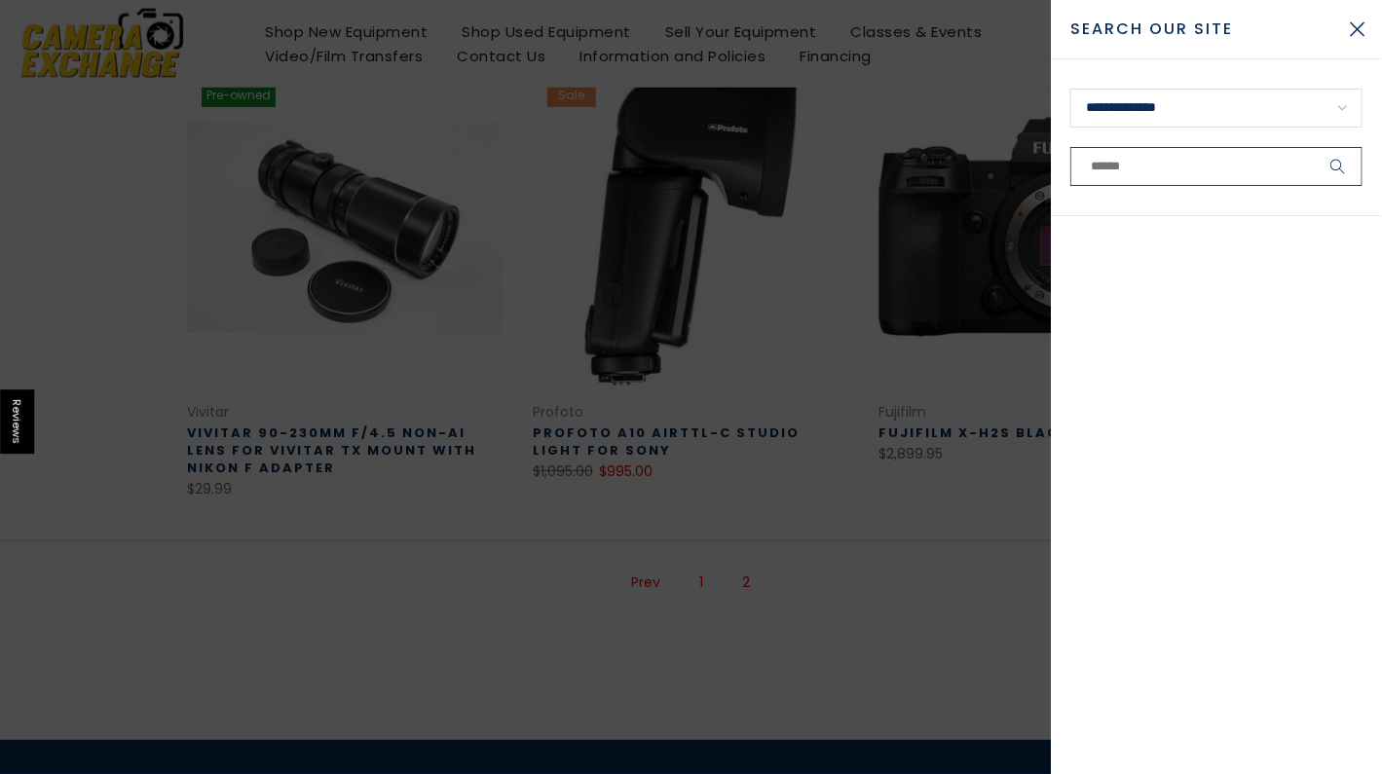
click at [1150, 165] on input "text" at bounding box center [1216, 166] width 292 height 39
type input "********"
click at [1314, 147] on button "submit" at bounding box center [1338, 166] width 49 height 39
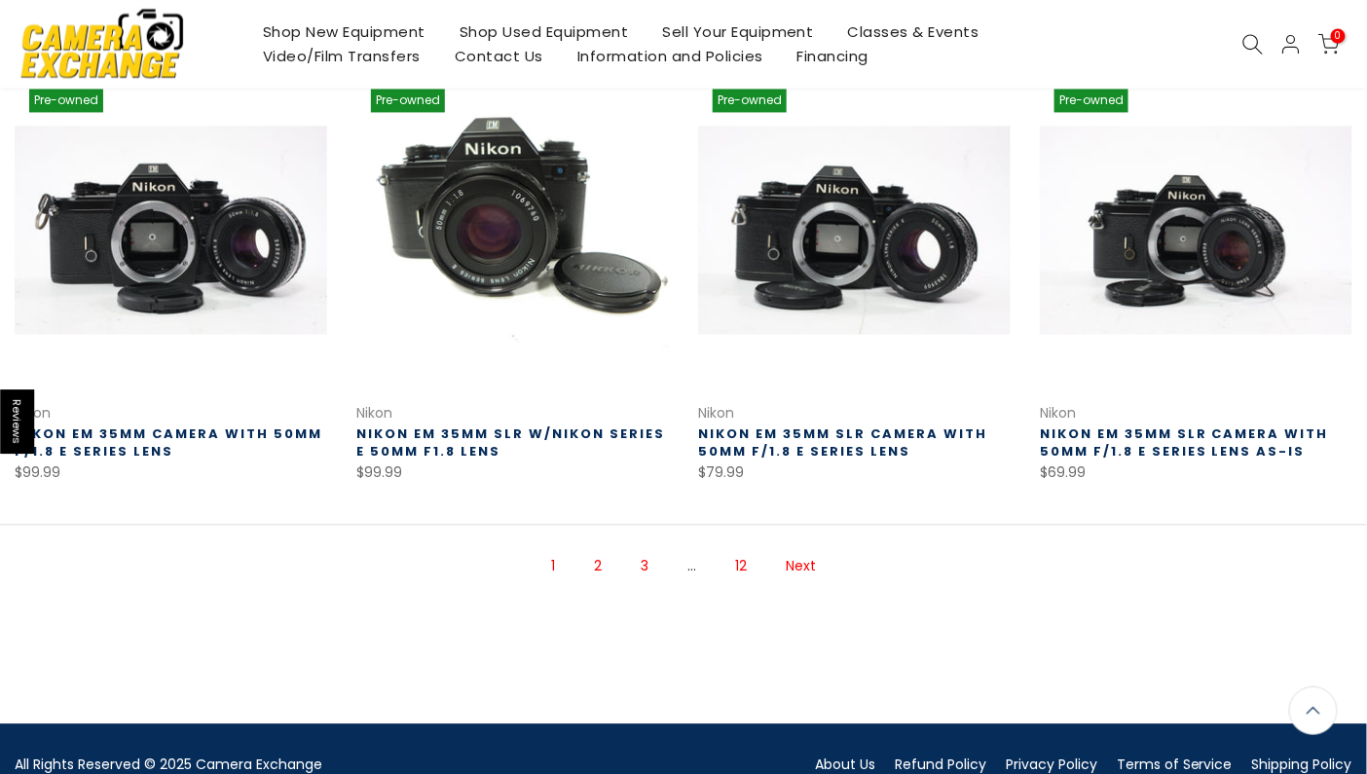
scroll to position [1266, 0]
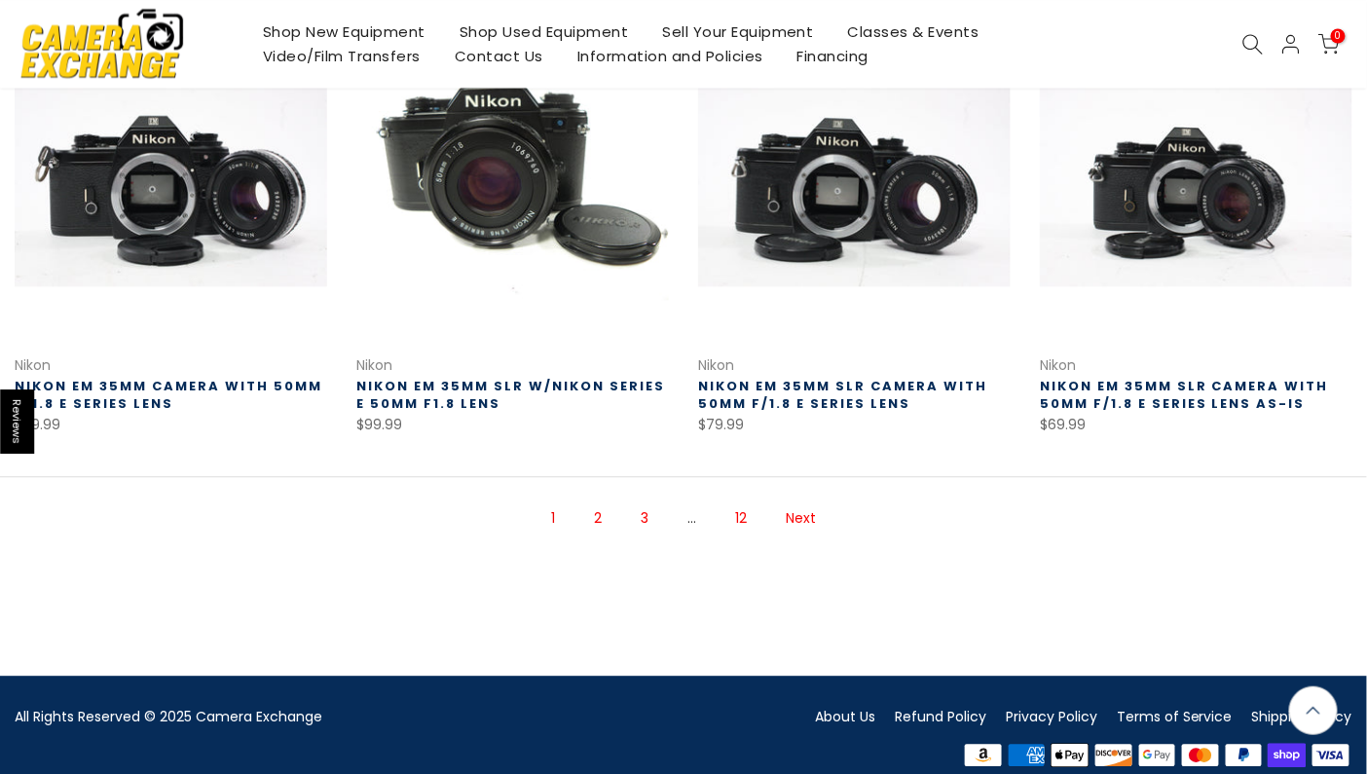
click at [797, 518] on link "Next" at bounding box center [801, 518] width 50 height 34
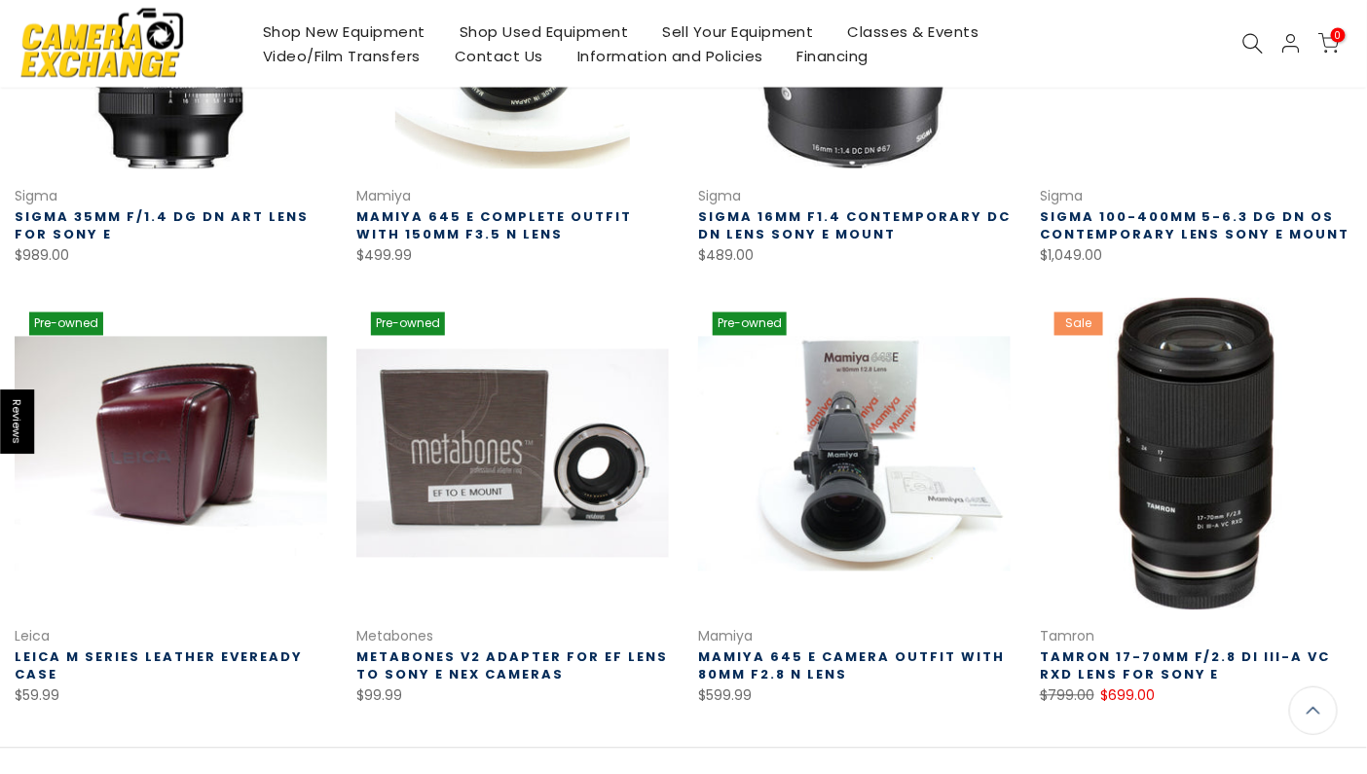
scroll to position [1287, 0]
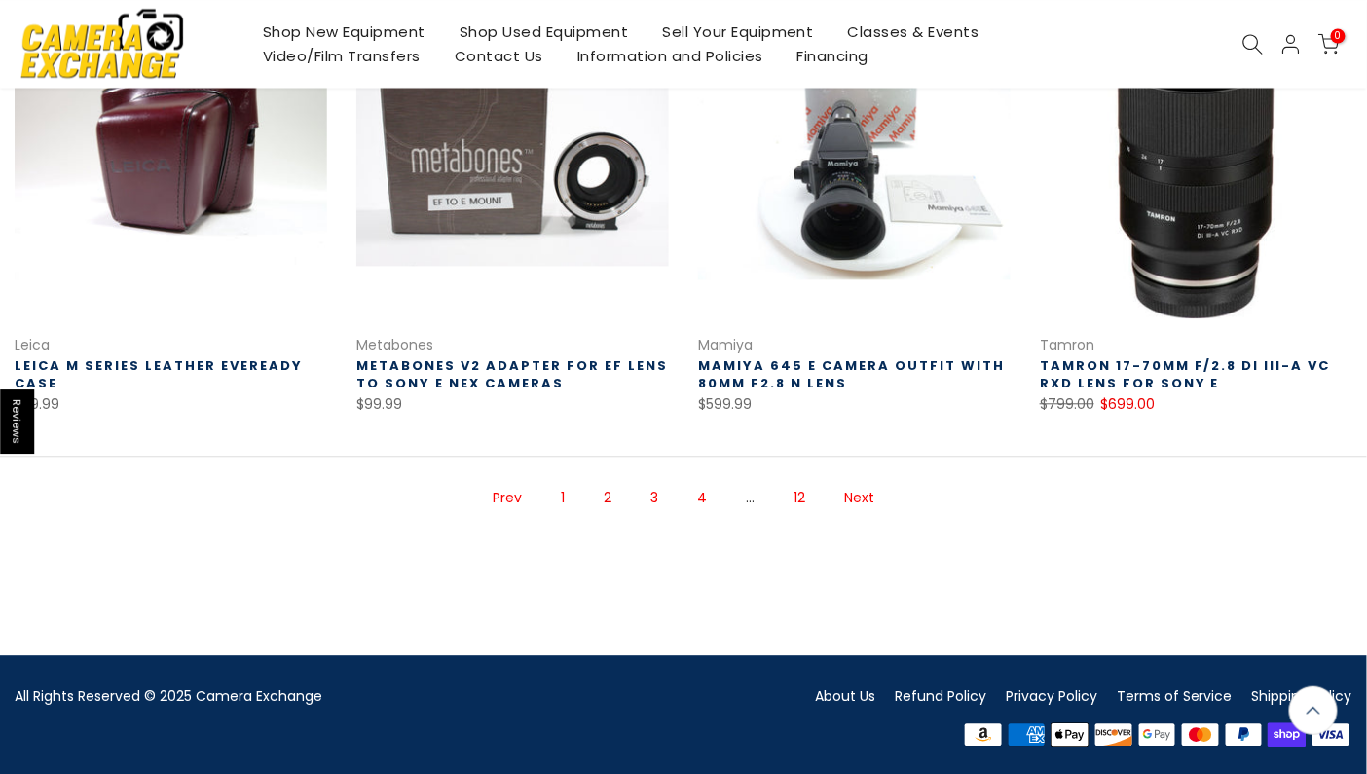
click at [855, 497] on link "Next" at bounding box center [860, 498] width 50 height 34
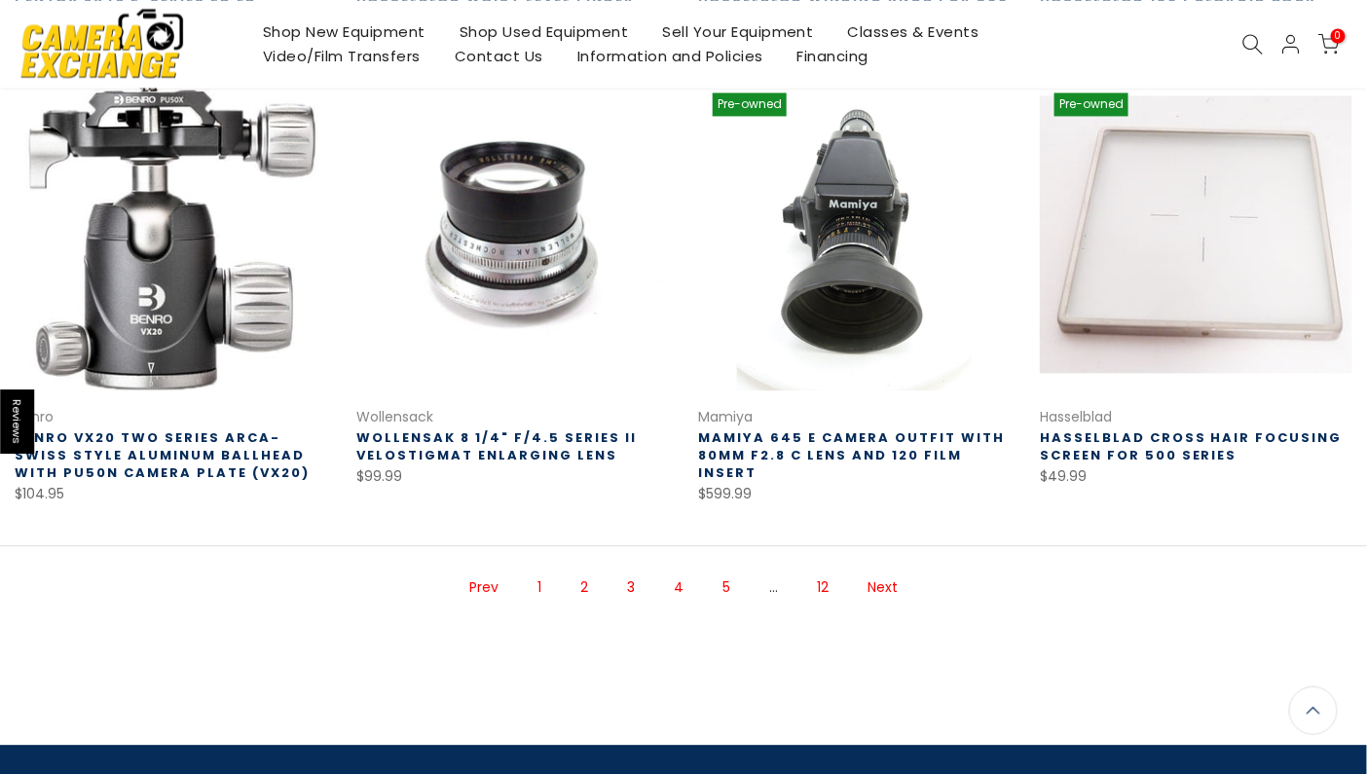
scroll to position [1287, 0]
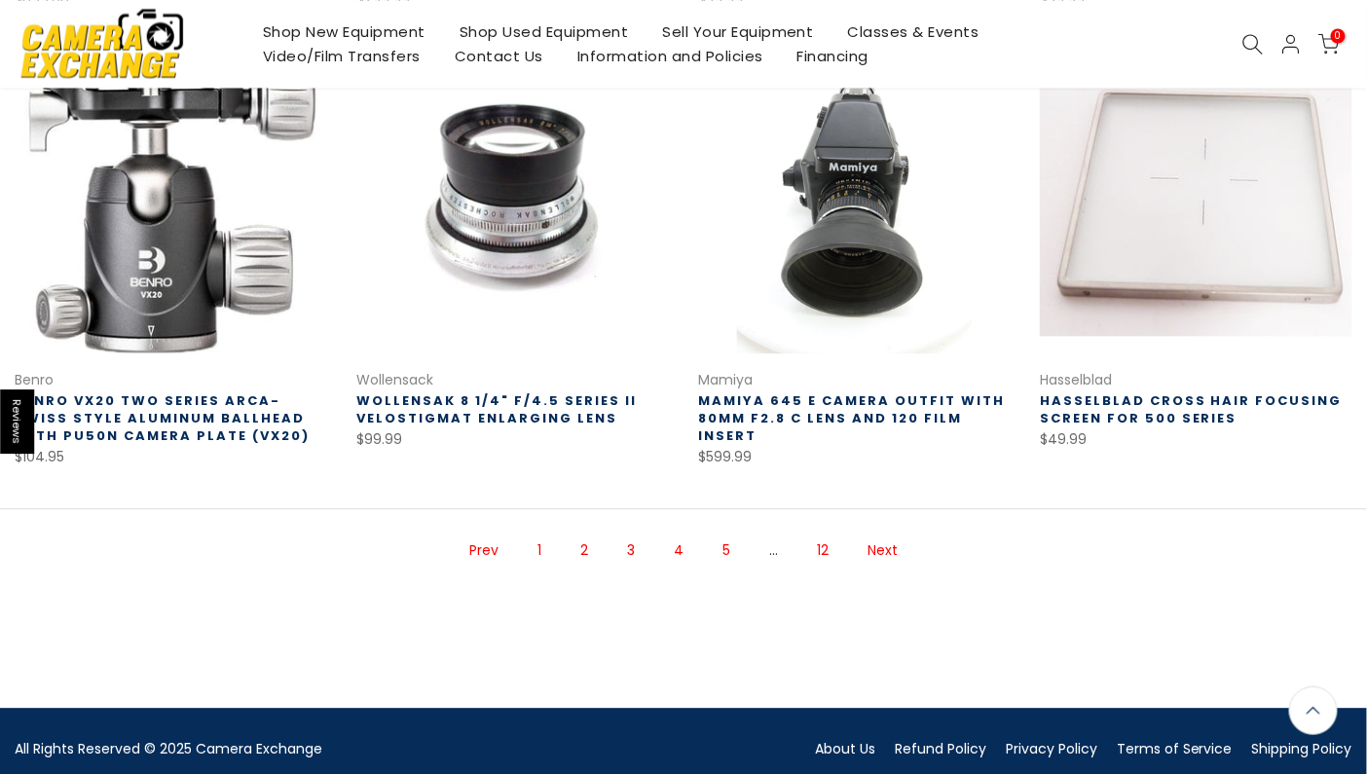
click at [883, 534] on link "Next" at bounding box center [883, 551] width 50 height 34
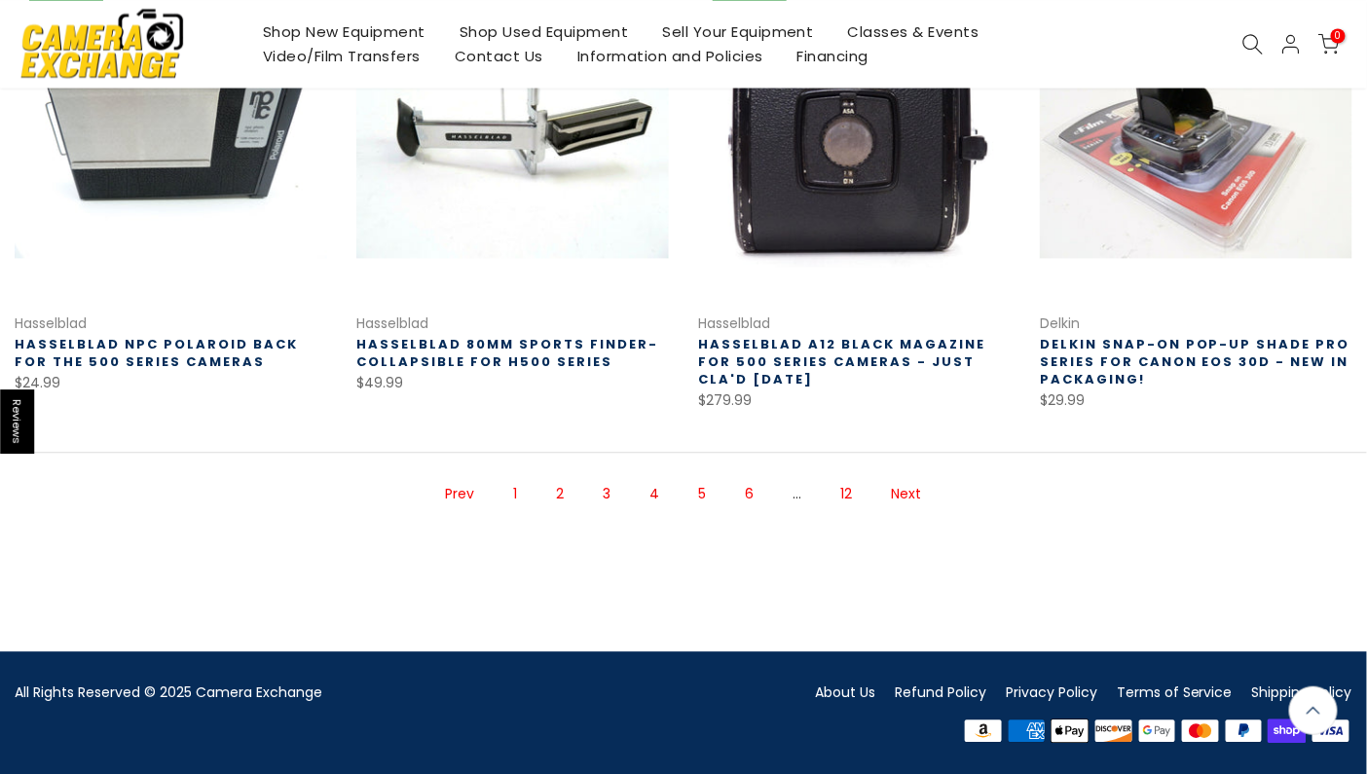
scroll to position [1342, 0]
